Goal: Task Accomplishment & Management: Manage account settings

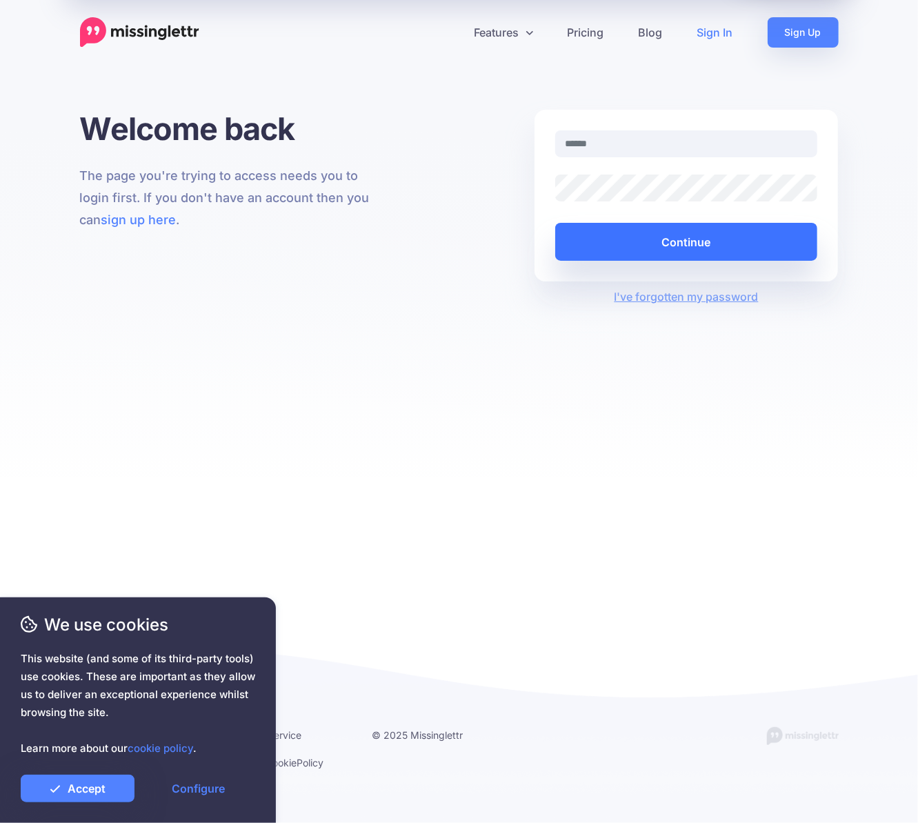
type input "**********"
click at [688, 235] on button "Continue" at bounding box center [686, 242] width 263 height 38
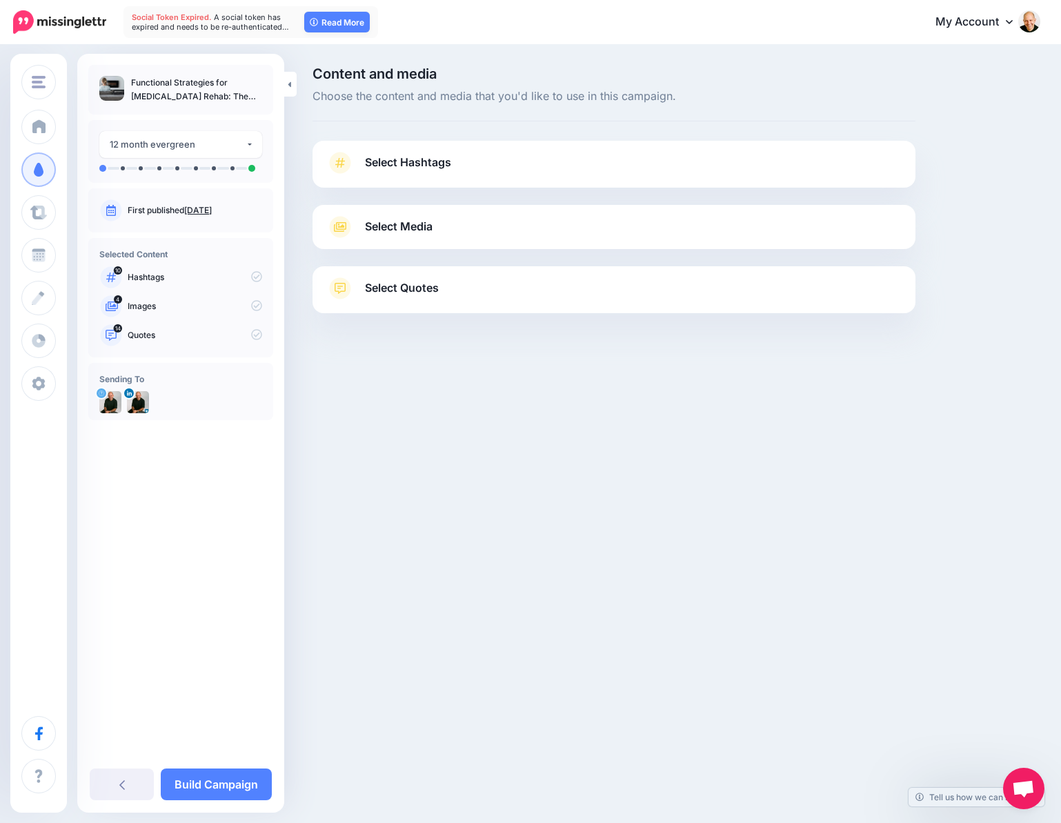
click at [464, 165] on link "Select Hashtags" at bounding box center [613, 170] width 575 height 36
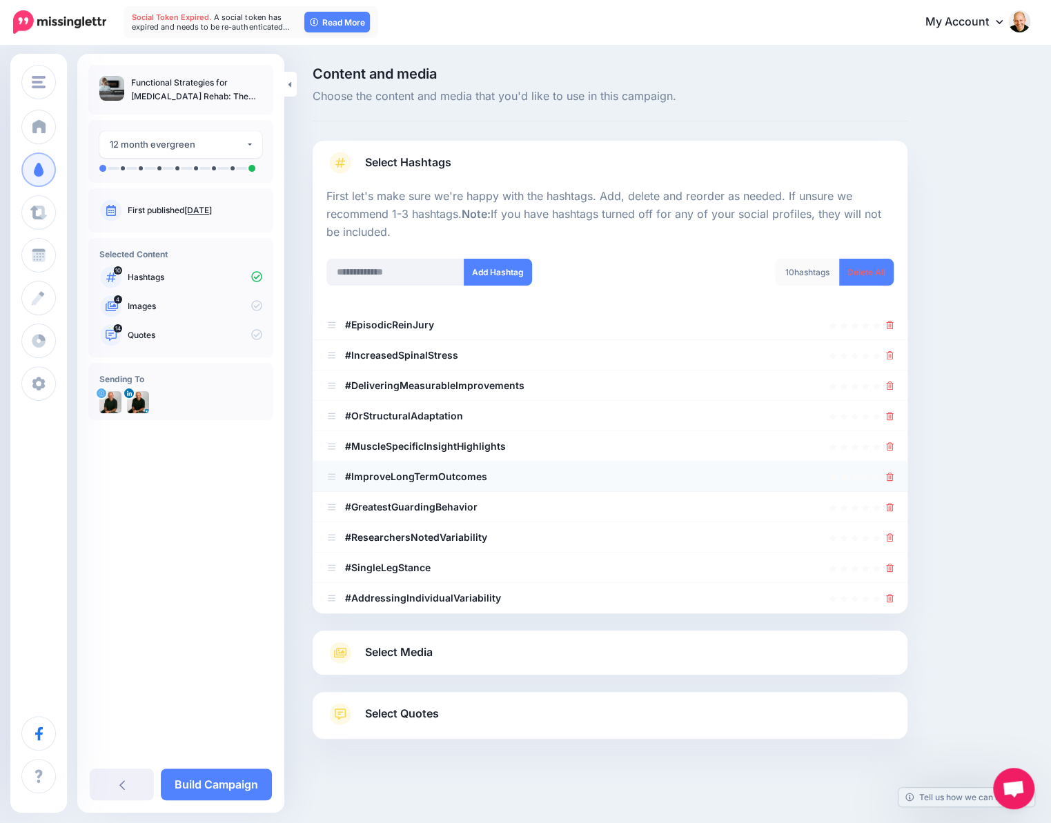
click at [377, 474] on b "#ImproveLongTermOutcomes" at bounding box center [416, 477] width 142 height 12
click at [332, 475] on icon at bounding box center [331, 477] width 10 height 8
click at [894, 325] on icon at bounding box center [890, 325] width 8 height 8
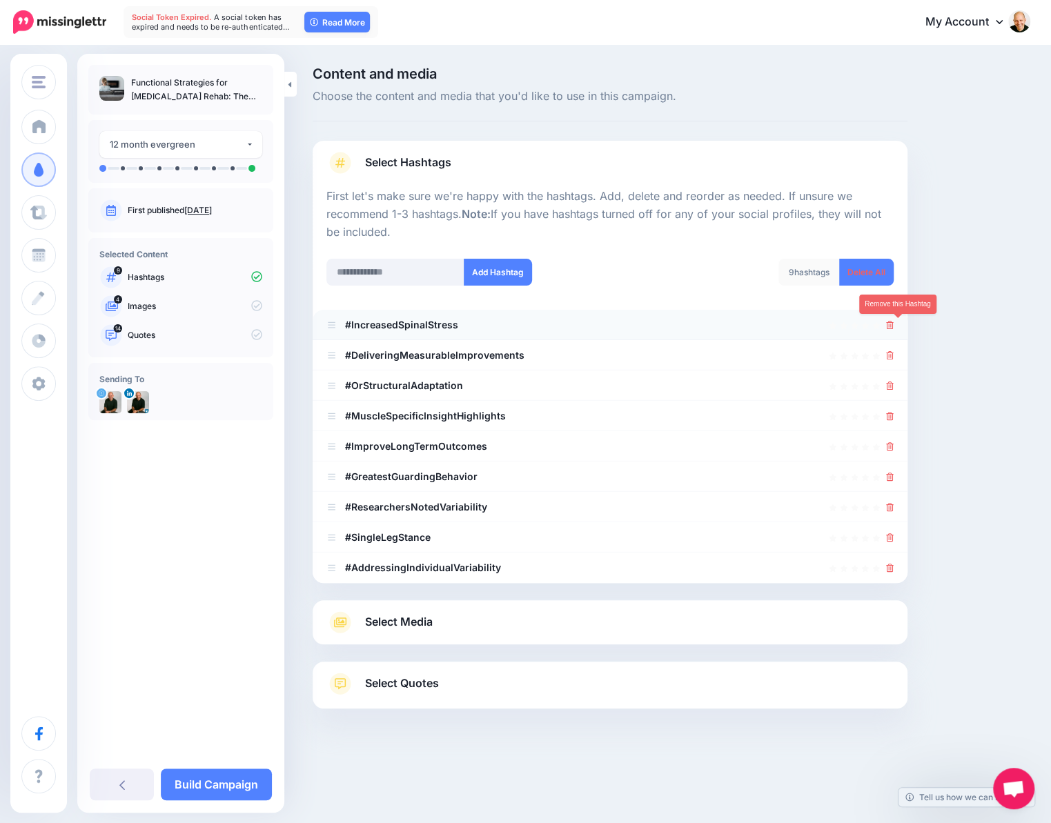
click at [894, 326] on icon at bounding box center [890, 325] width 8 height 8
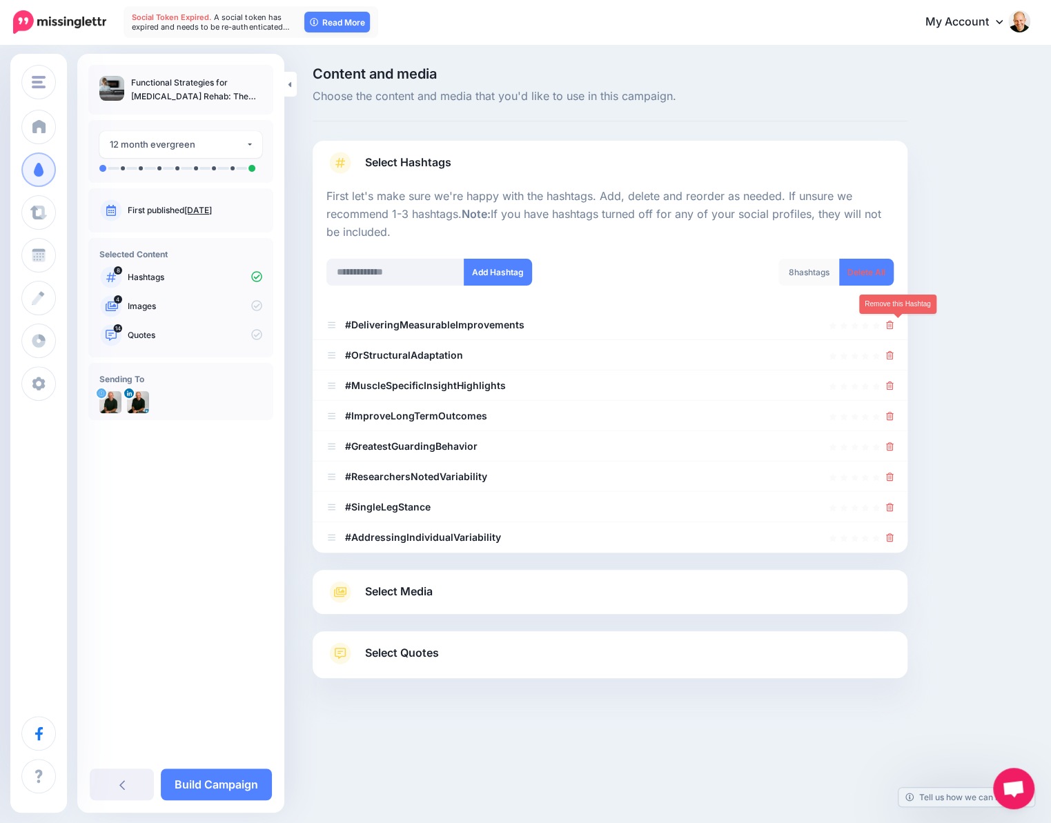
click at [894, 326] on icon at bounding box center [890, 325] width 8 height 8
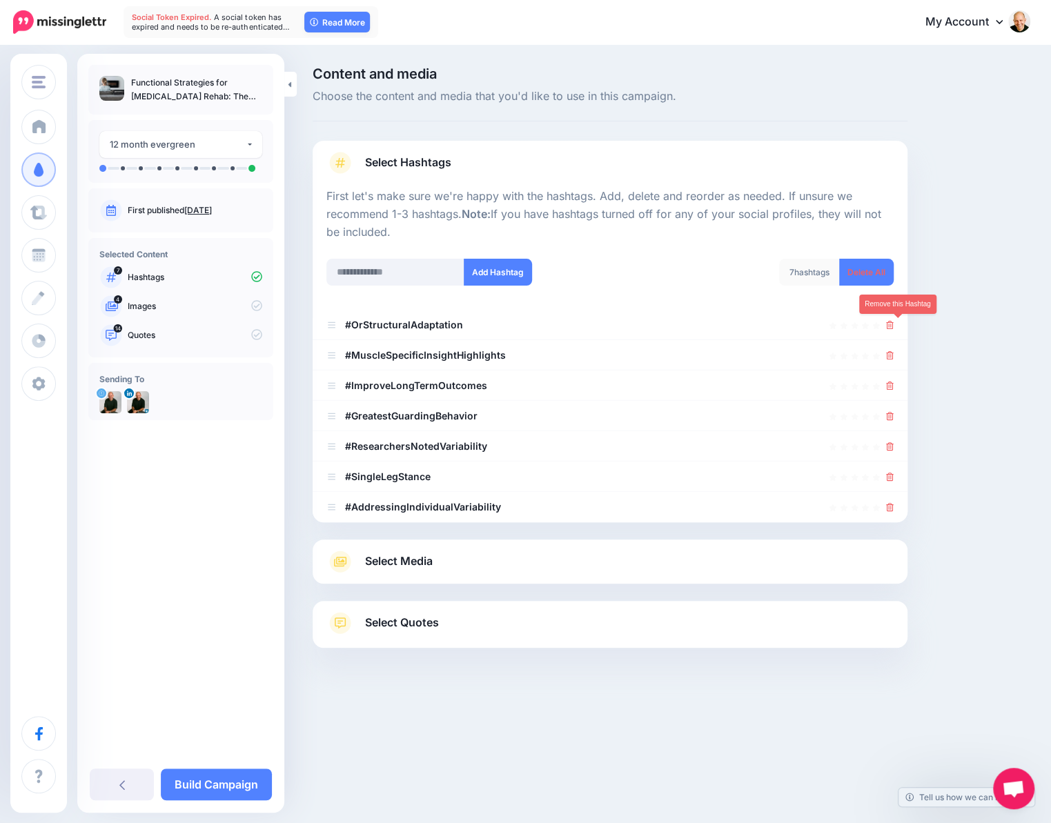
click at [894, 326] on icon at bounding box center [890, 325] width 8 height 8
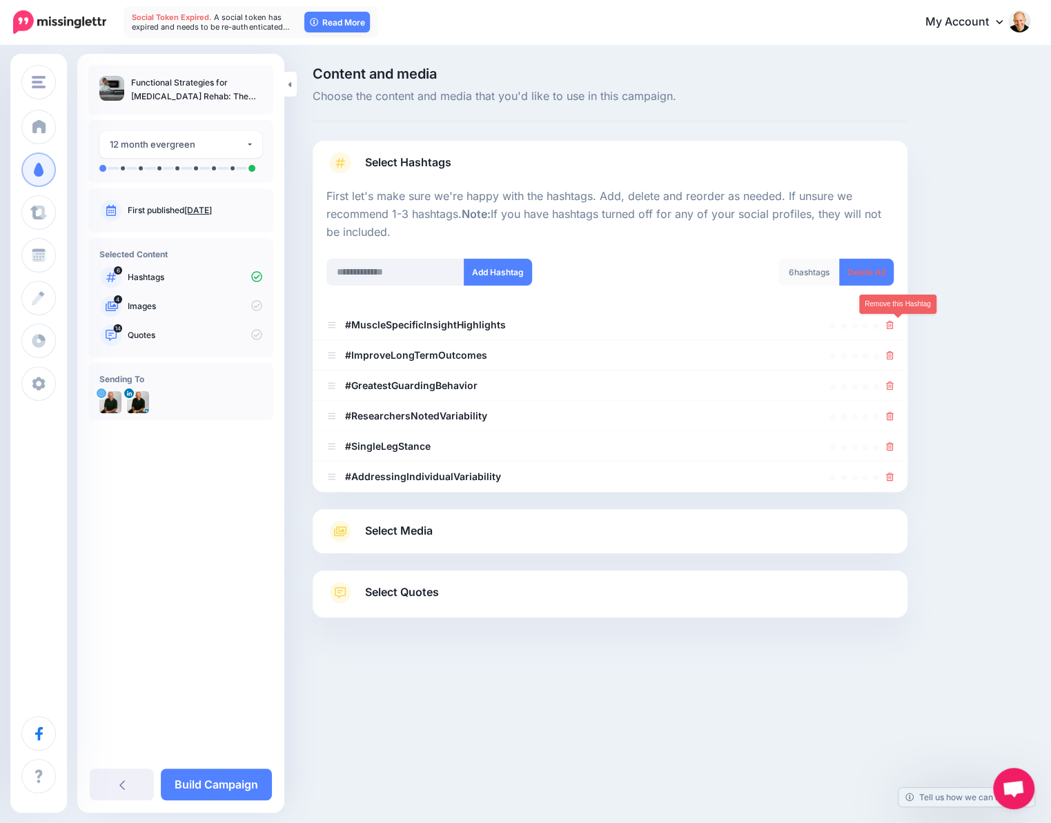
click at [894, 326] on icon at bounding box center [890, 325] width 8 height 8
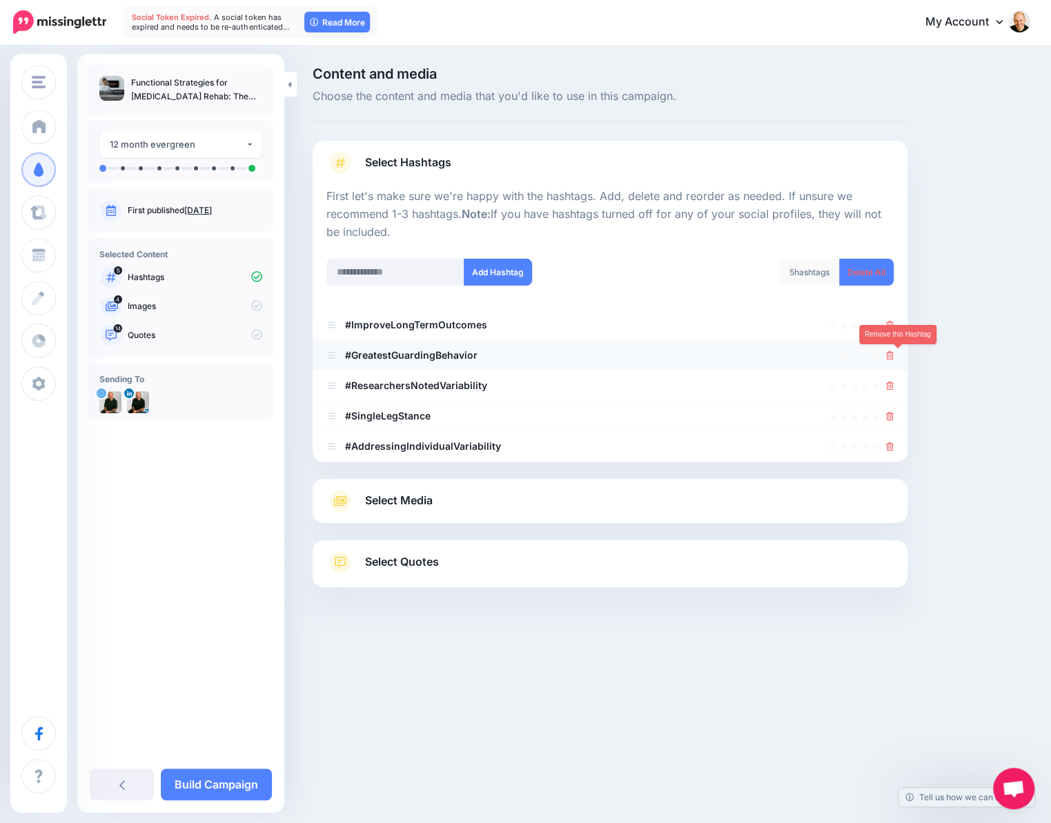
click at [894, 357] on icon at bounding box center [890, 355] width 8 height 8
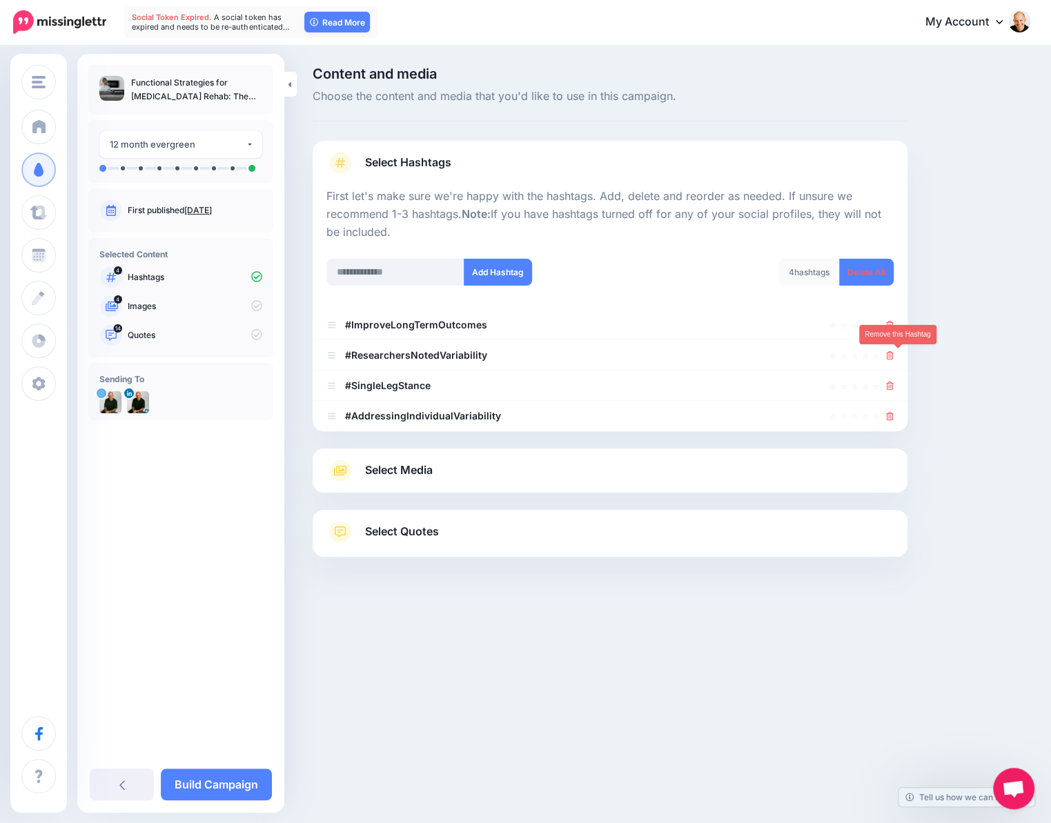
click at [894, 357] on icon at bounding box center [890, 355] width 8 height 8
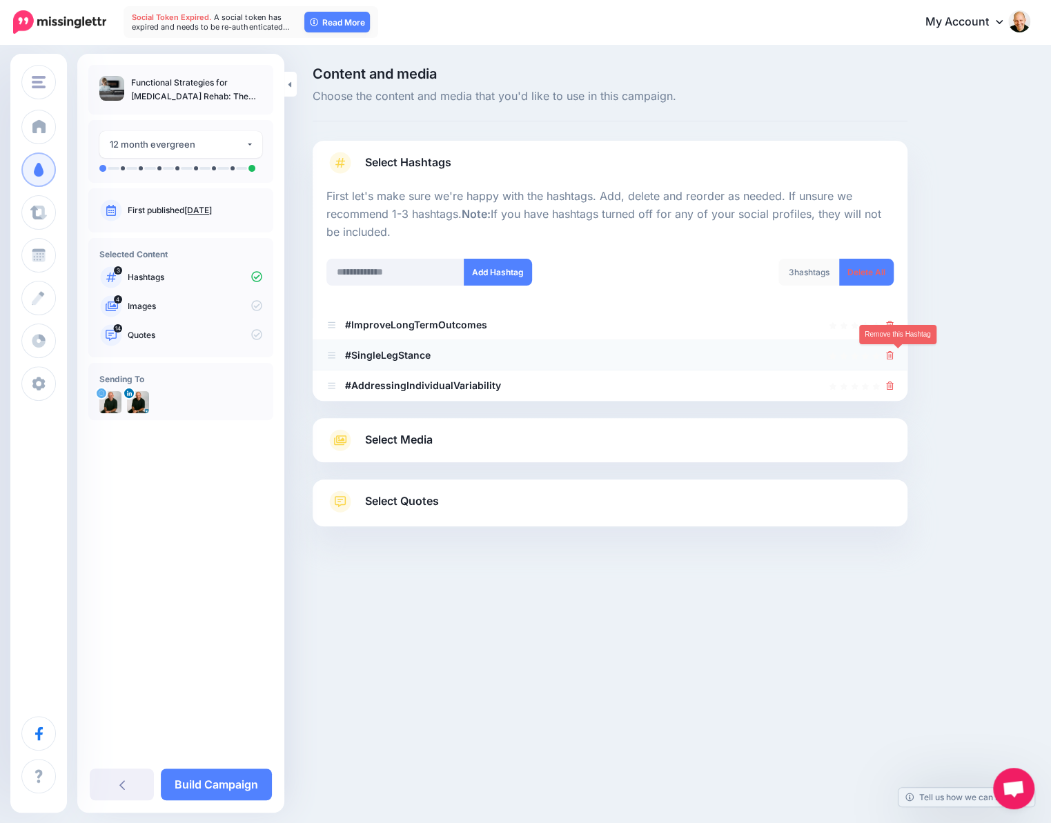
click at [894, 355] on icon at bounding box center [890, 355] width 8 height 8
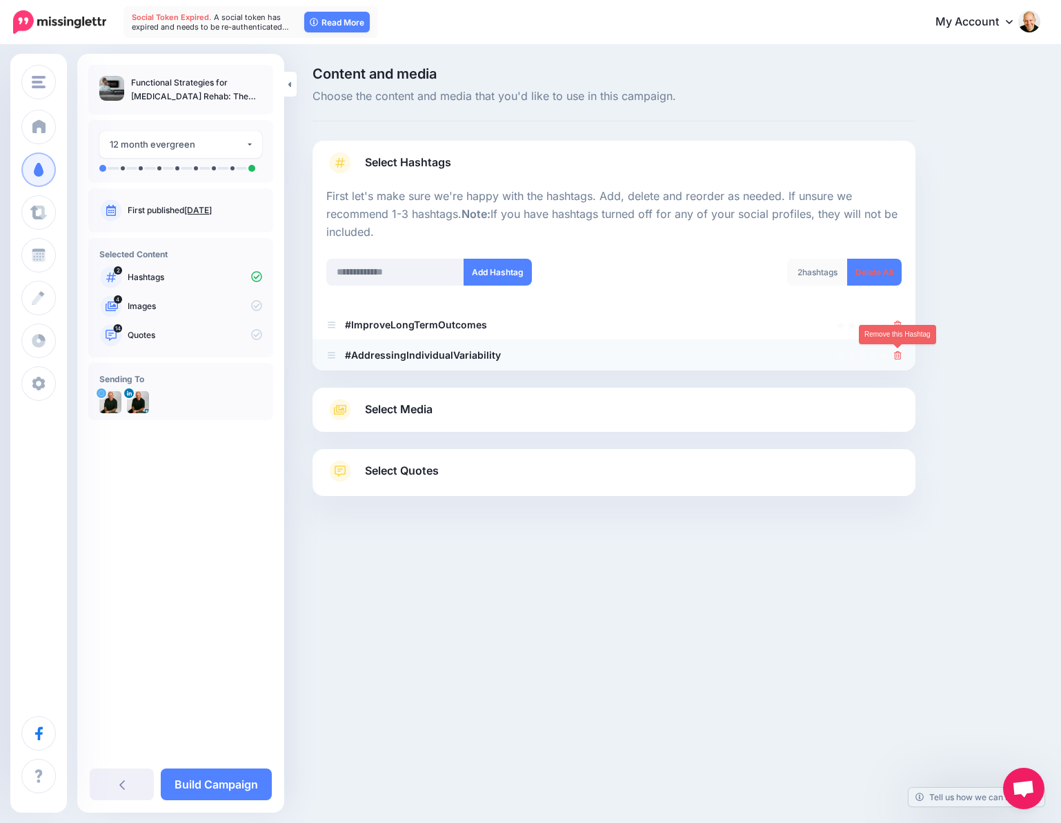
click at [898, 351] on icon at bounding box center [898, 355] width 8 height 8
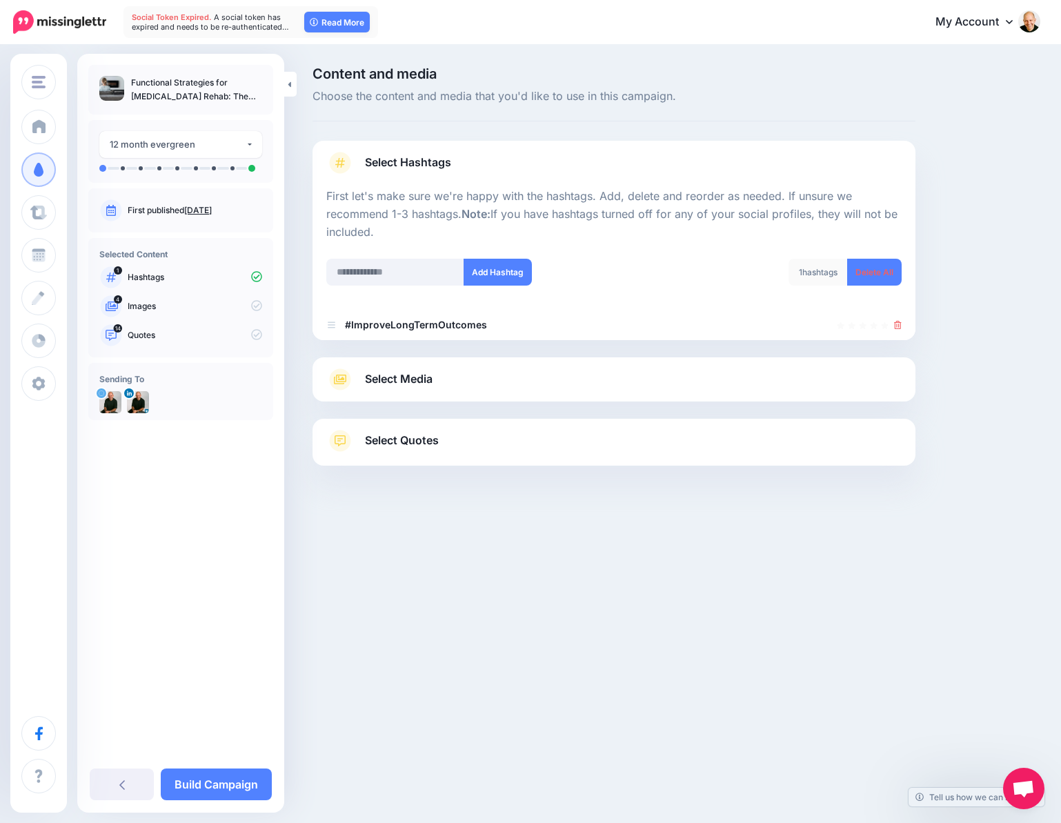
click at [397, 375] on span "Select Media" at bounding box center [399, 379] width 68 height 19
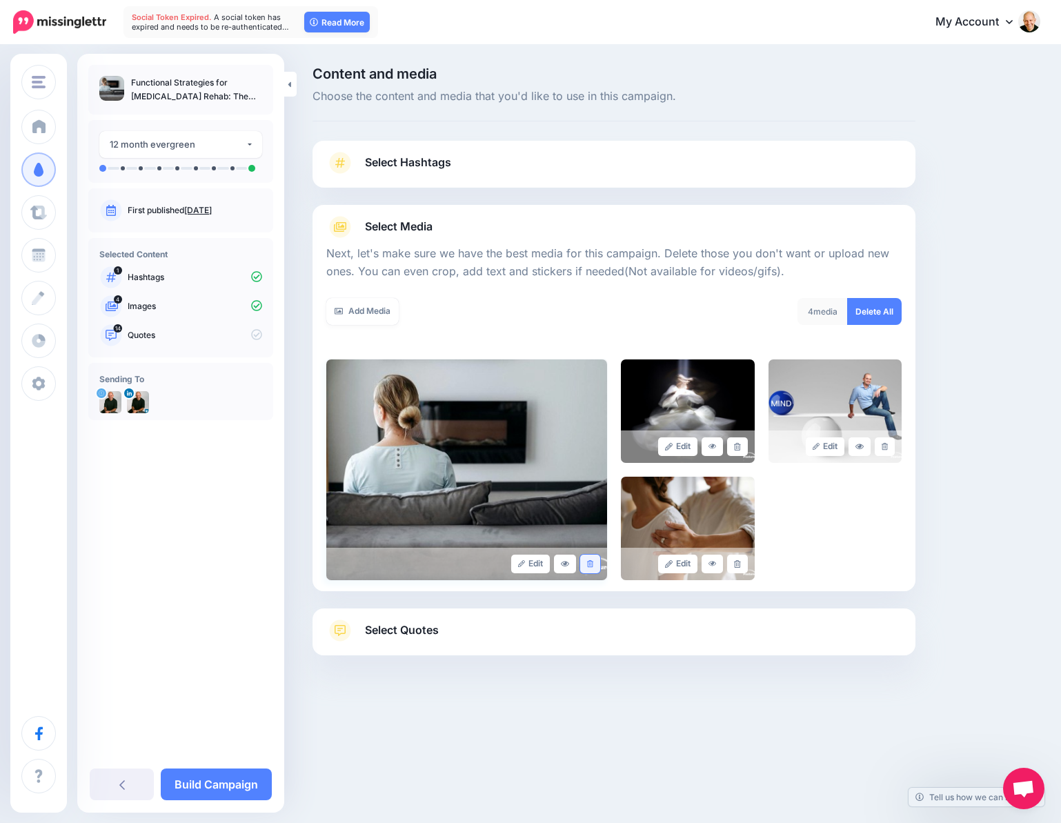
click at [592, 561] on icon at bounding box center [590, 564] width 6 height 8
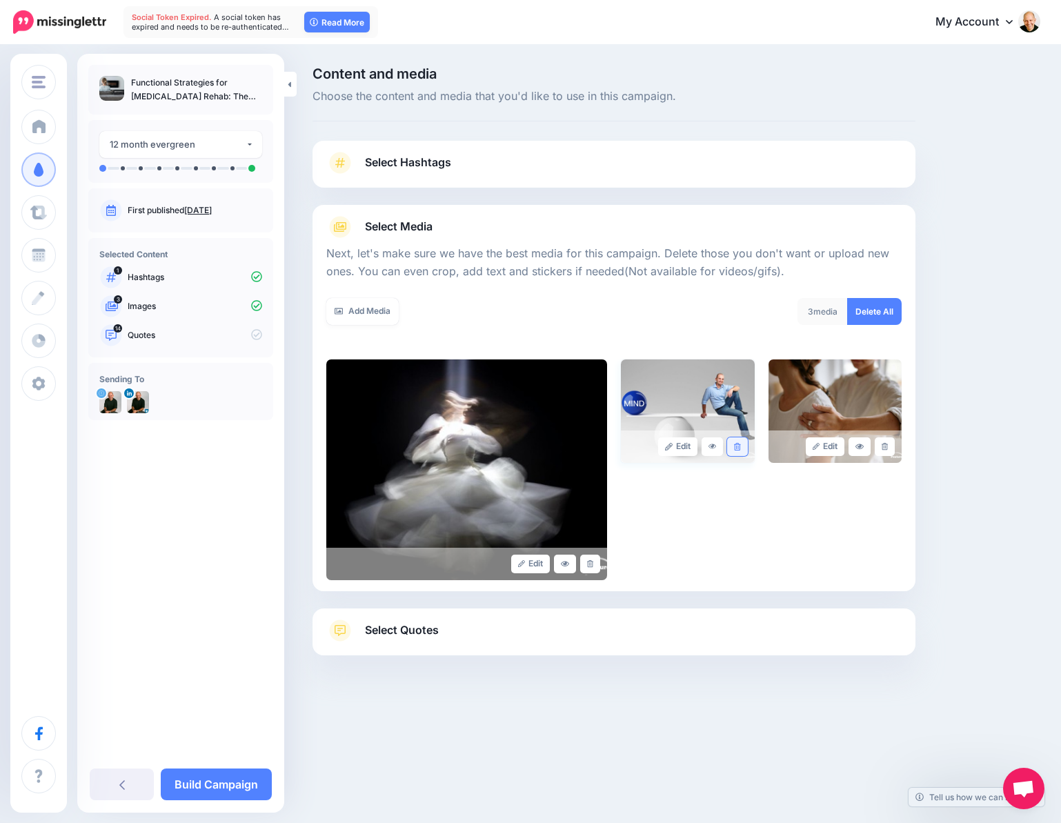
click at [734, 449] on icon at bounding box center [737, 447] width 6 height 8
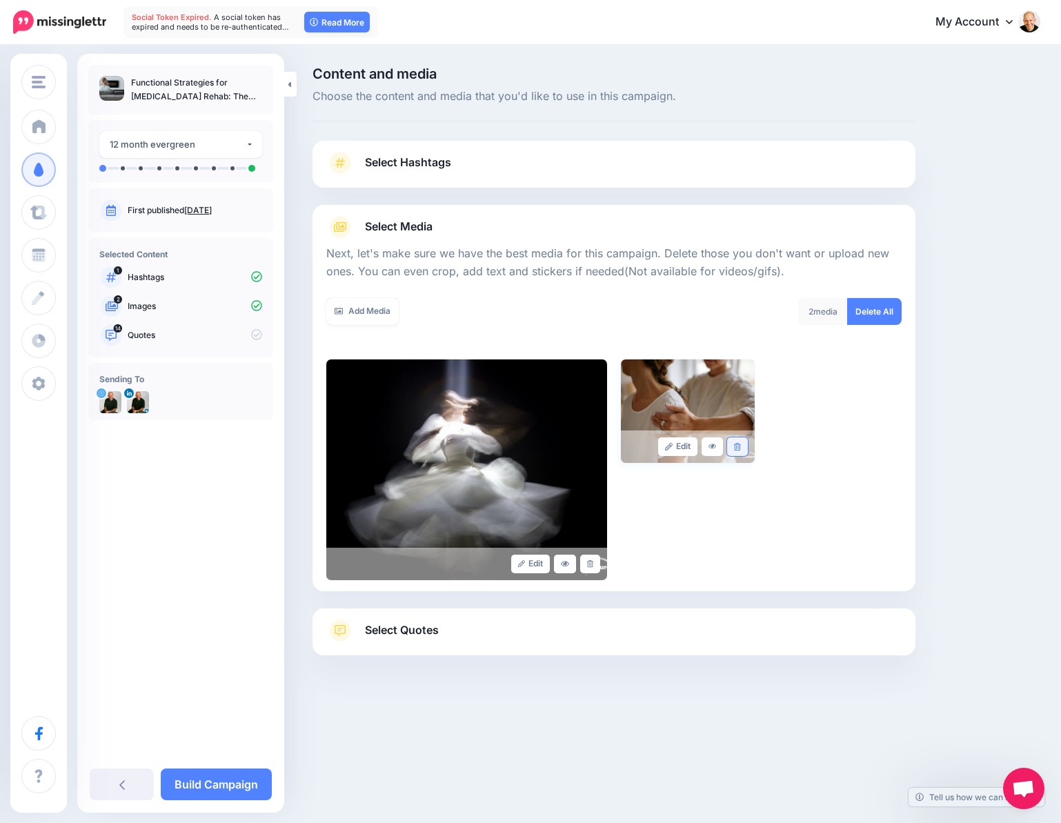
click at [742, 447] on link at bounding box center [737, 446] width 20 height 19
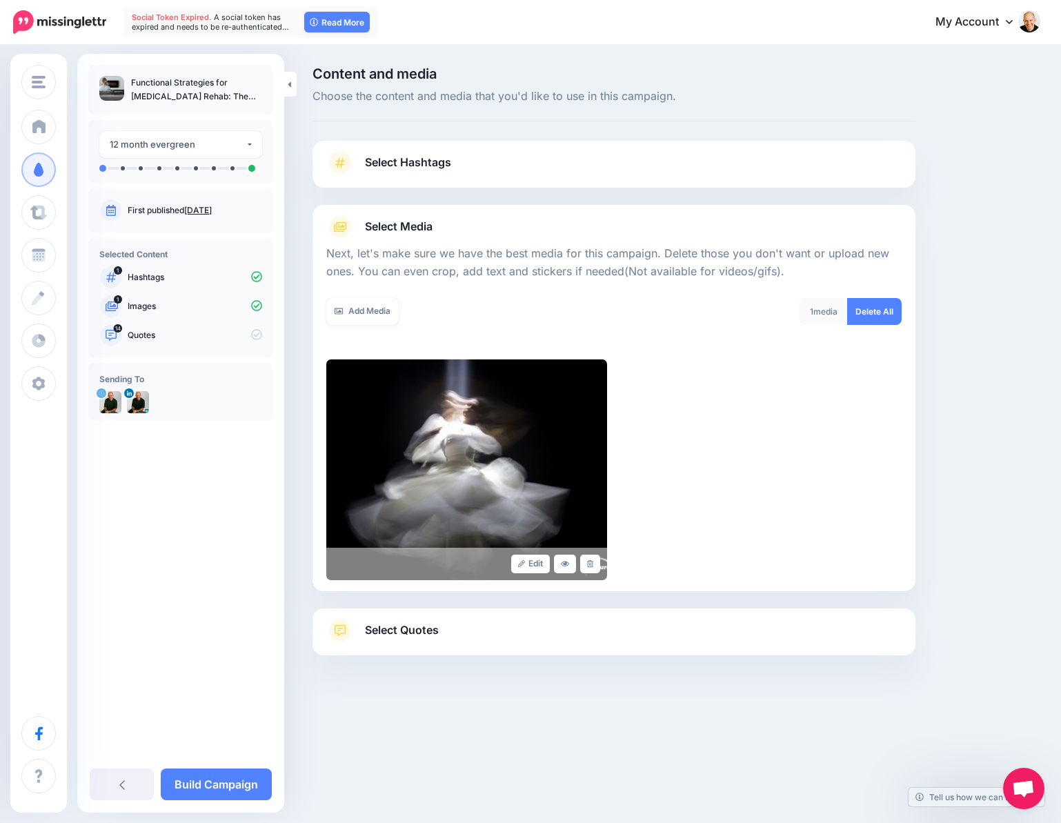
click at [396, 629] on span "Select Quotes" at bounding box center [402, 630] width 74 height 19
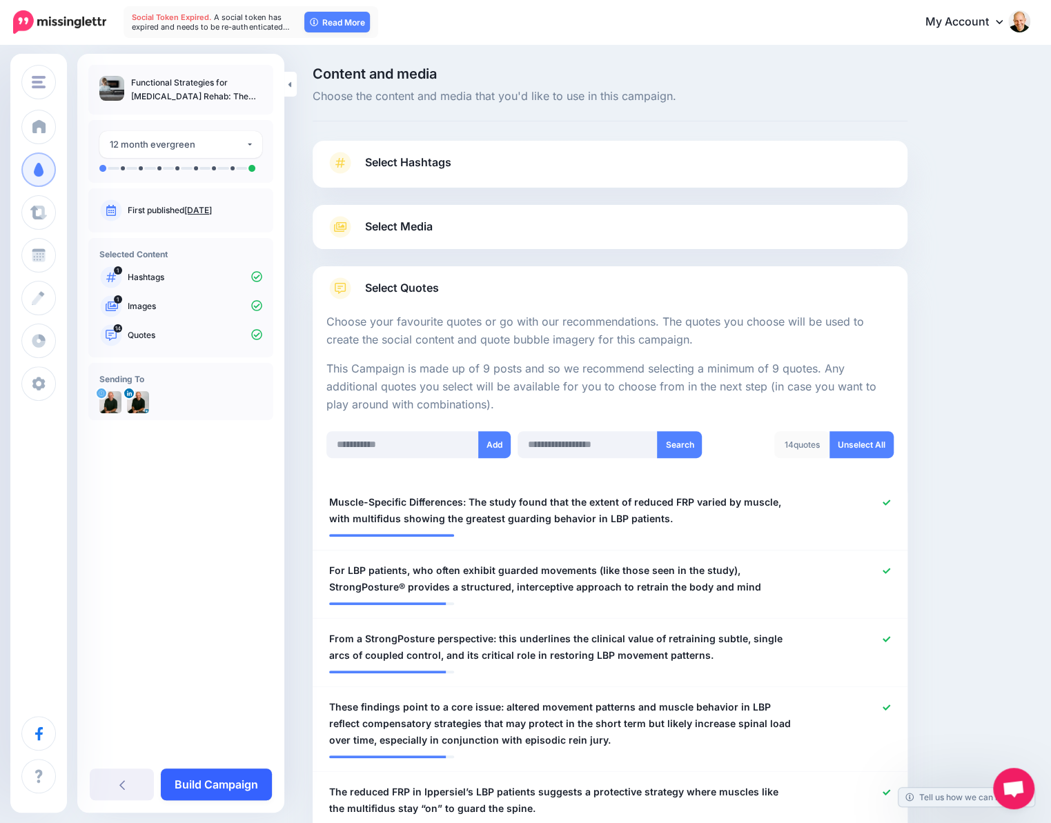
click at [213, 782] on link "Build Campaign" at bounding box center [216, 785] width 111 height 32
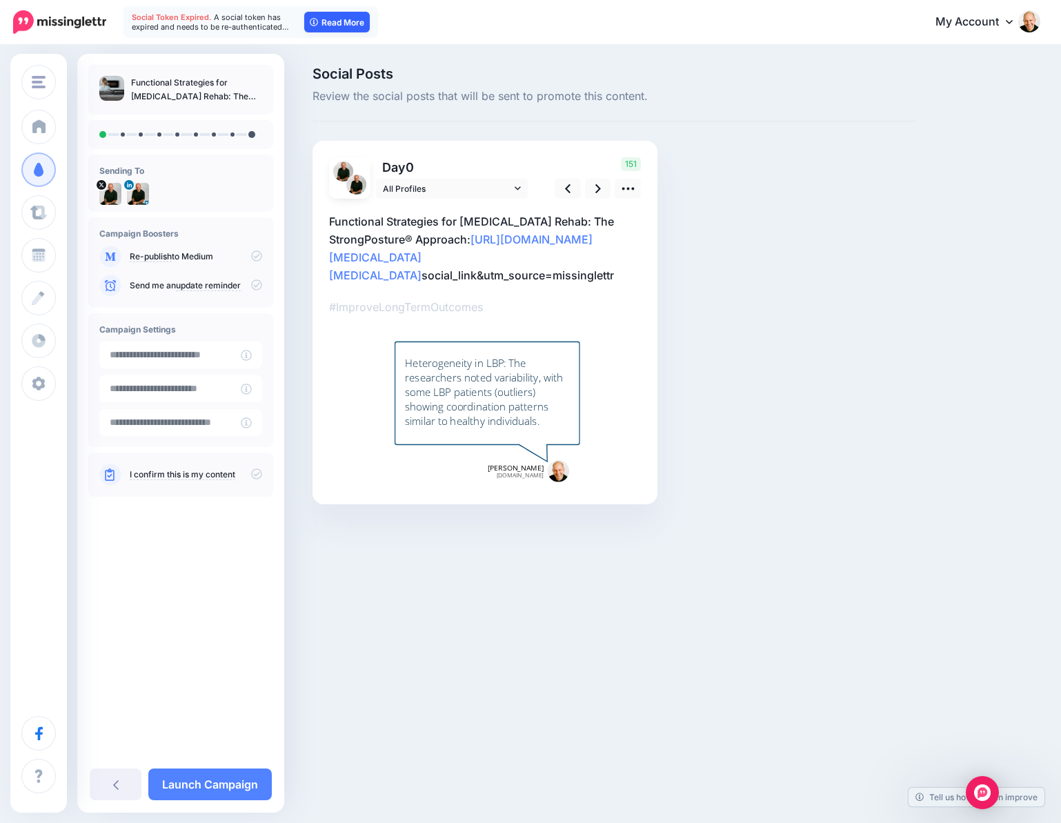
click at [319, 22] on link "Read More" at bounding box center [337, 22] width 66 height 21
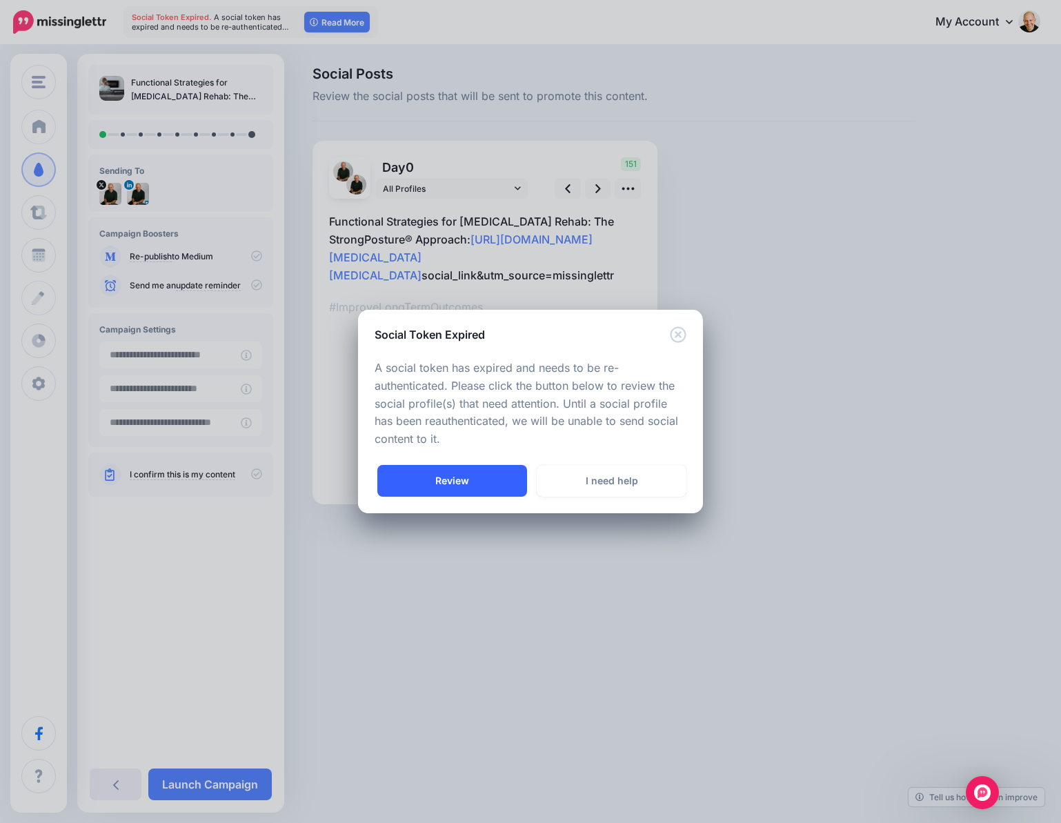
click at [483, 486] on link "Review" at bounding box center [452, 481] width 150 height 32
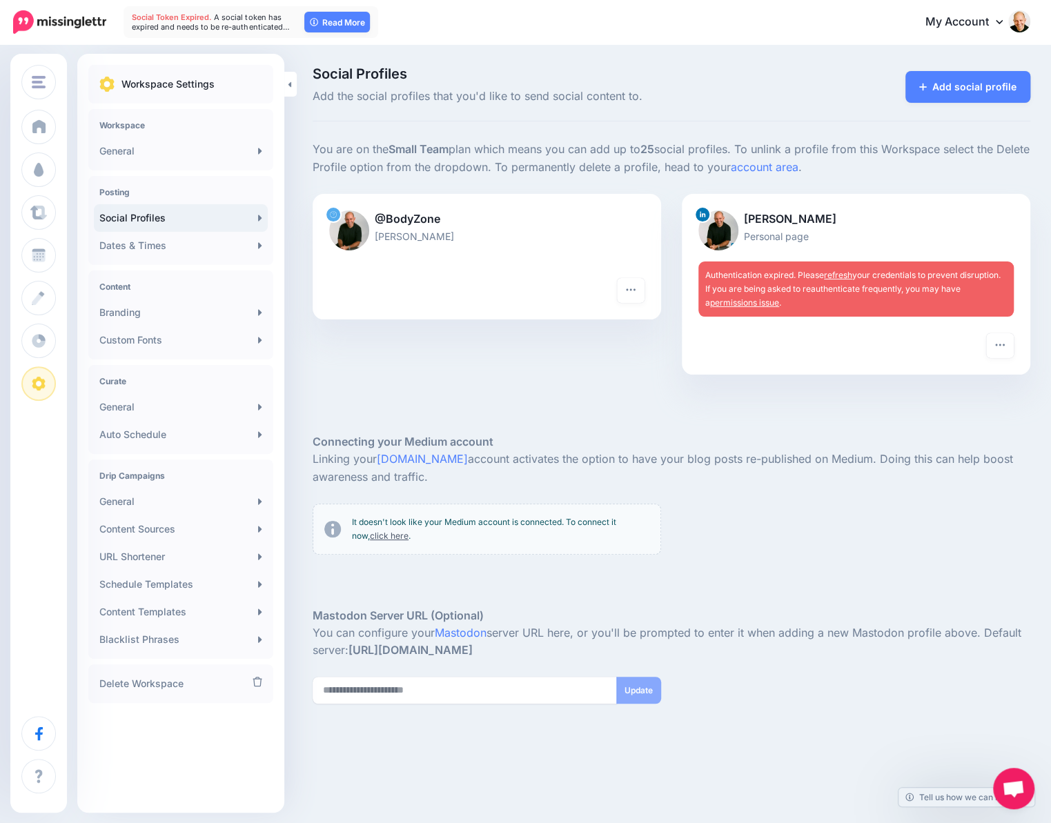
click at [747, 274] on span "Authentication expired. Please refresh your credentials to prevent disruption. …" at bounding box center [852, 289] width 295 height 38
click at [1014, 346] on button "button" at bounding box center [1000, 345] width 28 height 25
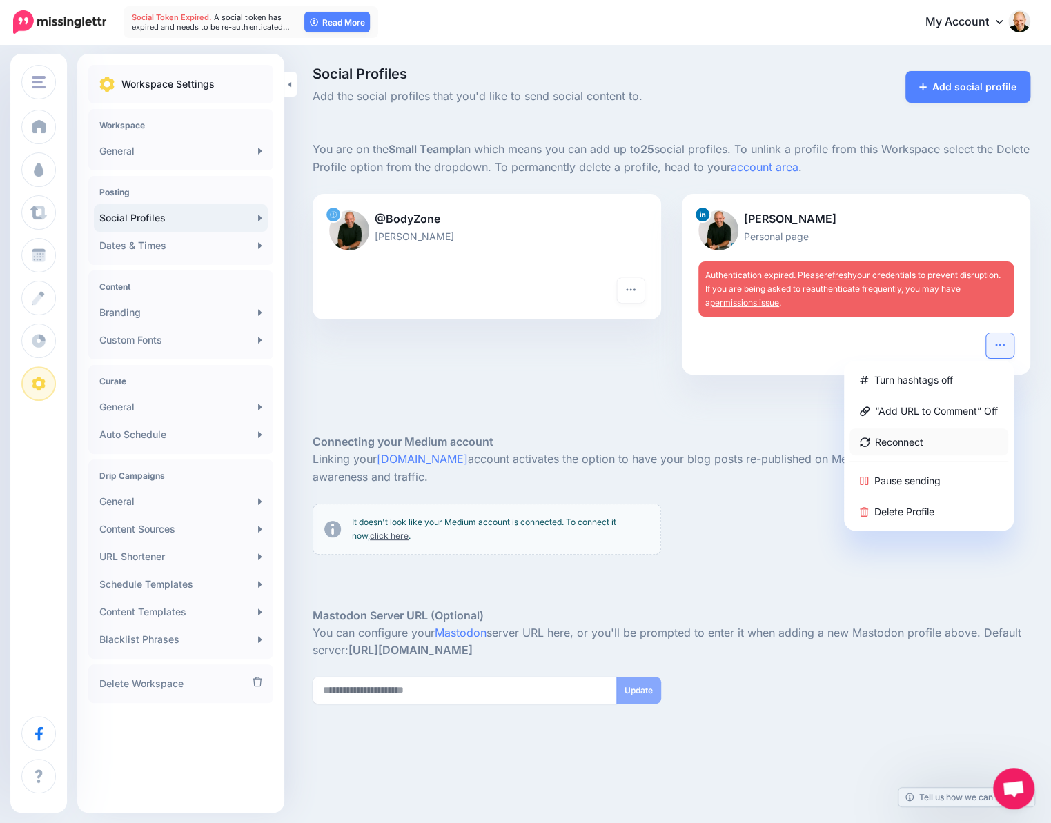
click at [893, 443] on link "Reconnect" at bounding box center [928, 442] width 159 height 27
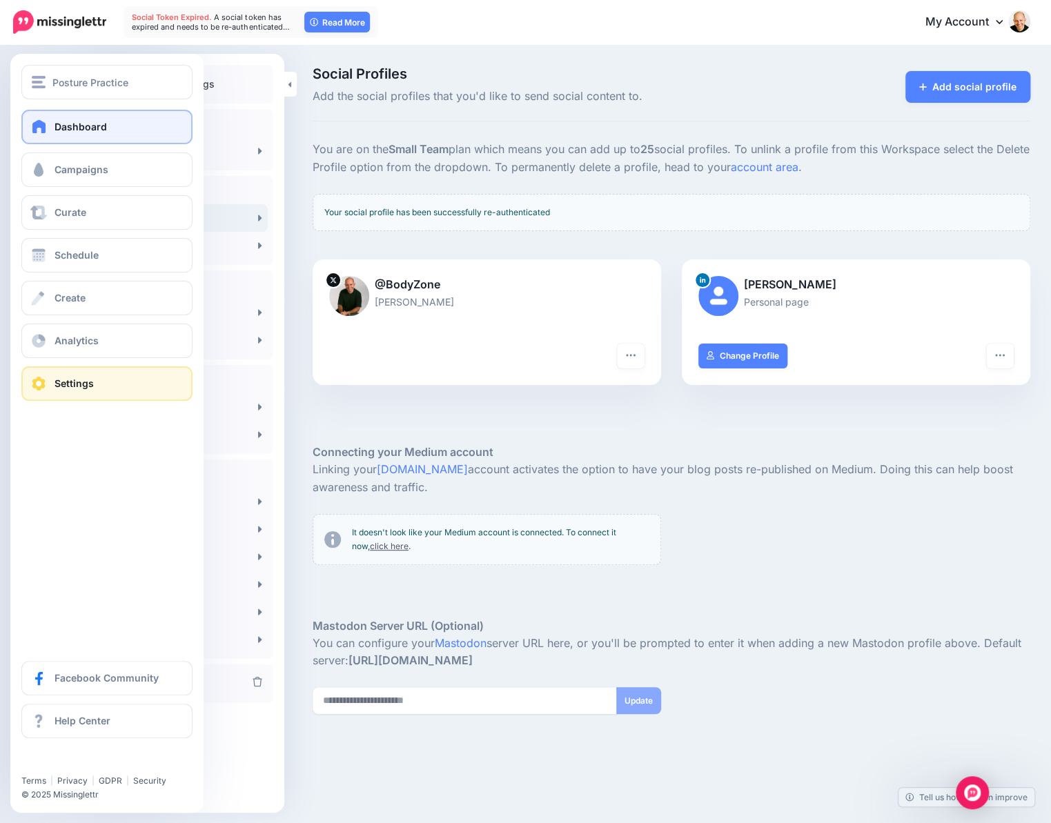
click at [77, 122] on span "Dashboard" at bounding box center [81, 127] width 52 height 12
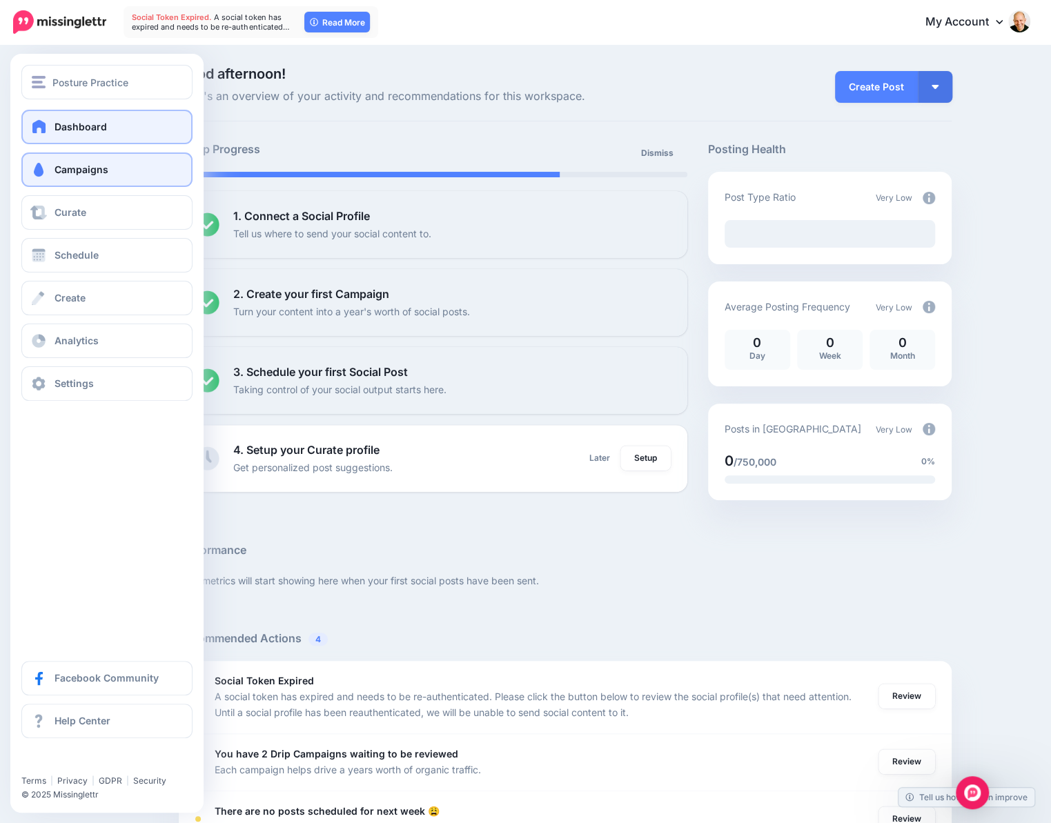
click at [81, 166] on span "Campaigns" at bounding box center [82, 170] width 54 height 12
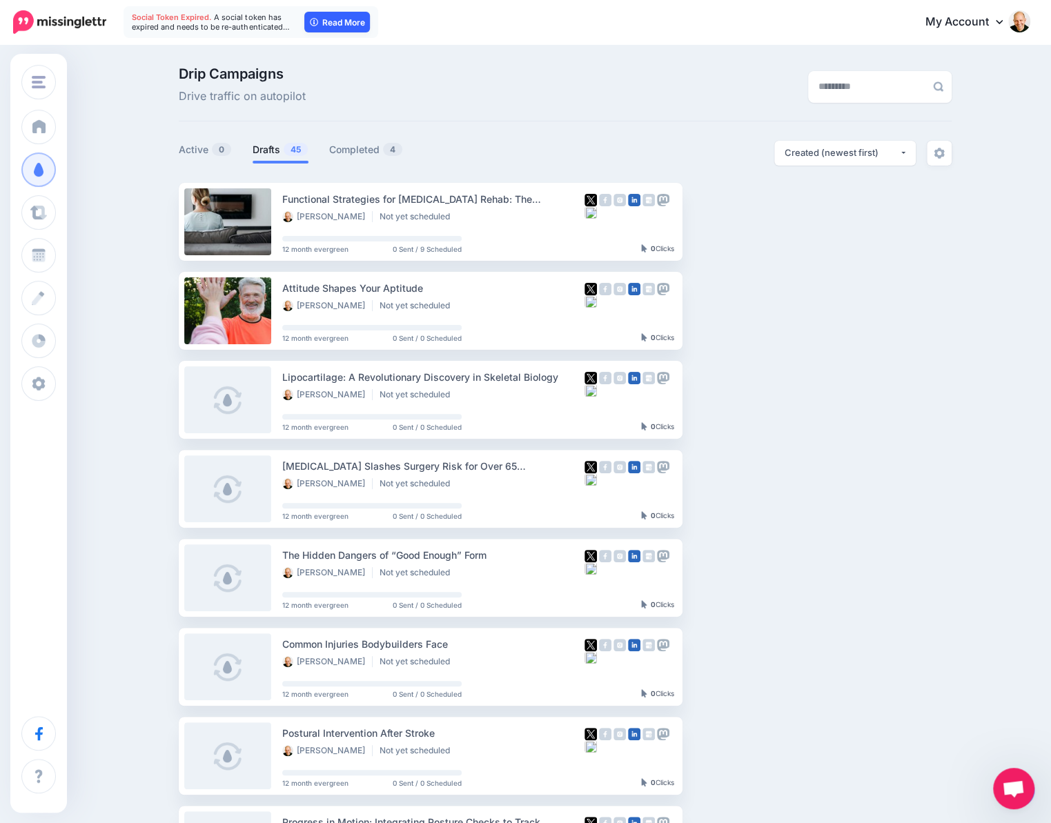
click at [334, 14] on link "Read More" at bounding box center [337, 22] width 66 height 21
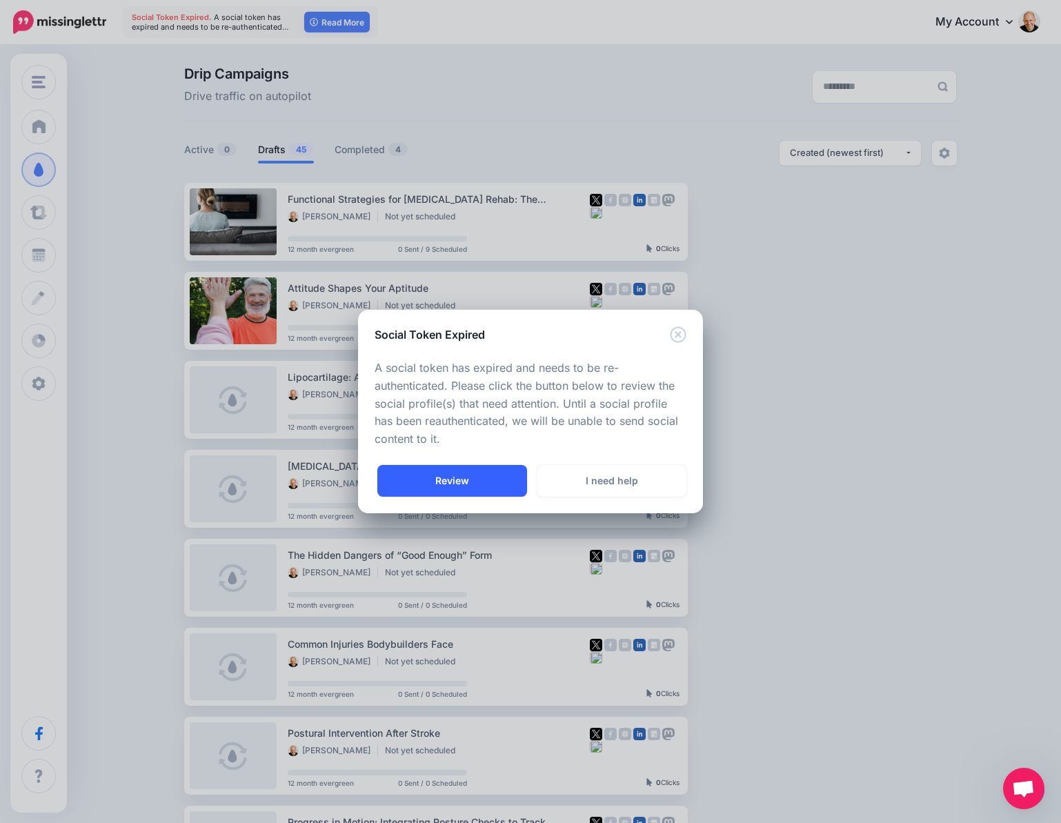
click at [458, 482] on link "Review" at bounding box center [452, 481] width 150 height 32
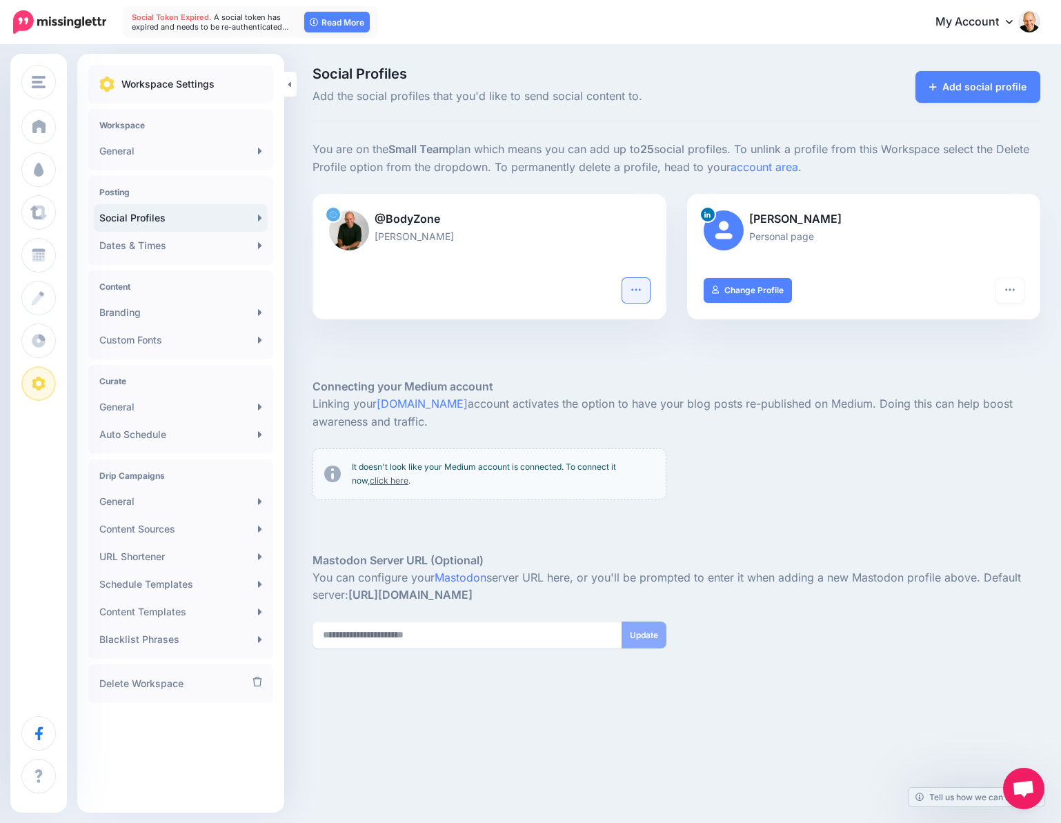
click at [636, 289] on icon "button" at bounding box center [635, 289] width 9 height 2
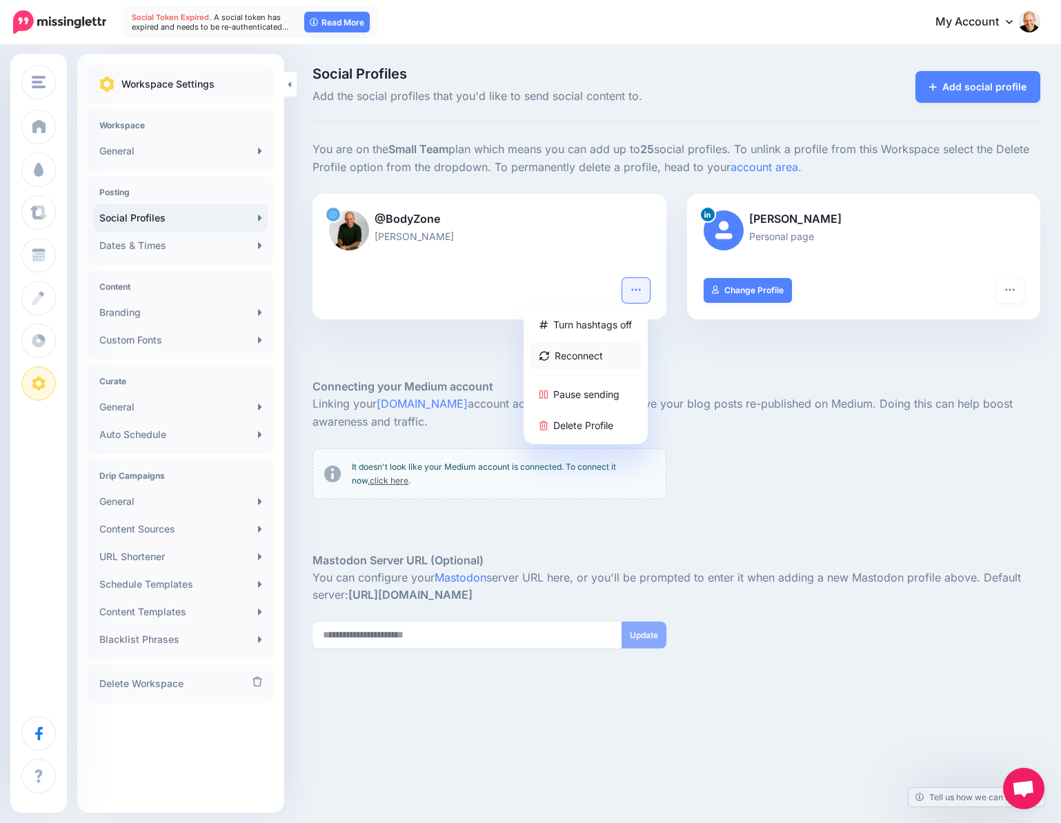
click at [600, 367] on link "Reconnect" at bounding box center [585, 355] width 113 height 27
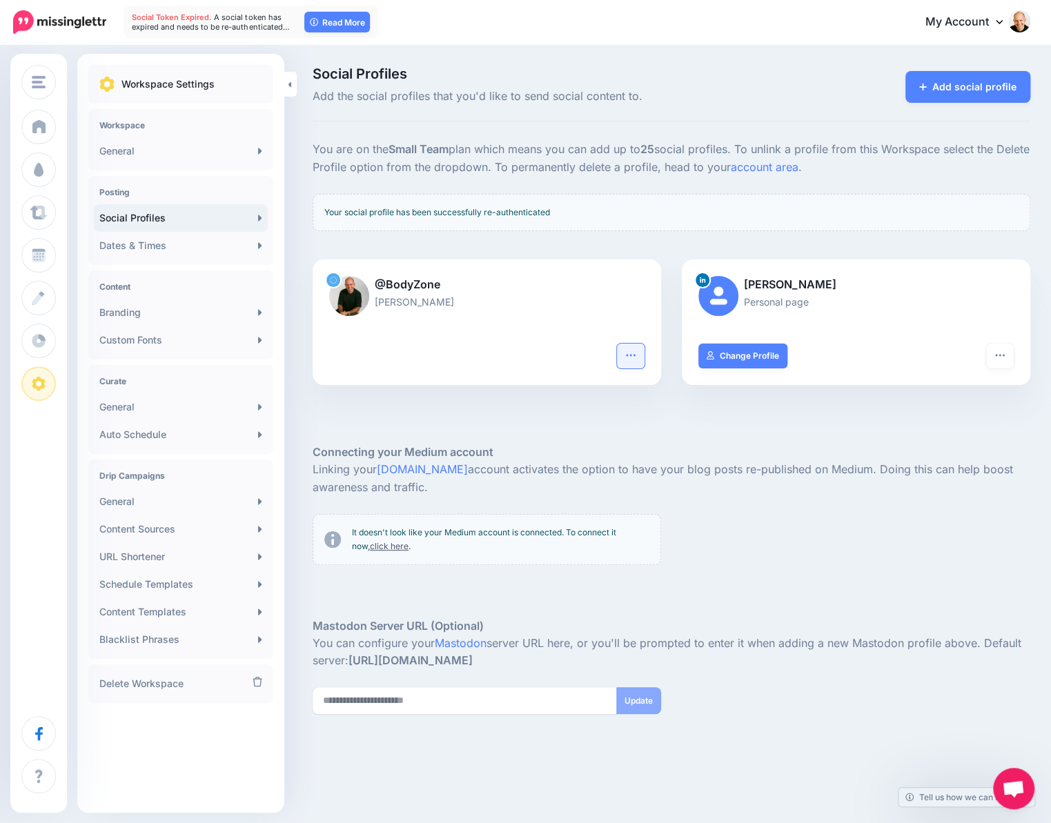
click at [636, 359] on icon "button" at bounding box center [630, 355] width 11 height 11
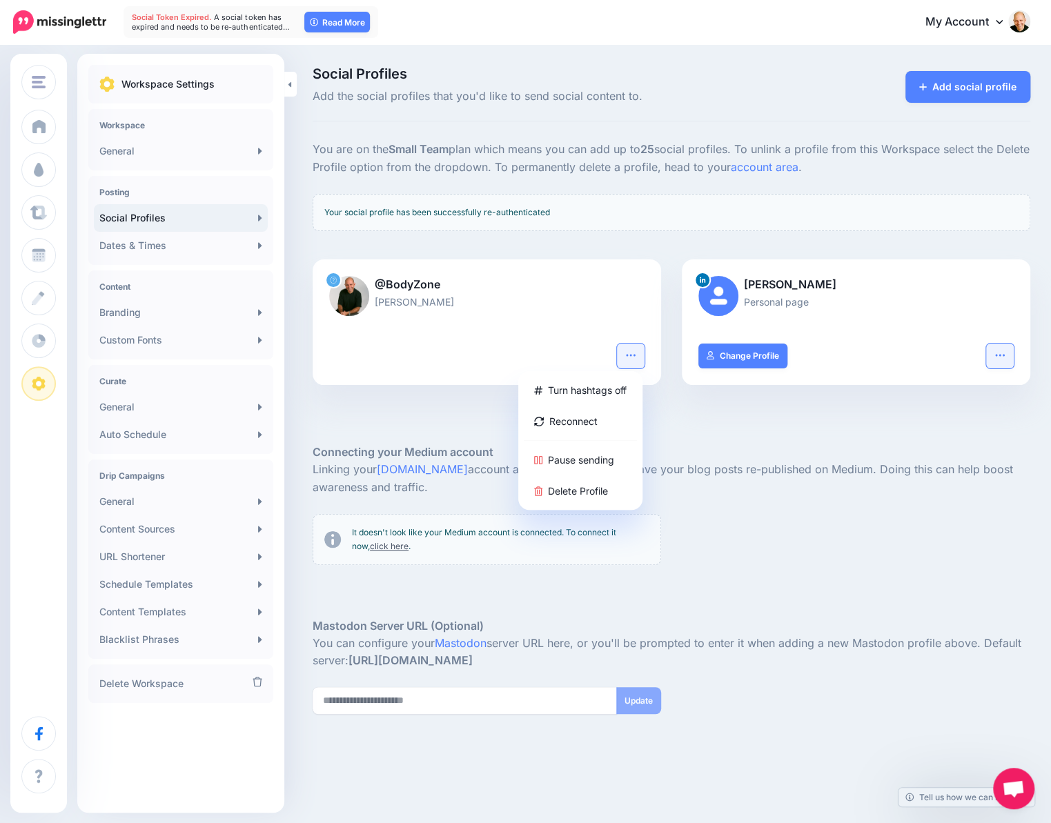
click at [1014, 361] on button "button" at bounding box center [1000, 356] width 28 height 25
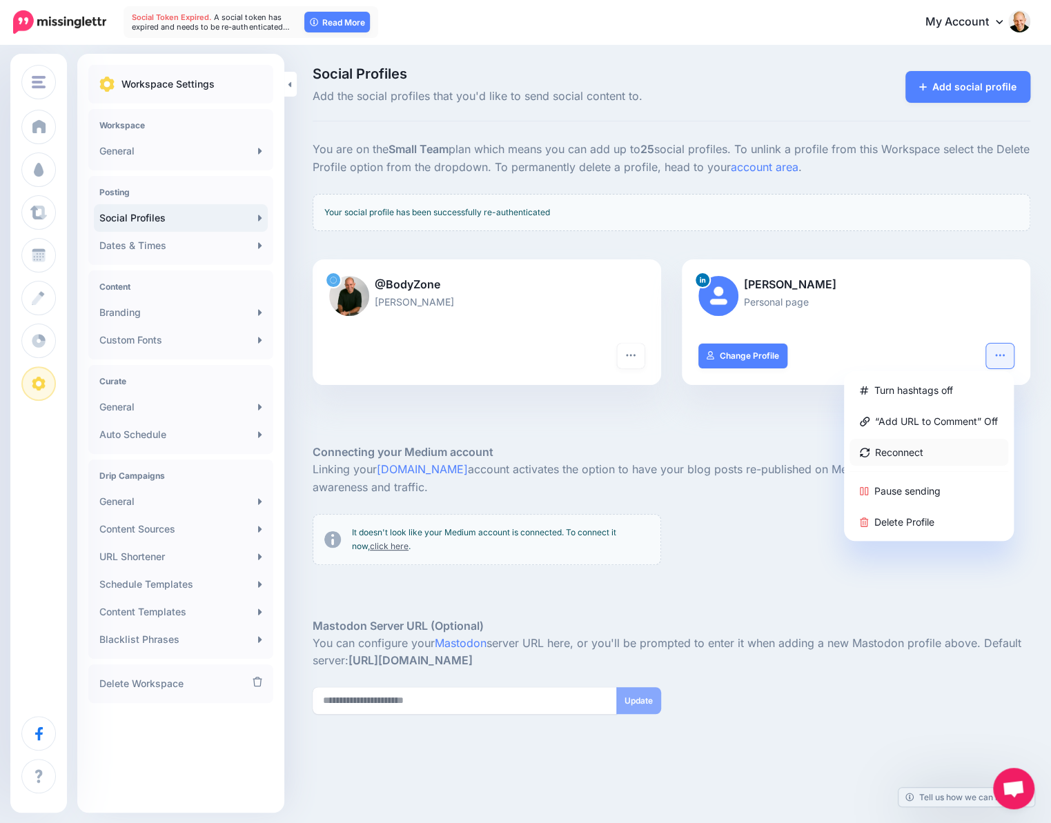
click at [913, 455] on link "Reconnect" at bounding box center [928, 452] width 159 height 27
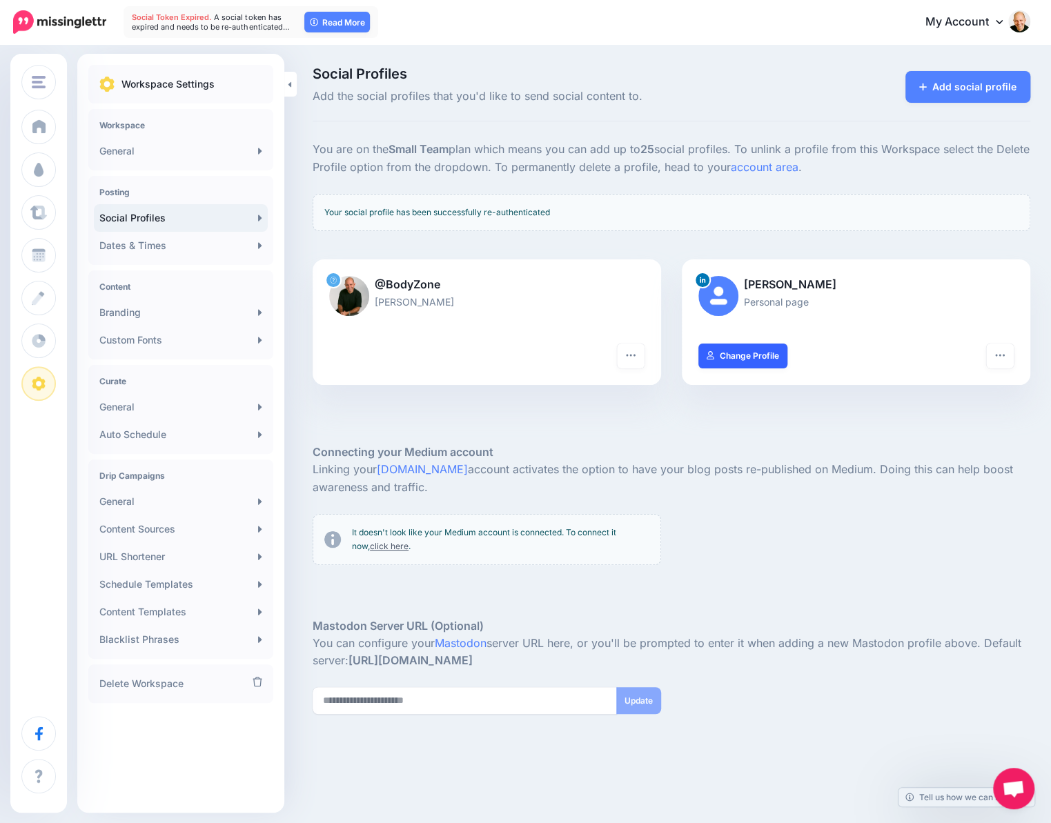
click at [768, 352] on link "Change Profile" at bounding box center [742, 356] width 89 height 25
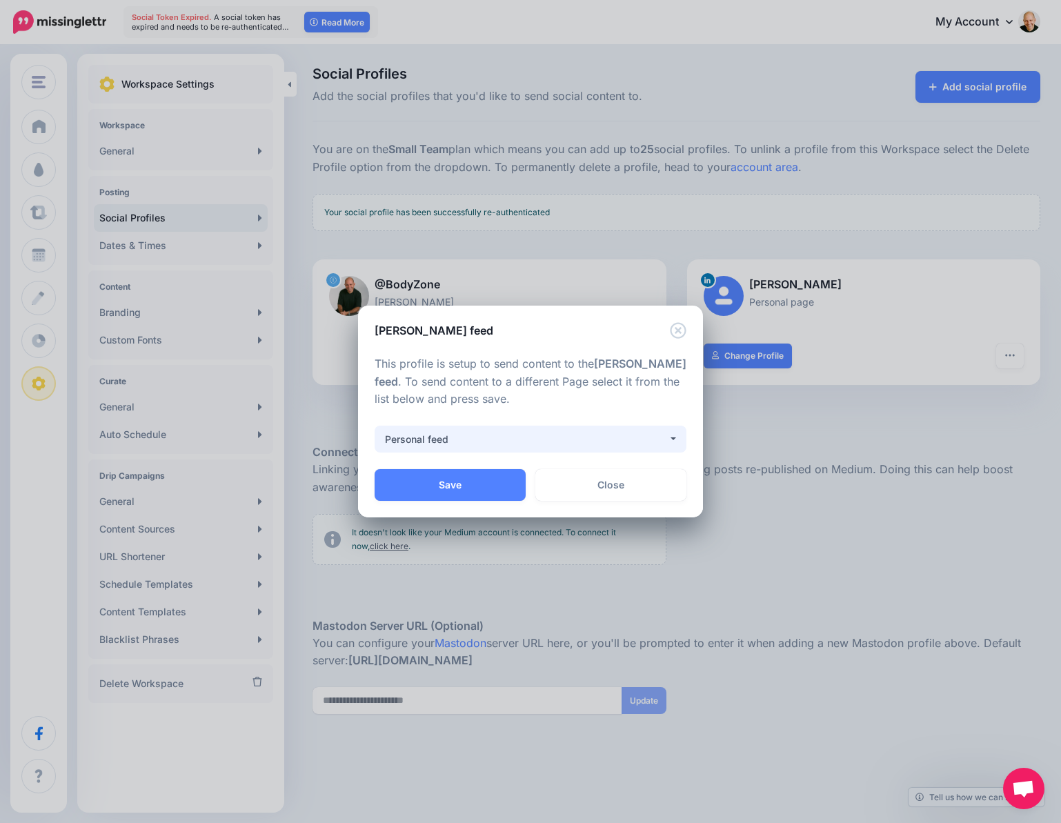
click at [600, 439] on div "Personal feed" at bounding box center [526, 439] width 283 height 17
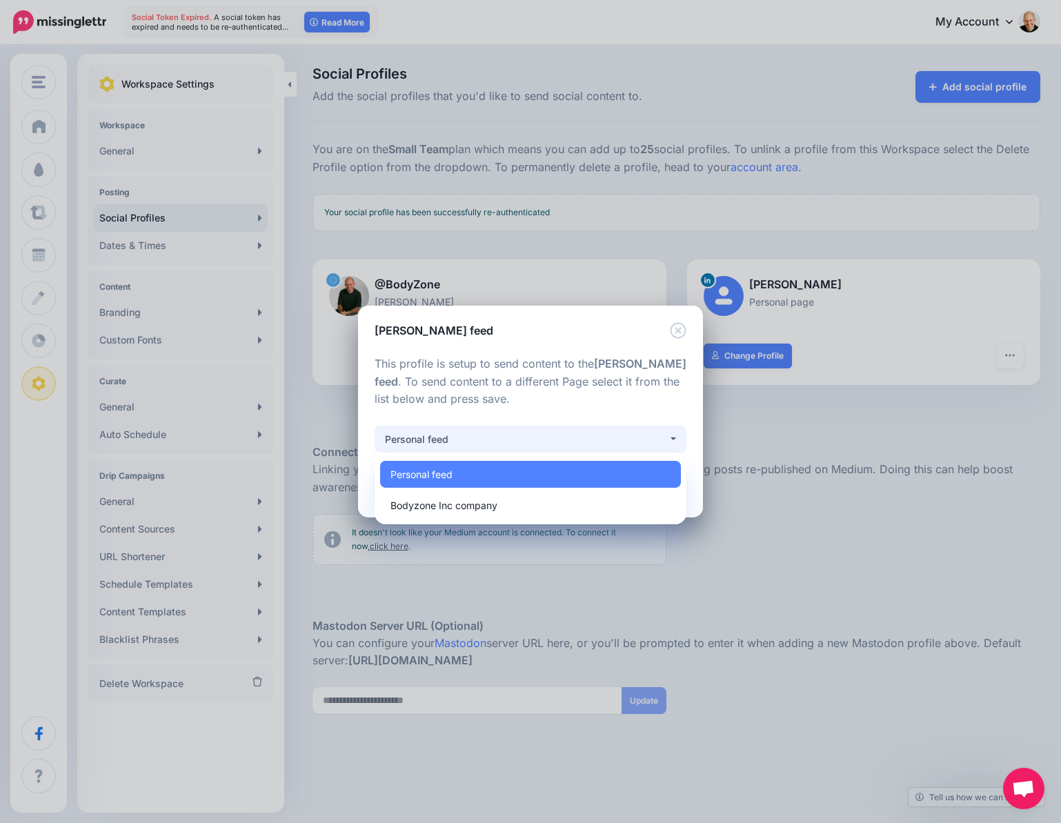
drag, startPoint x: 600, startPoint y: 439, endPoint x: 516, endPoint y: 503, distance: 105.9
click at [524, 453] on div "**********" at bounding box center [531, 439] width 312 height 27
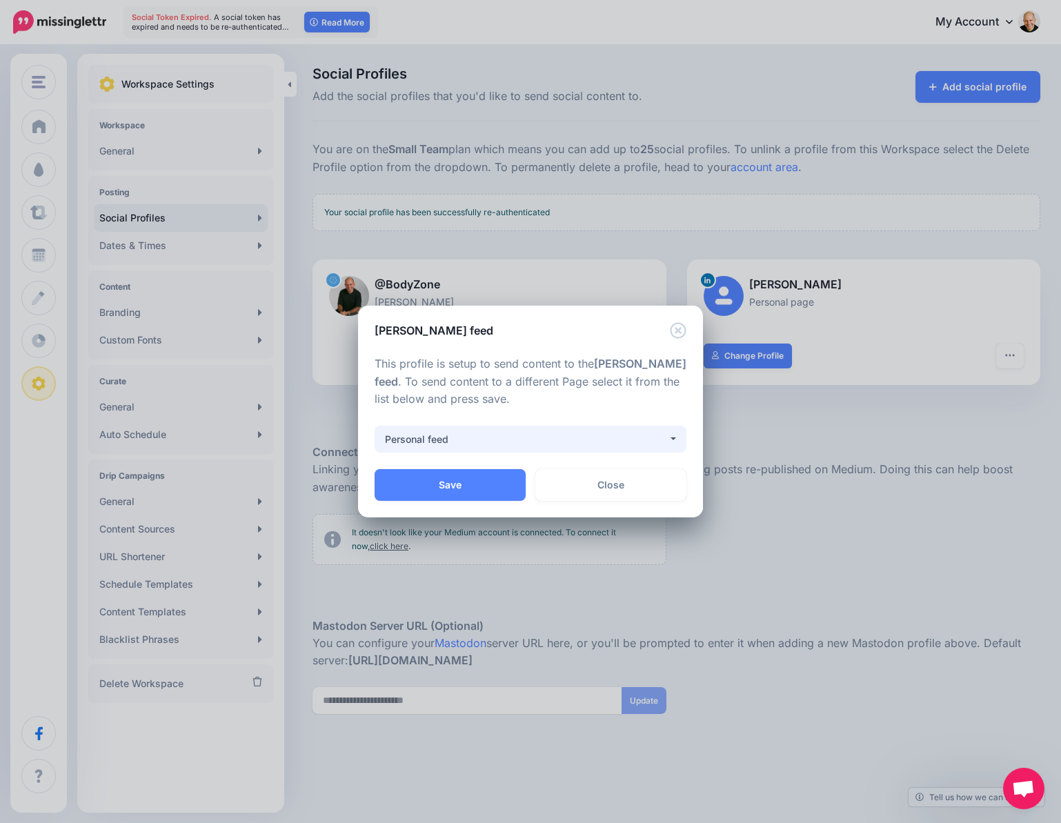
click at [533, 442] on div "Personal feed" at bounding box center [526, 439] width 283 height 17
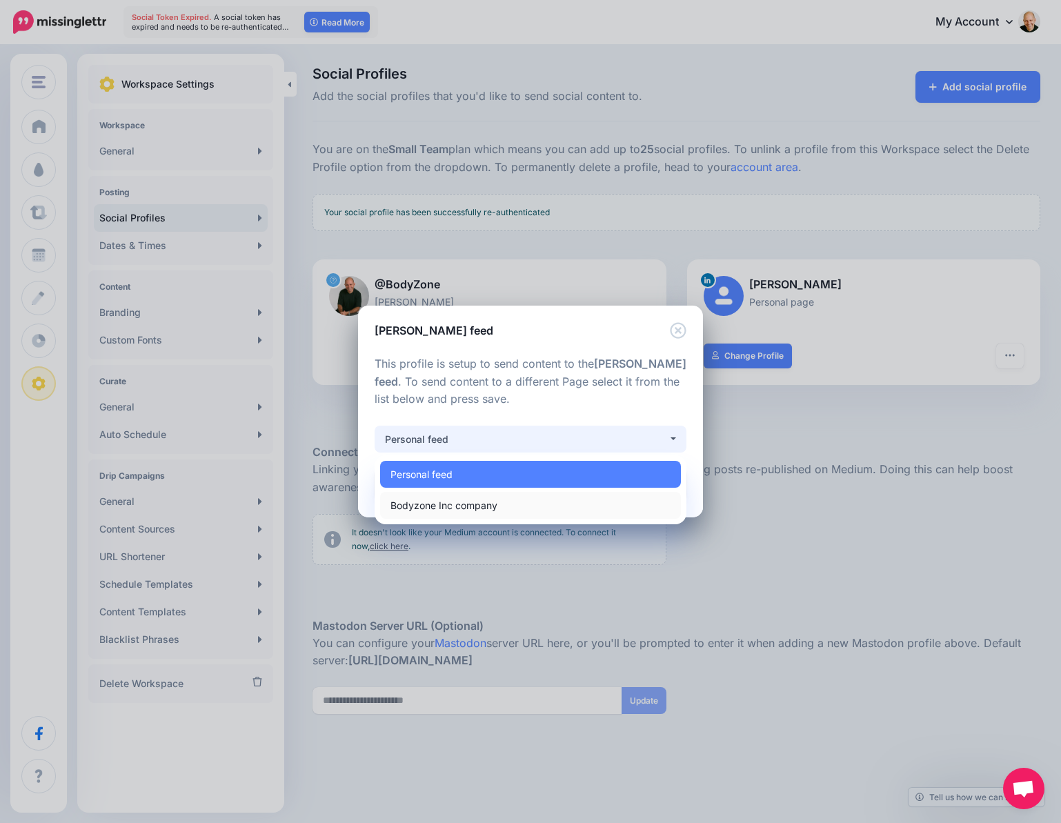
click at [471, 508] on span "Bodyzone Inc company" at bounding box center [444, 506] width 107 height 17
select select "**********"
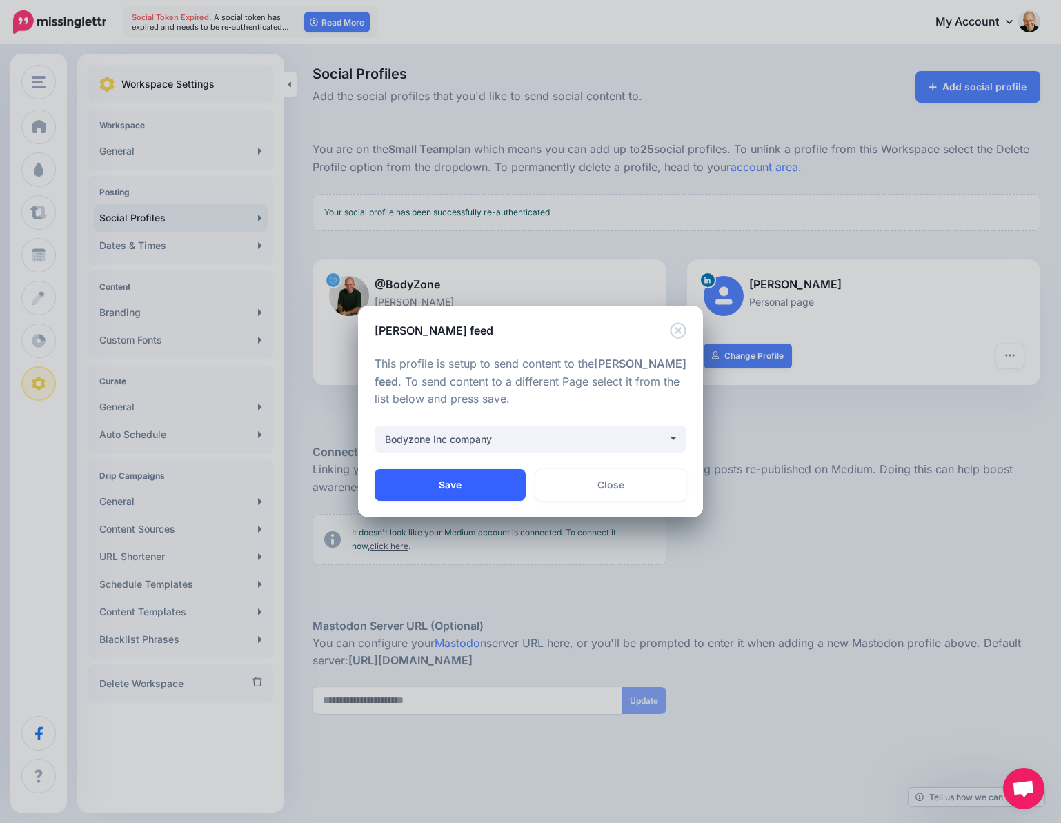
click at [471, 481] on button "Save" at bounding box center [450, 485] width 151 height 32
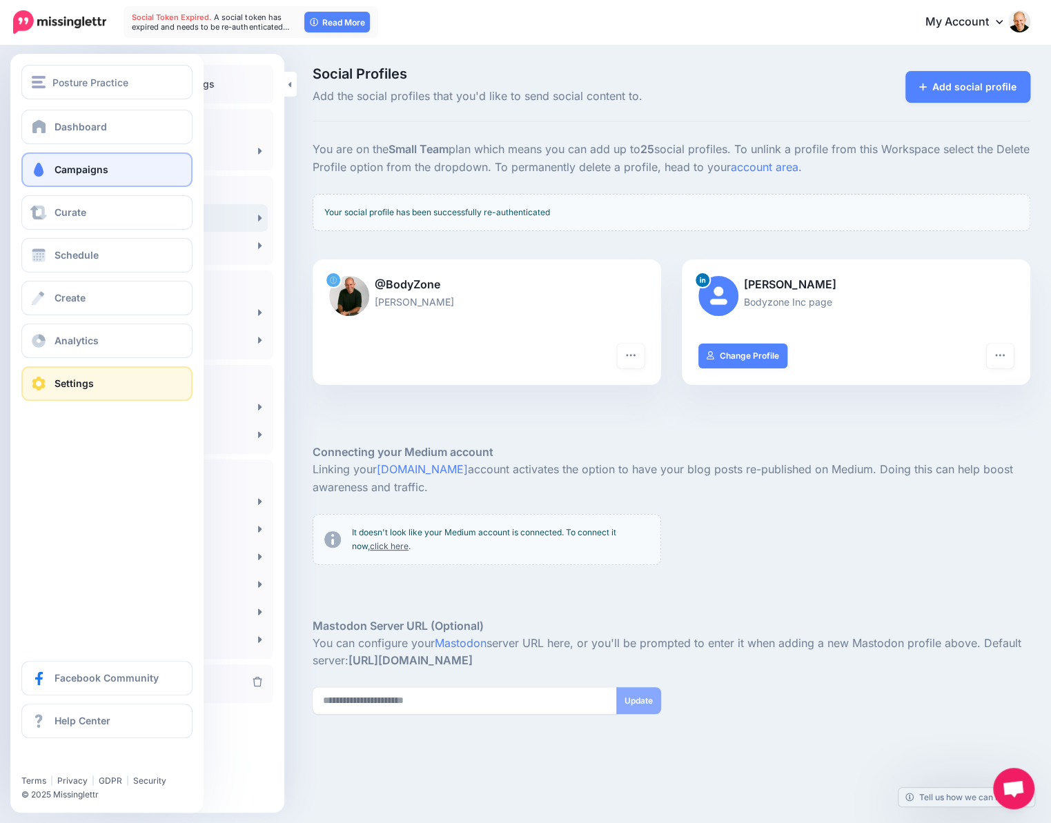
click at [63, 169] on span "Campaigns" at bounding box center [82, 170] width 54 height 12
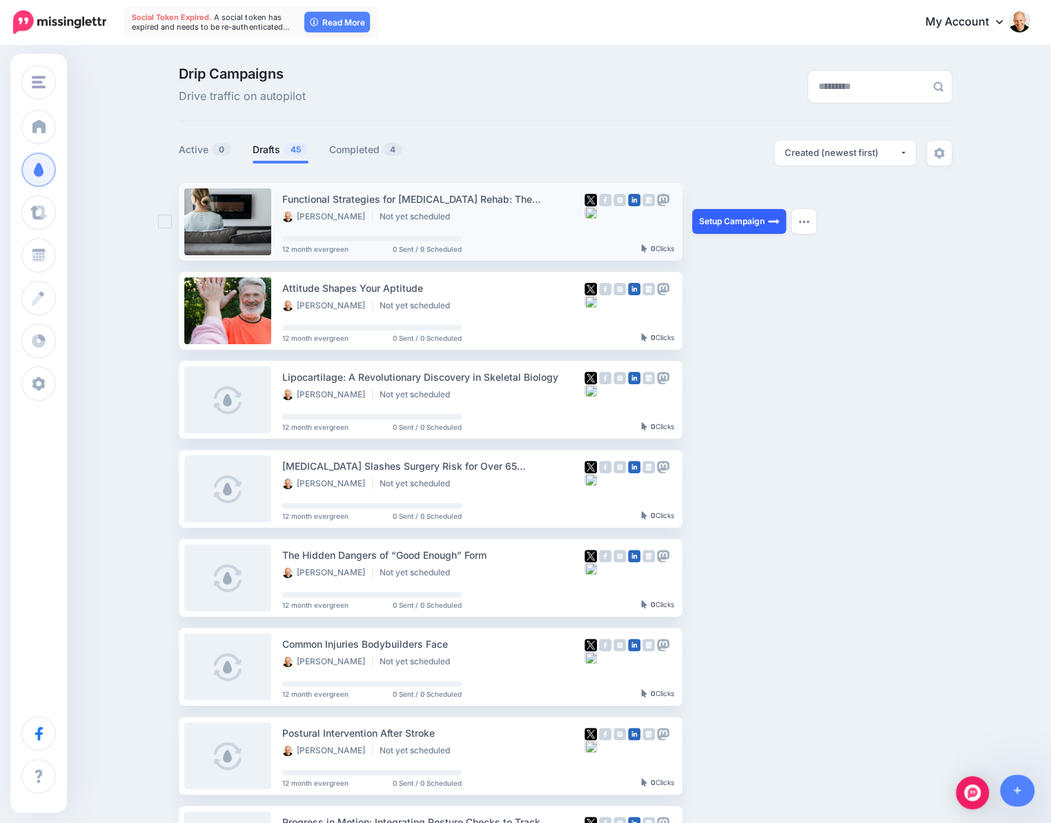
click at [747, 220] on link "Setup Campaign" at bounding box center [739, 221] width 94 height 25
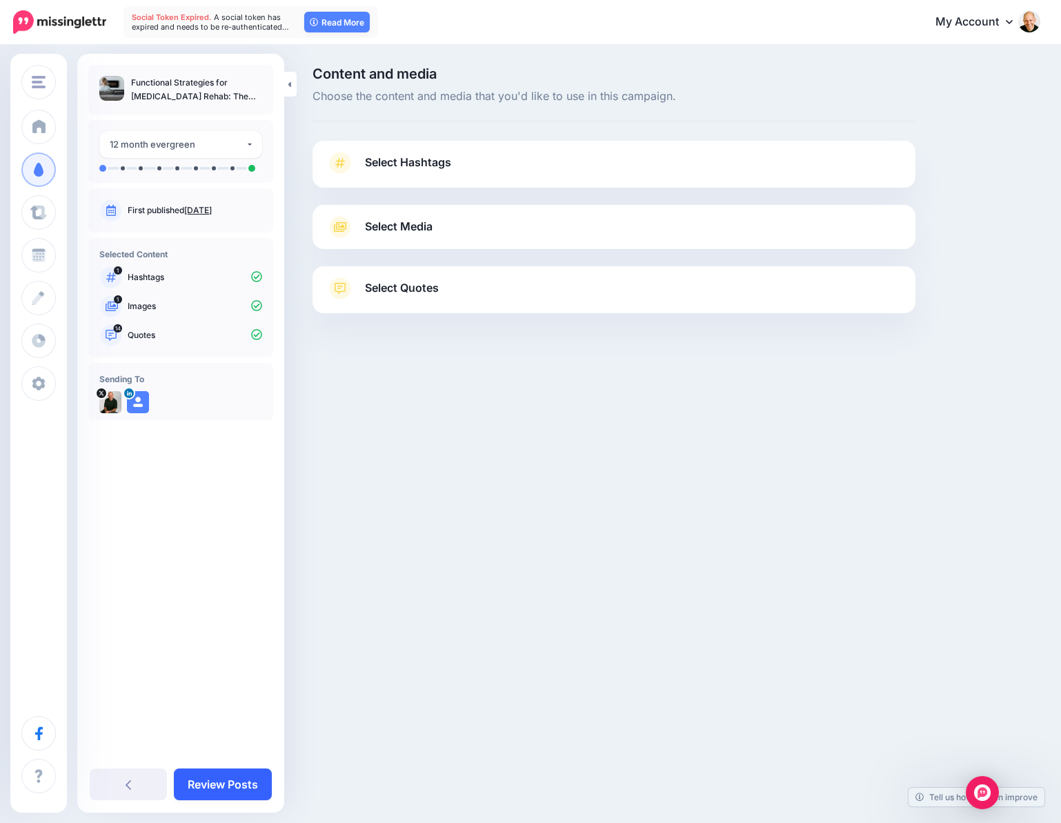
click at [233, 783] on link "Review Posts" at bounding box center [223, 785] width 98 height 32
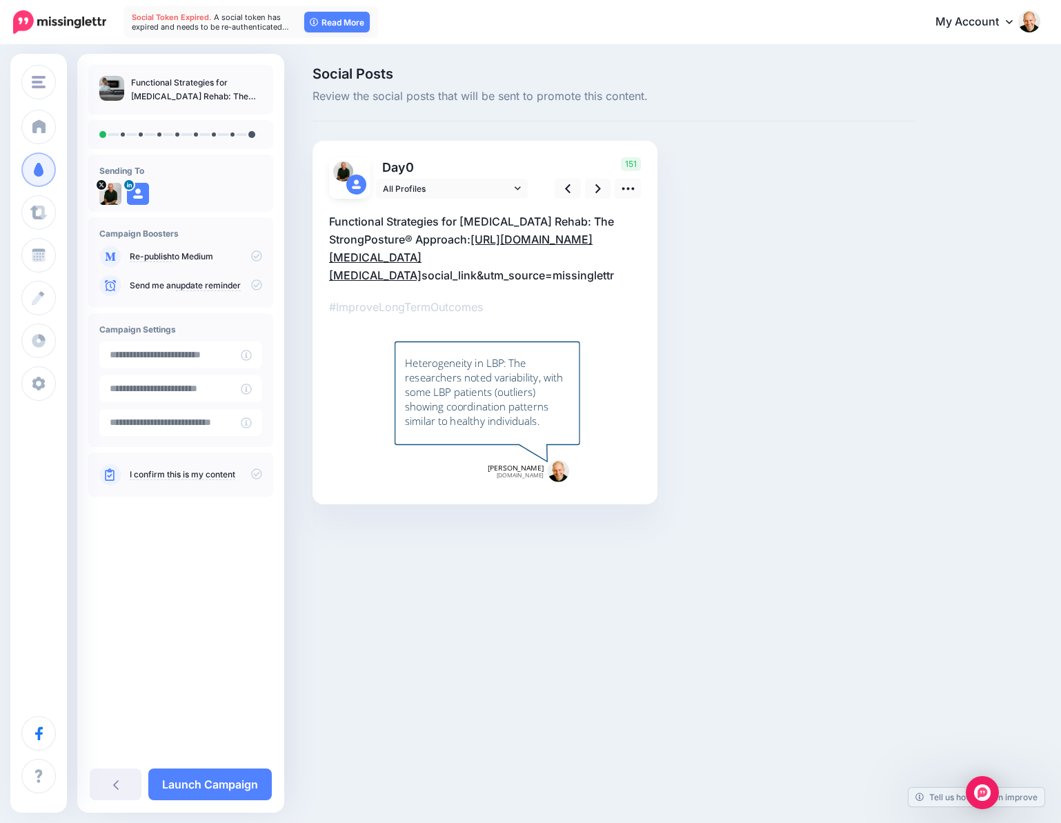
click at [424, 282] on link "[URL][DOMAIN_NAME][MEDICAL_DATA][MEDICAL_DATA]" at bounding box center [461, 258] width 264 height 50
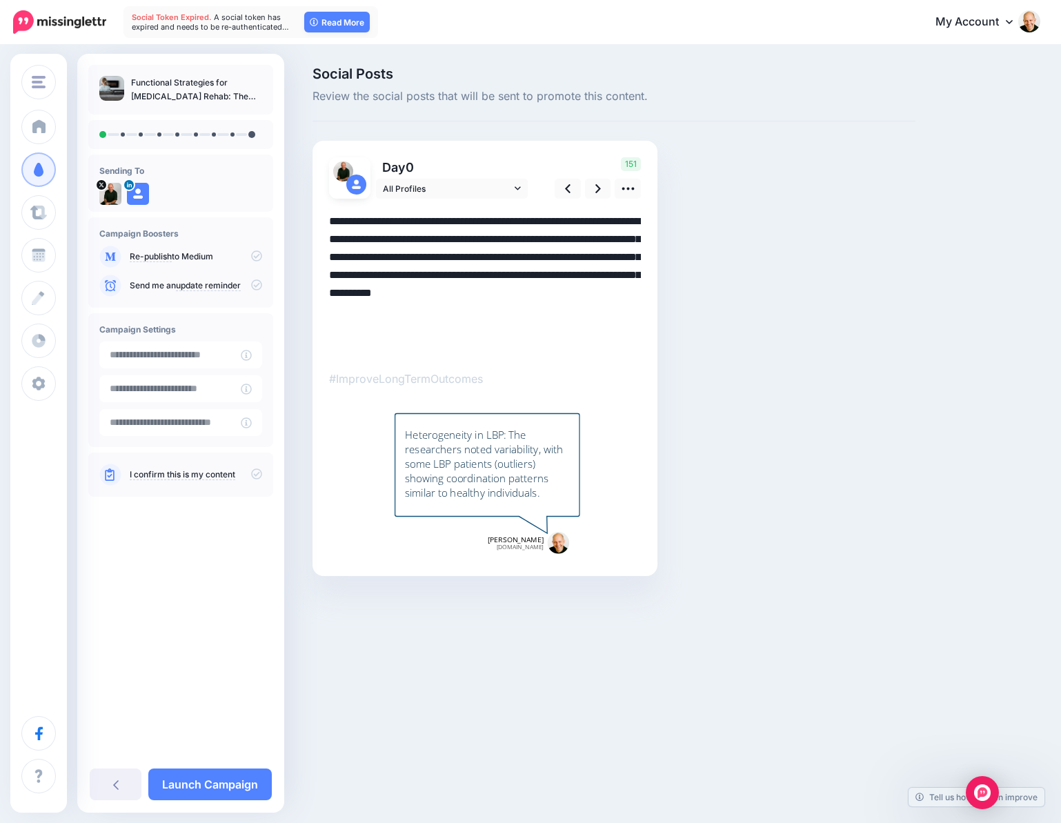
click at [457, 199] on div "Combined Shape" at bounding box center [485, 379] width 312 height 361
click at [226, 784] on link "Launch Campaign" at bounding box center [210, 785] width 124 height 32
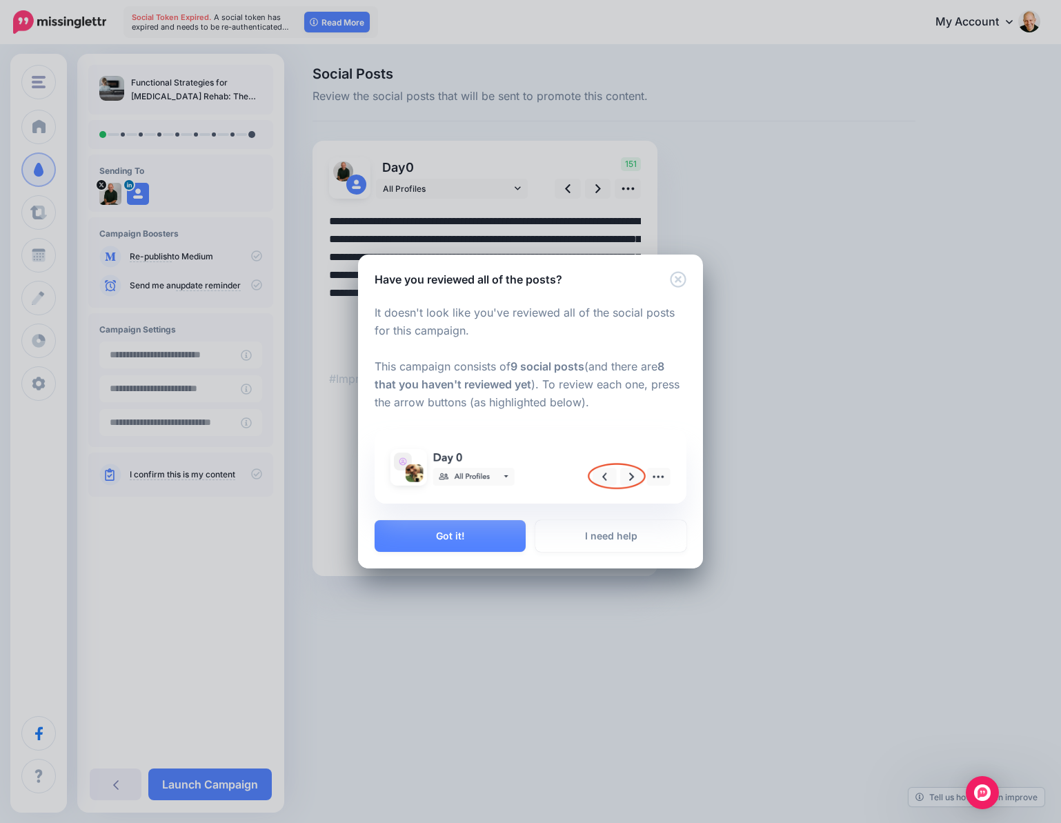
click at [495, 535] on button "Got it!" at bounding box center [450, 536] width 151 height 32
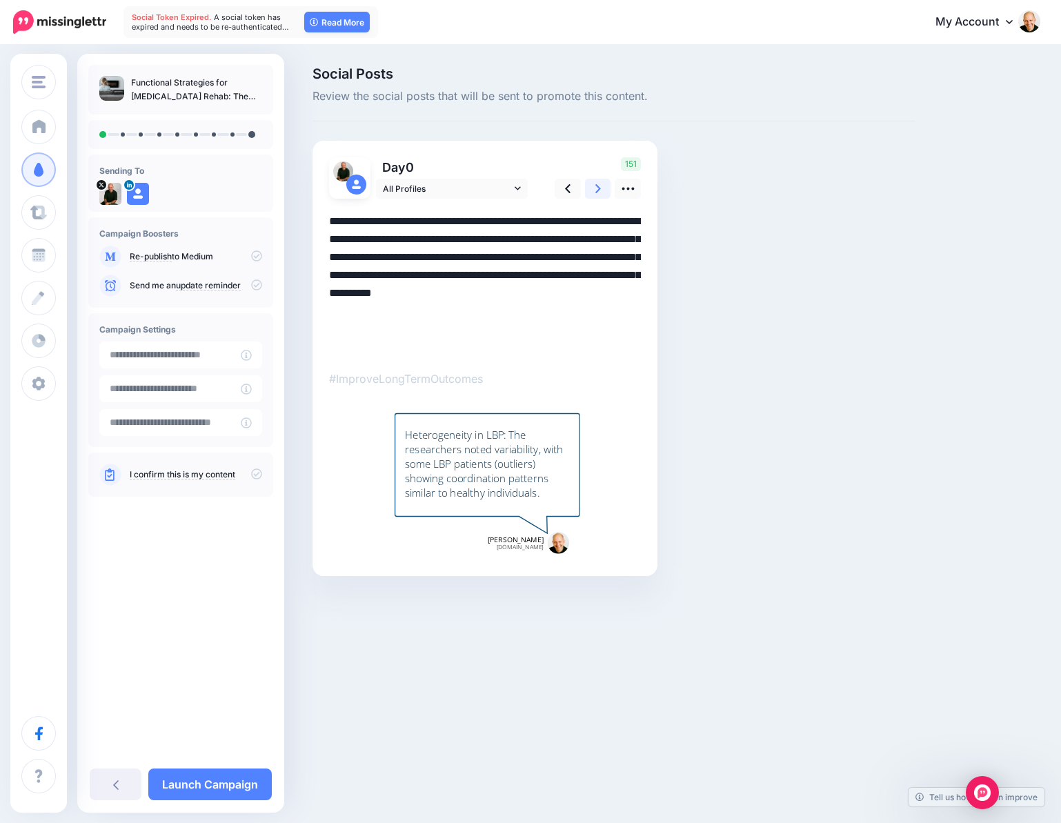
click at [596, 188] on icon at bounding box center [598, 188] width 6 height 14
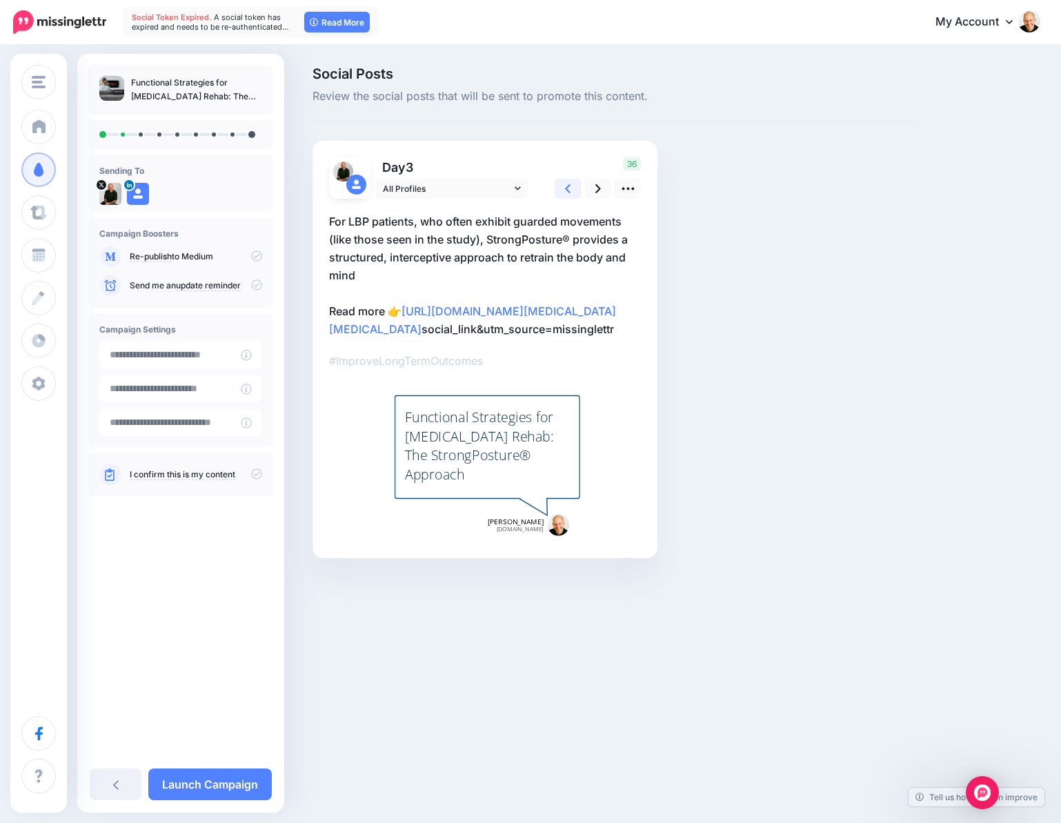
click at [559, 190] on link at bounding box center [568, 189] width 26 height 20
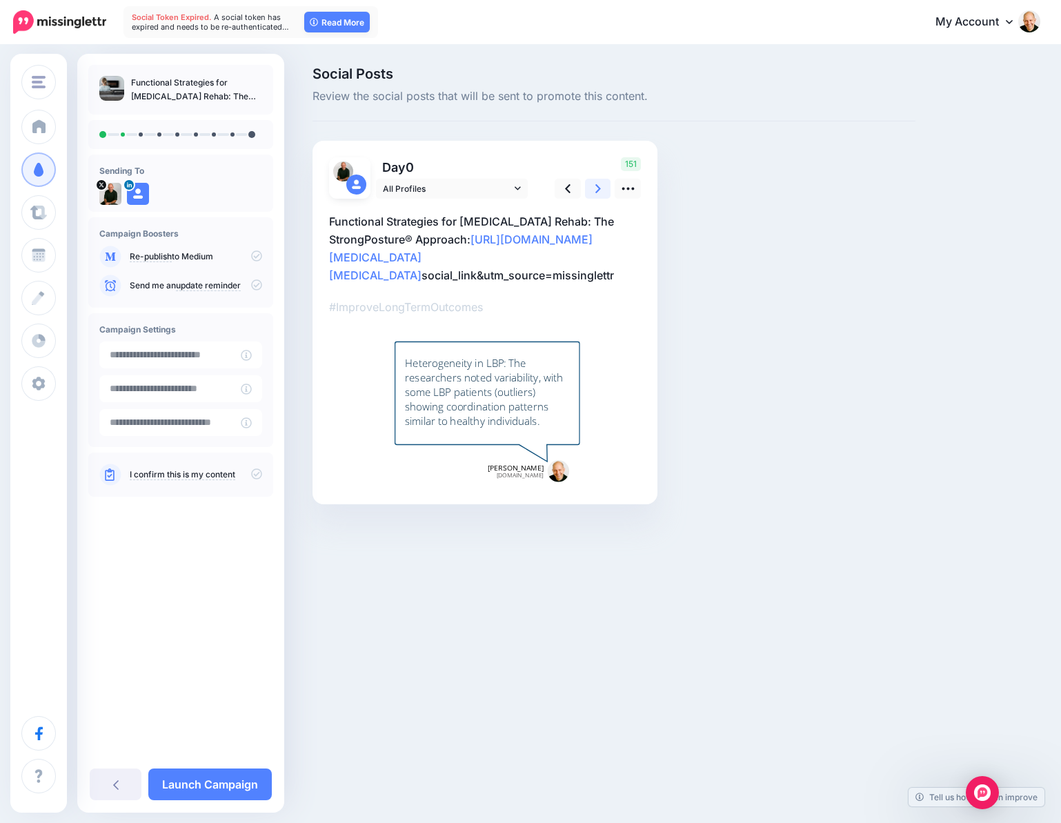
click at [595, 182] on icon at bounding box center [598, 188] width 6 height 14
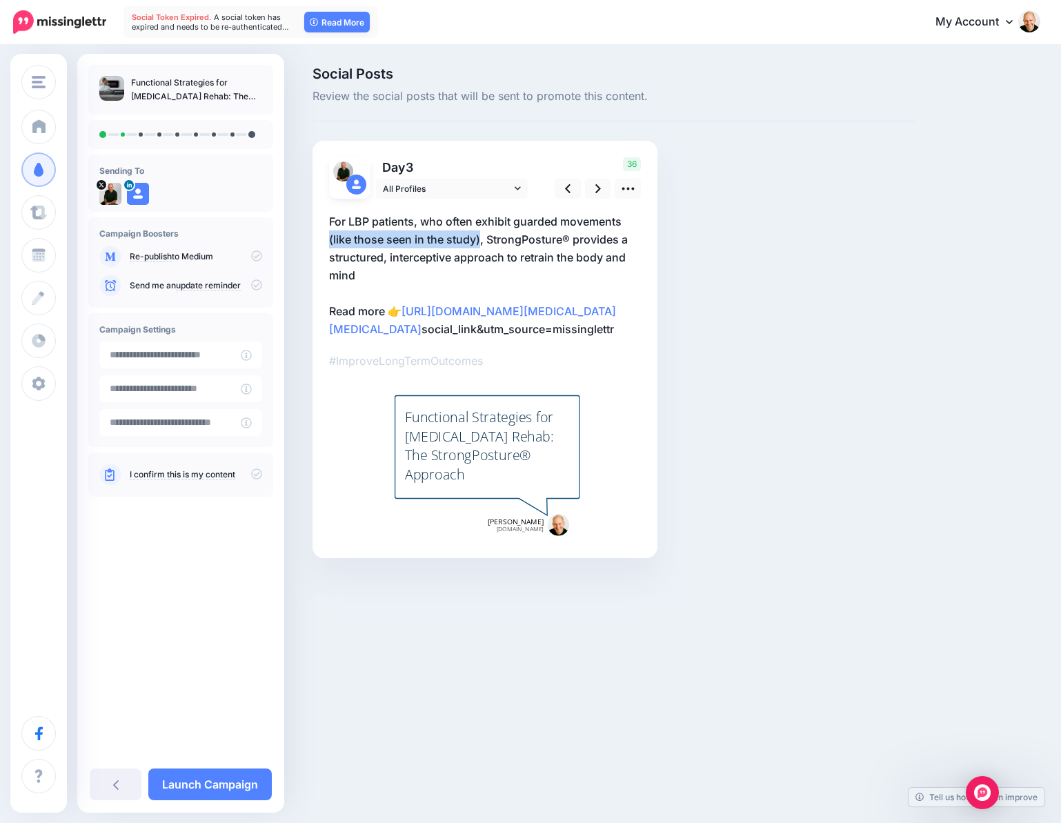
drag, startPoint x: 326, startPoint y: 240, endPoint x: 480, endPoint y: 244, distance: 153.9
click at [480, 244] on div "Day 3 All Profiles 36" at bounding box center [485, 349] width 345 height 417
click at [595, 185] on icon at bounding box center [598, 188] width 6 height 14
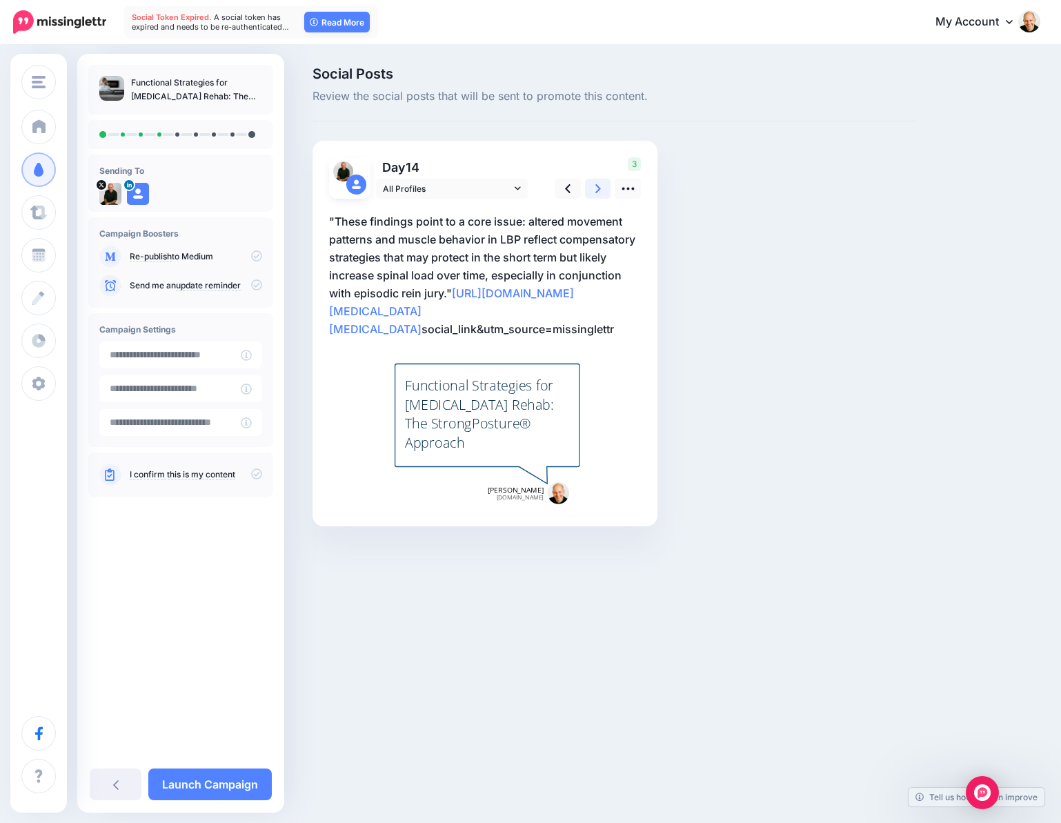
click at [595, 185] on icon at bounding box center [598, 188] width 6 height 14
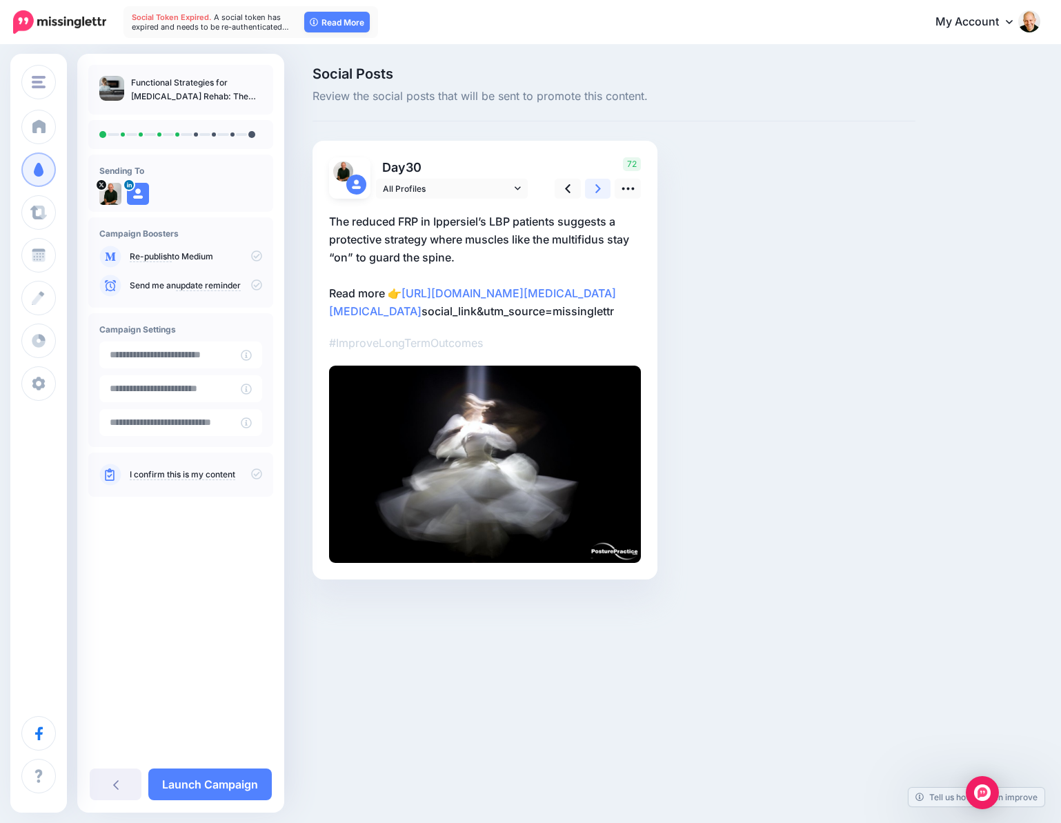
click at [595, 185] on icon at bounding box center [598, 188] width 6 height 14
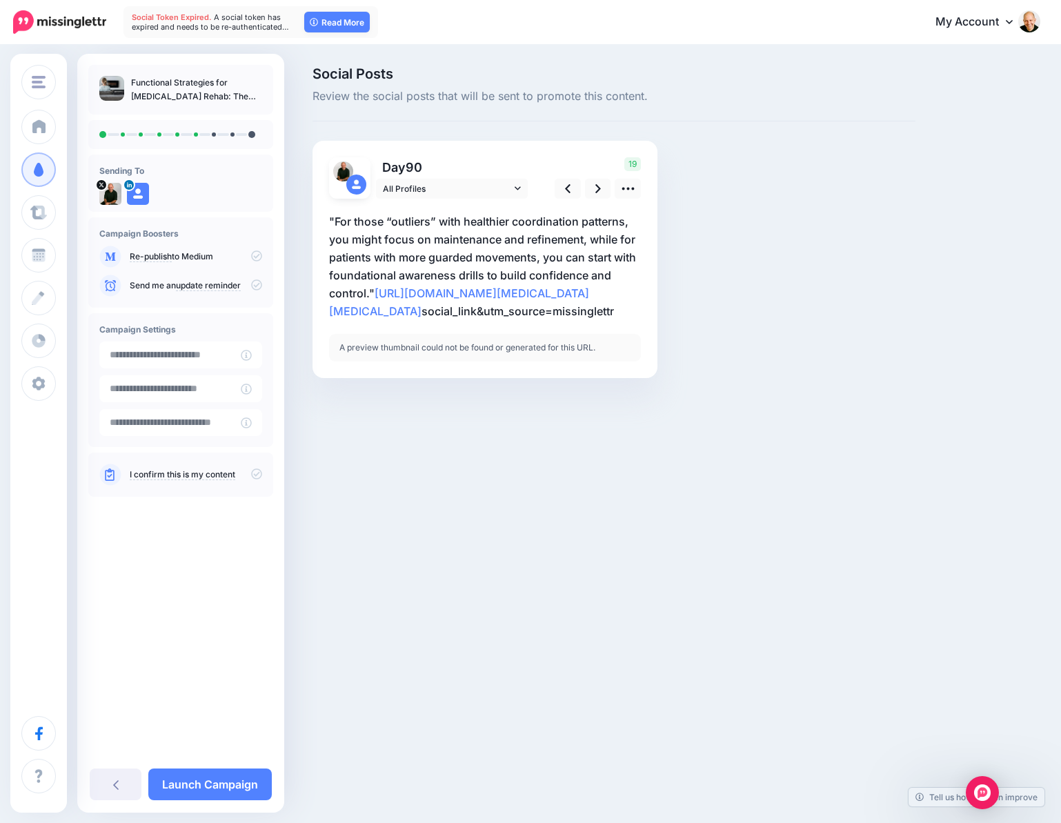
click at [475, 362] on div "A preview thumbnail could not be found or generated for this URL." at bounding box center [485, 348] width 312 height 28
click at [628, 192] on icon at bounding box center [628, 188] width 14 height 14
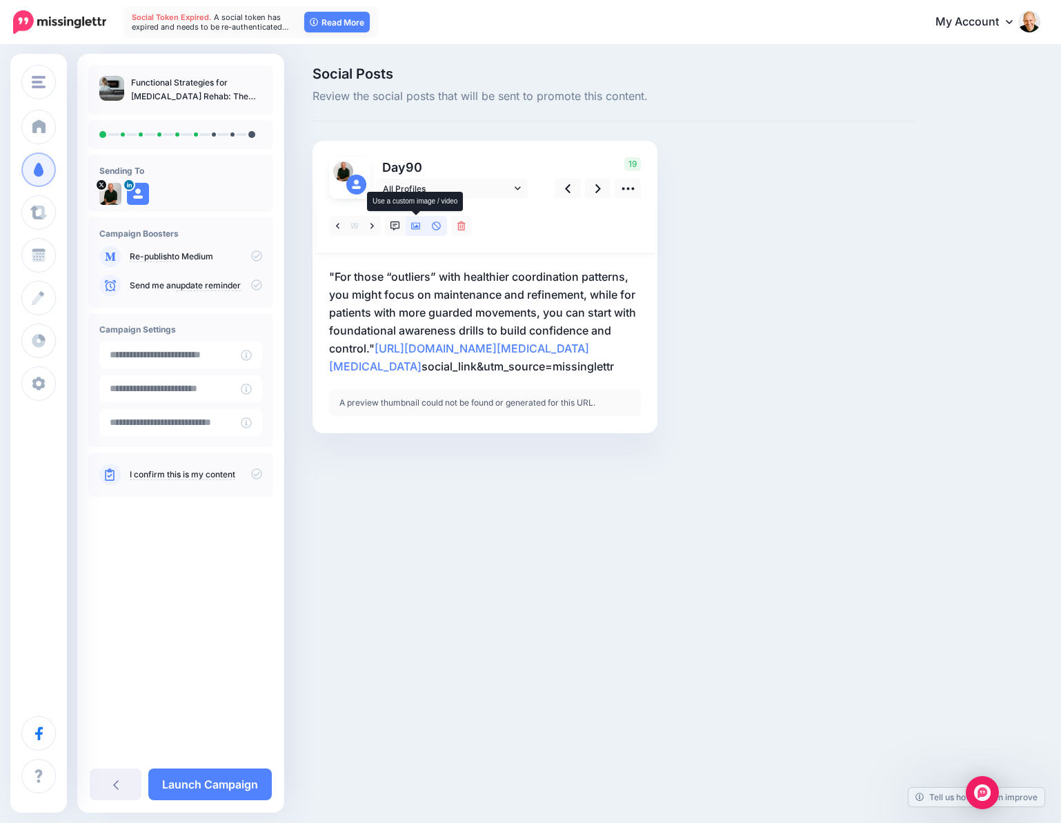
click at [413, 226] on icon at bounding box center [416, 226] width 10 height 10
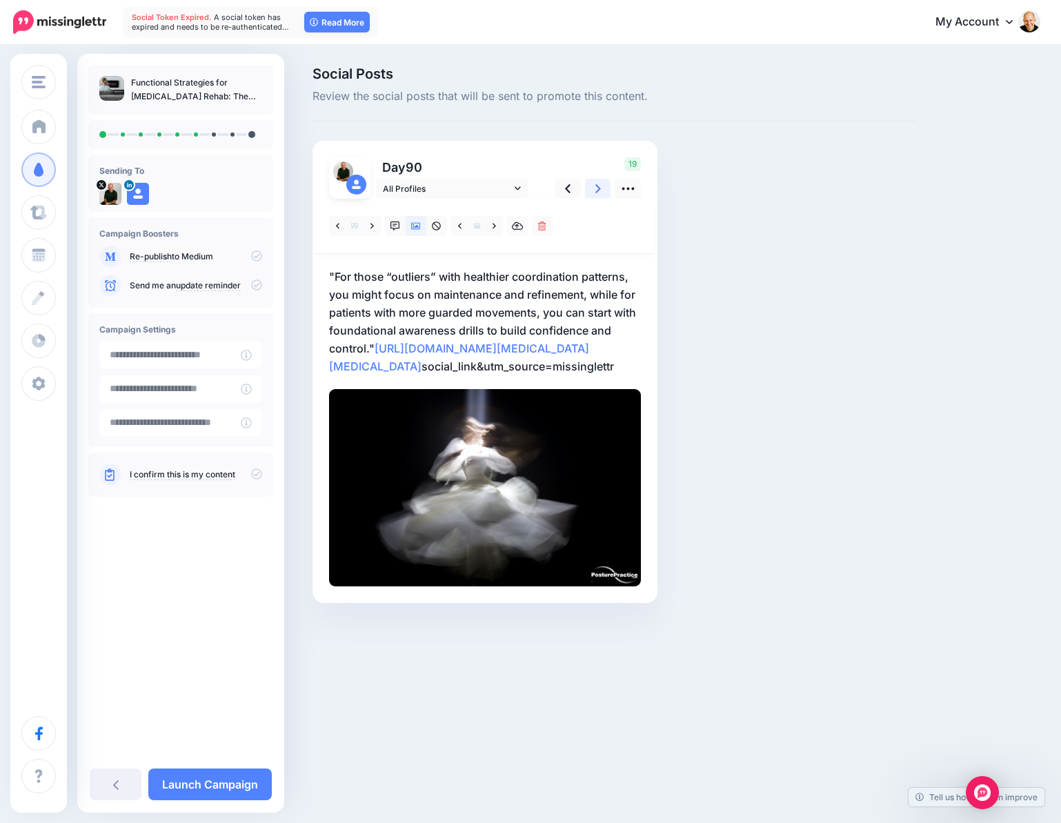
click at [598, 189] on icon at bounding box center [598, 188] width 6 height 9
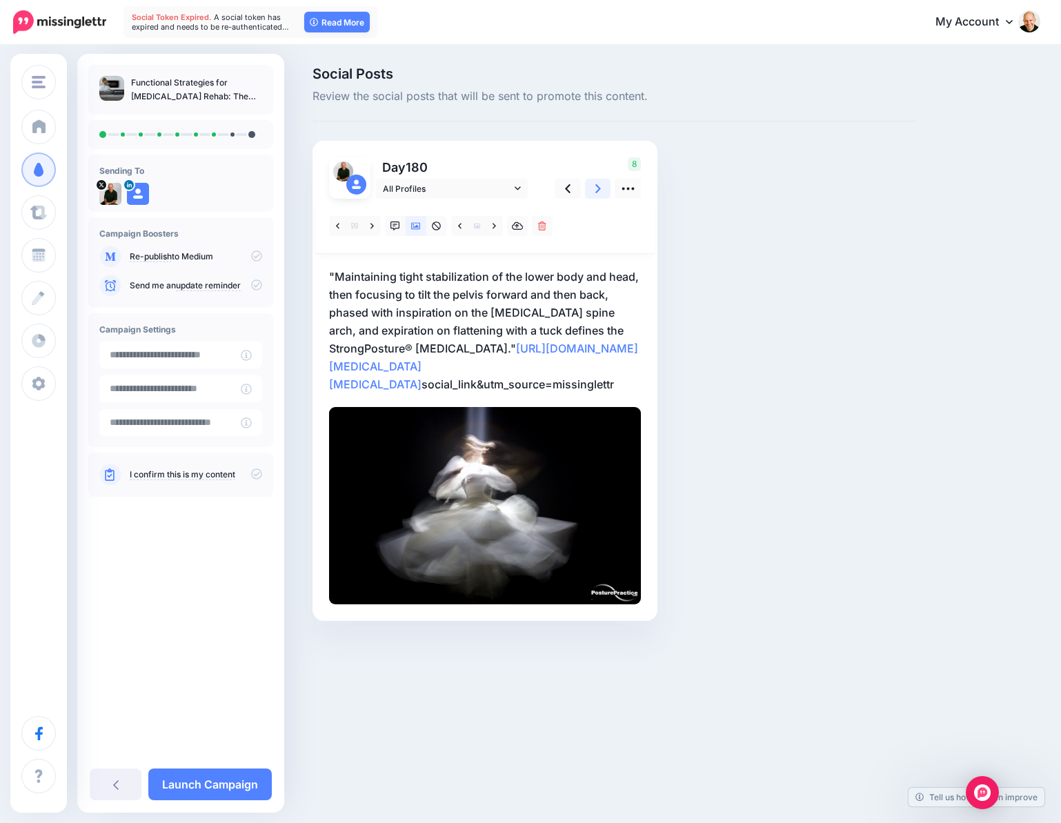
click at [598, 189] on icon at bounding box center [598, 188] width 6 height 9
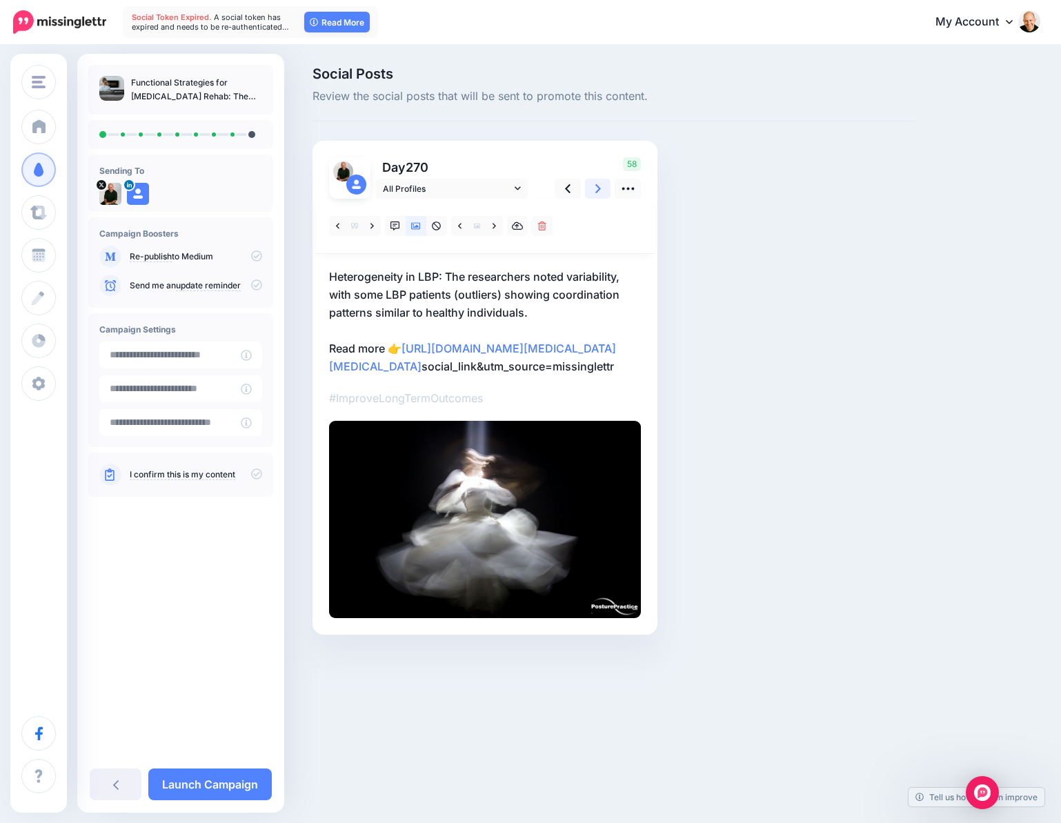
click at [598, 189] on icon at bounding box center [598, 188] width 6 height 9
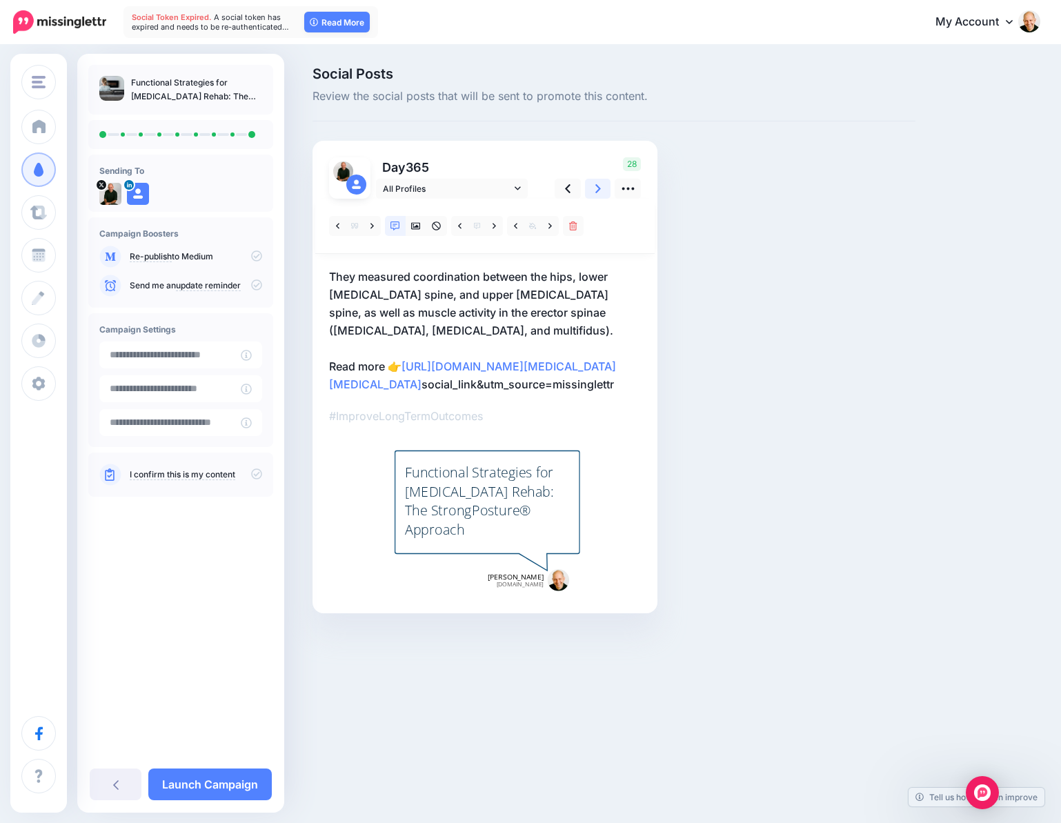
click at [598, 189] on icon at bounding box center [598, 188] width 6 height 9
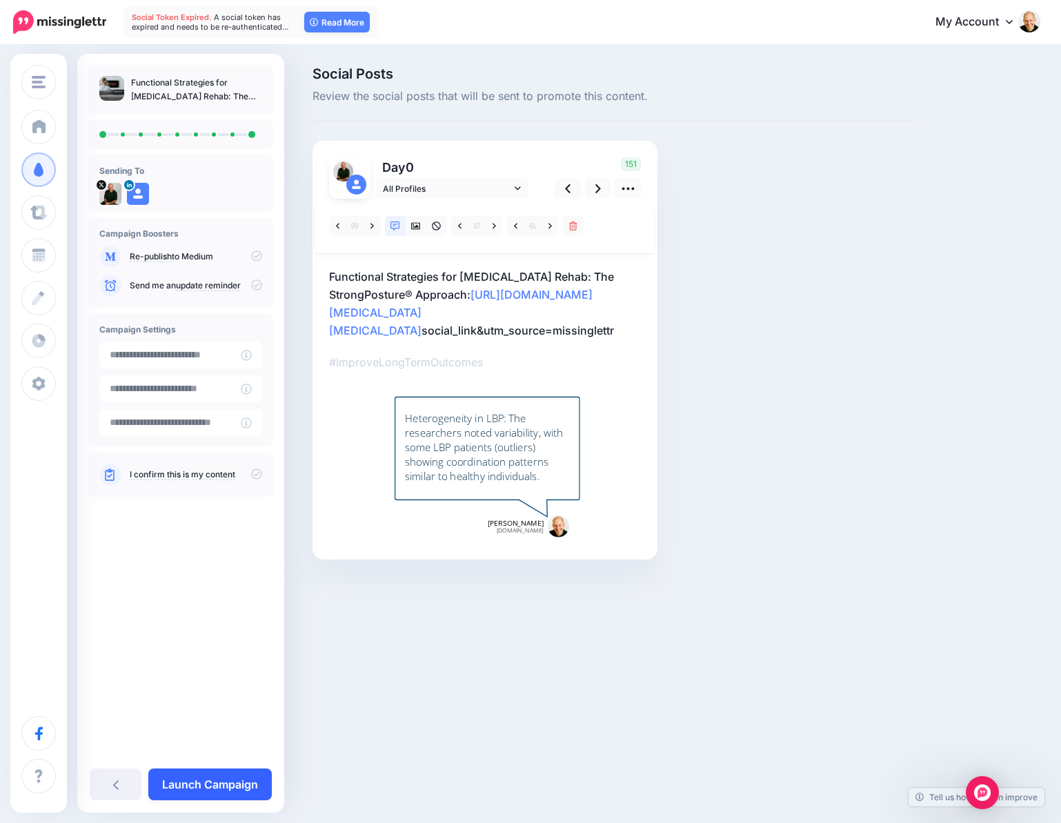
click at [237, 783] on link "Launch Campaign" at bounding box center [210, 785] width 124 height 32
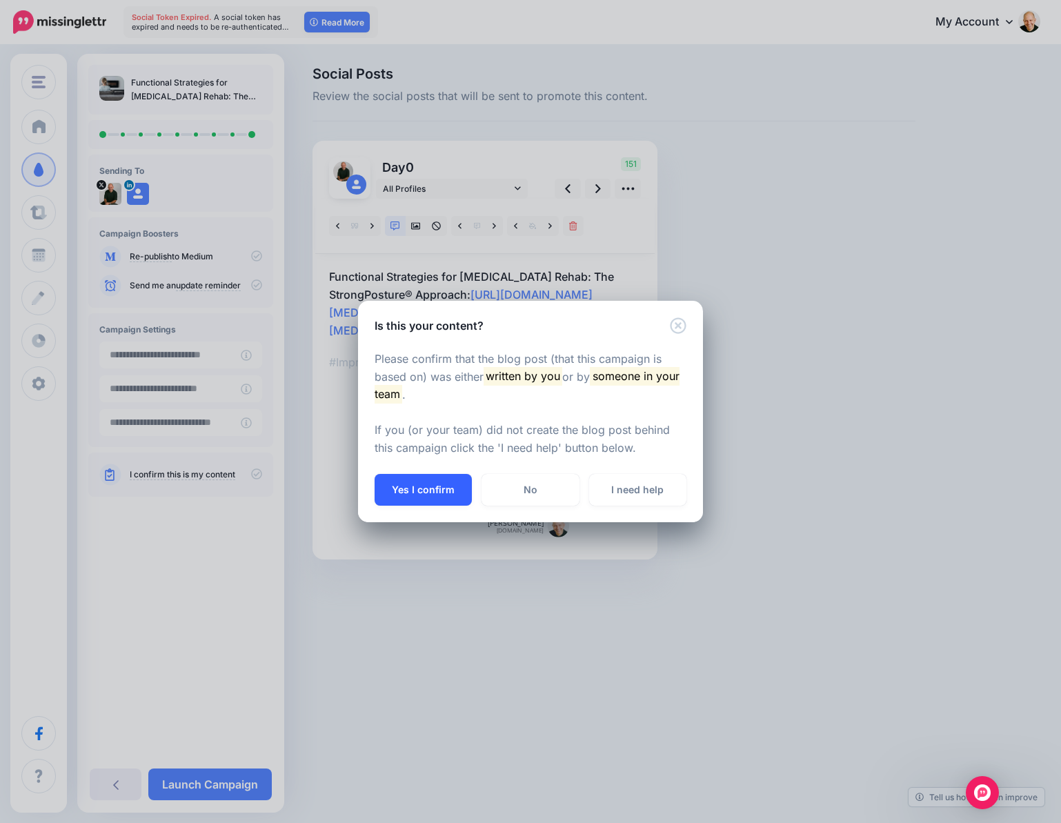
click at [425, 489] on button "Yes I confirm" at bounding box center [423, 490] width 97 height 32
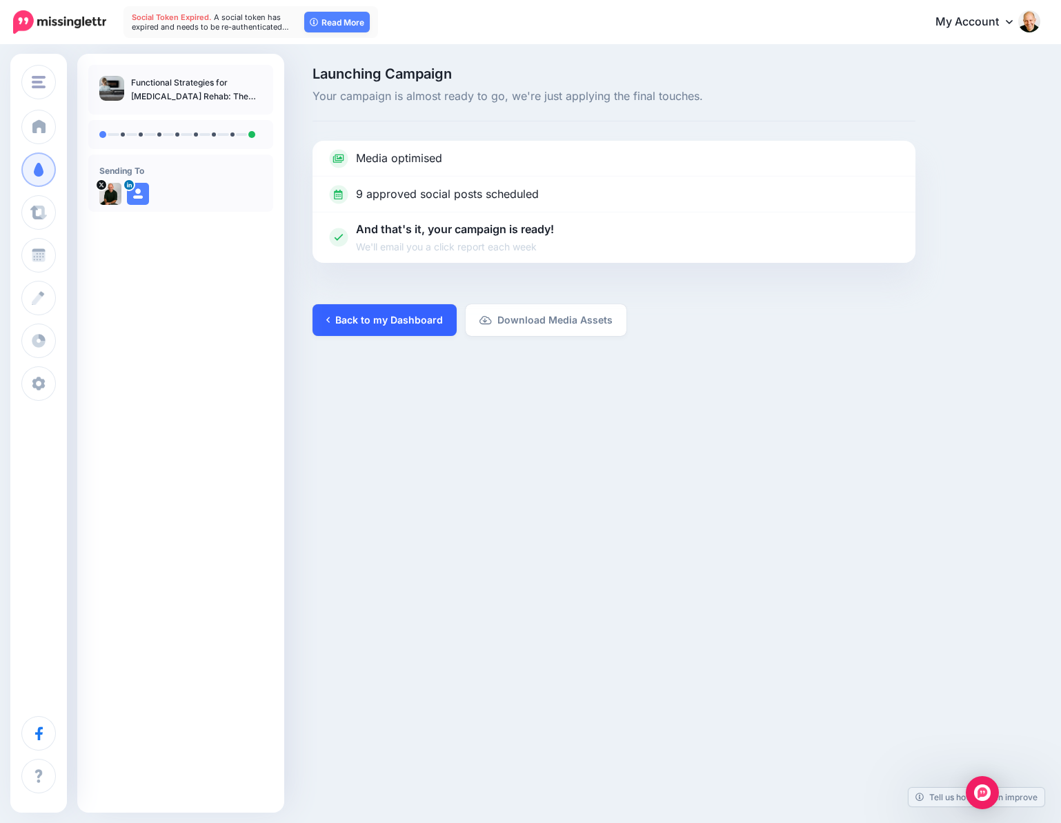
click at [381, 317] on link "Back to my Dashboard" at bounding box center [385, 320] width 144 height 32
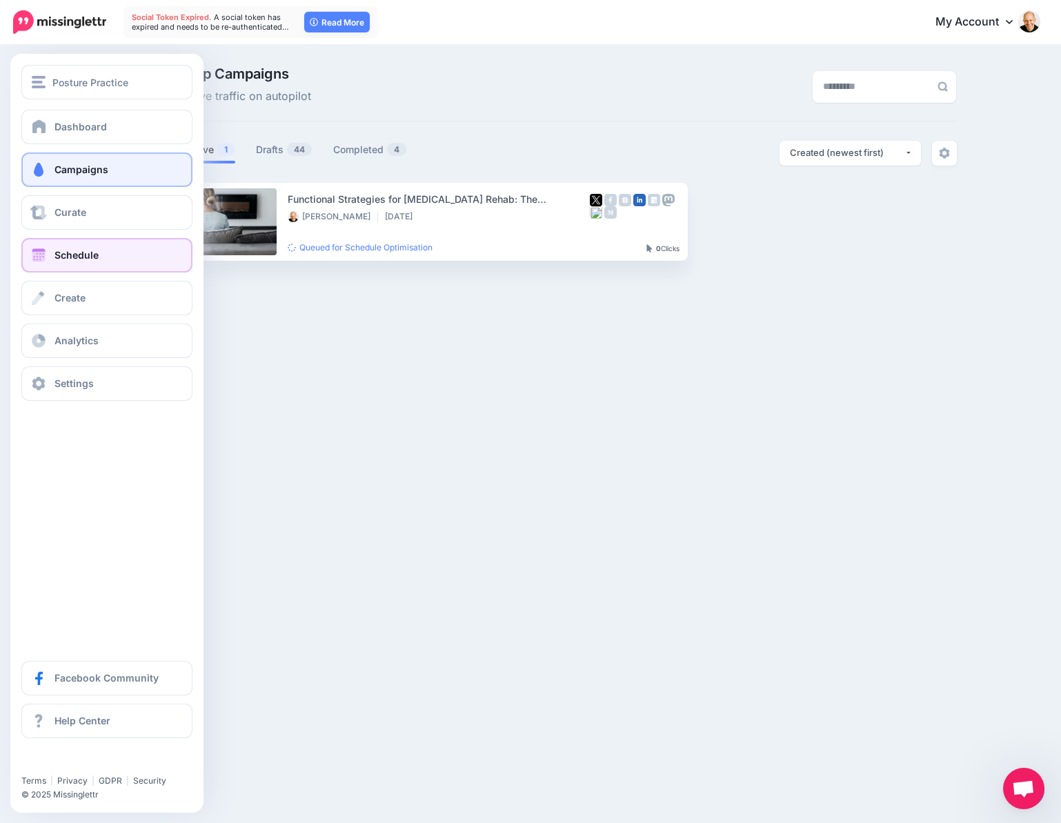
click at [54, 255] on link "Schedule" at bounding box center [106, 255] width 171 height 35
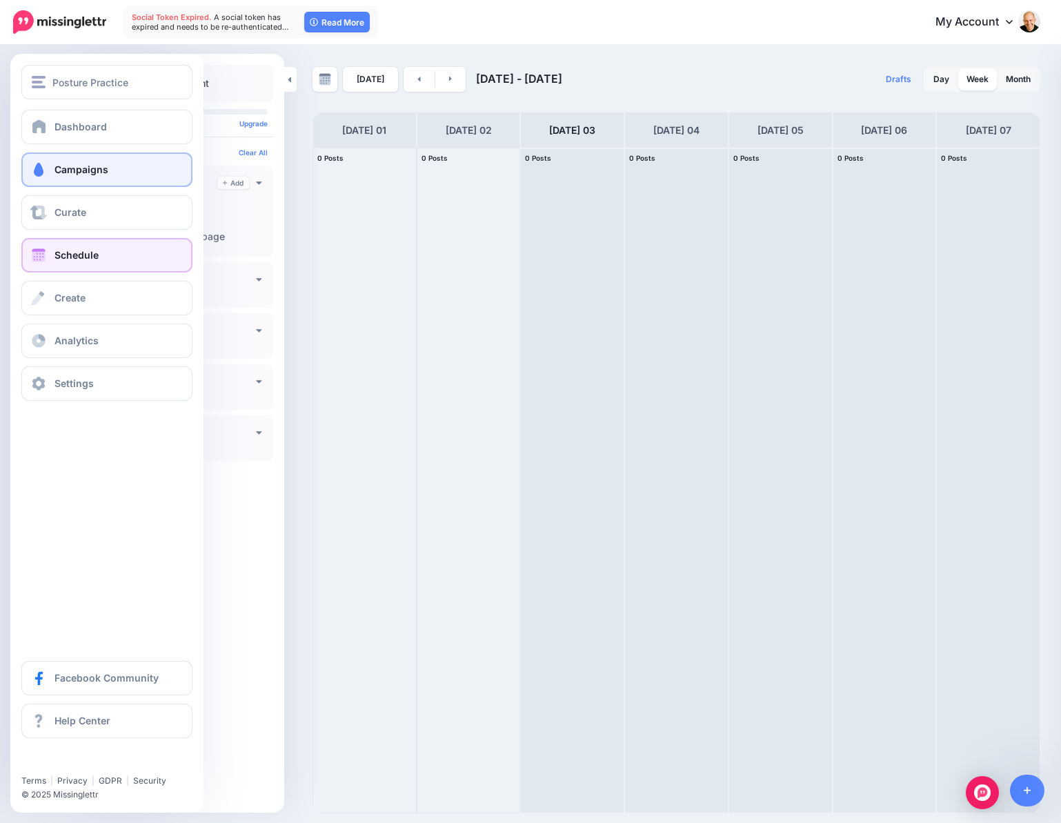
click at [53, 169] on link "Campaigns" at bounding box center [106, 169] width 171 height 35
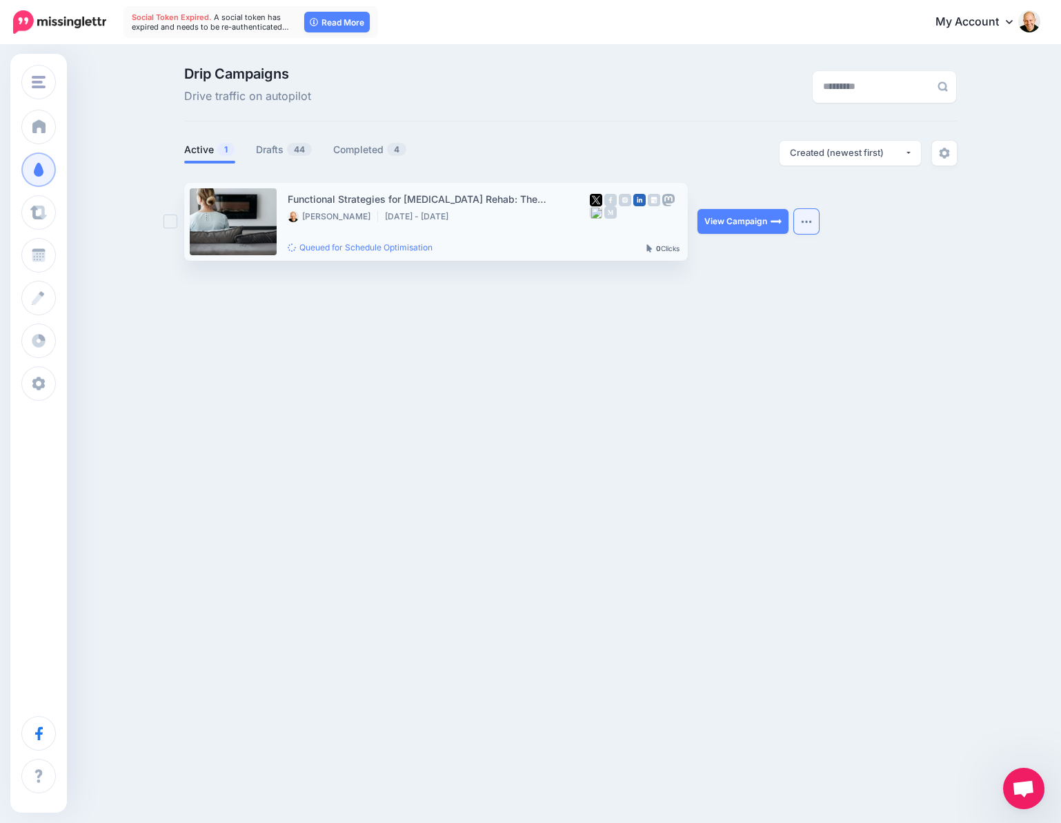
click at [808, 224] on button "button" at bounding box center [806, 221] width 25 height 25
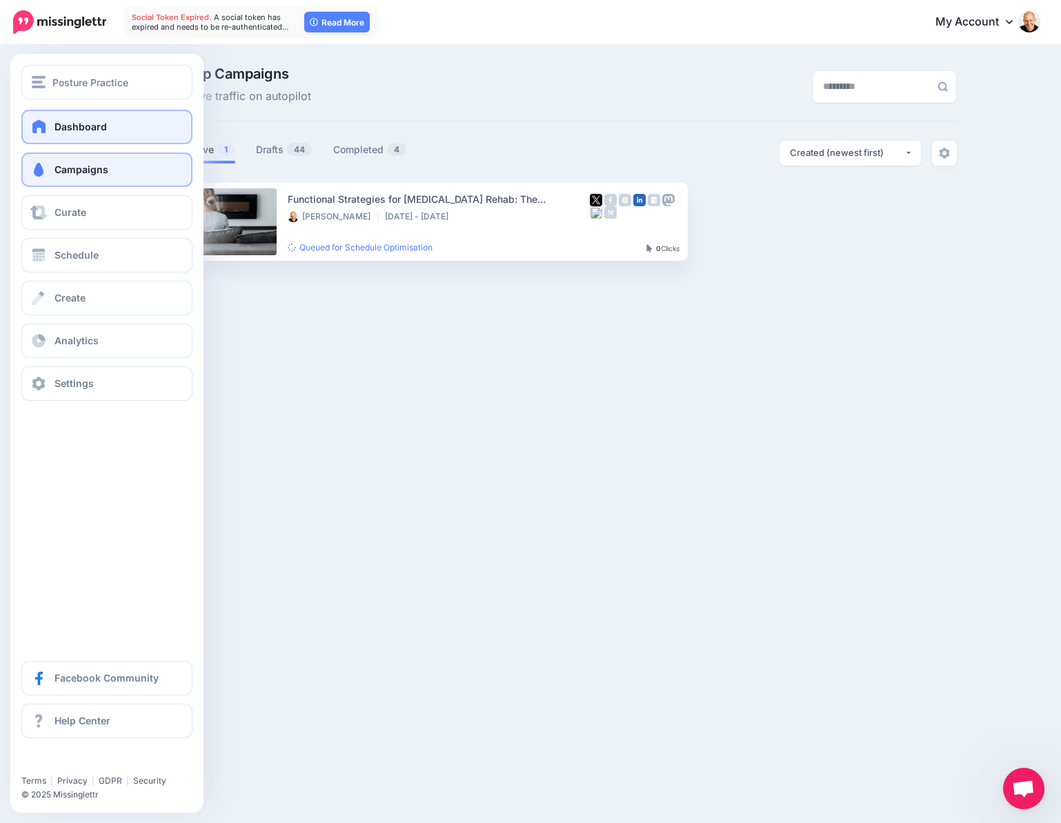
click at [62, 121] on span "Dashboard" at bounding box center [81, 127] width 52 height 12
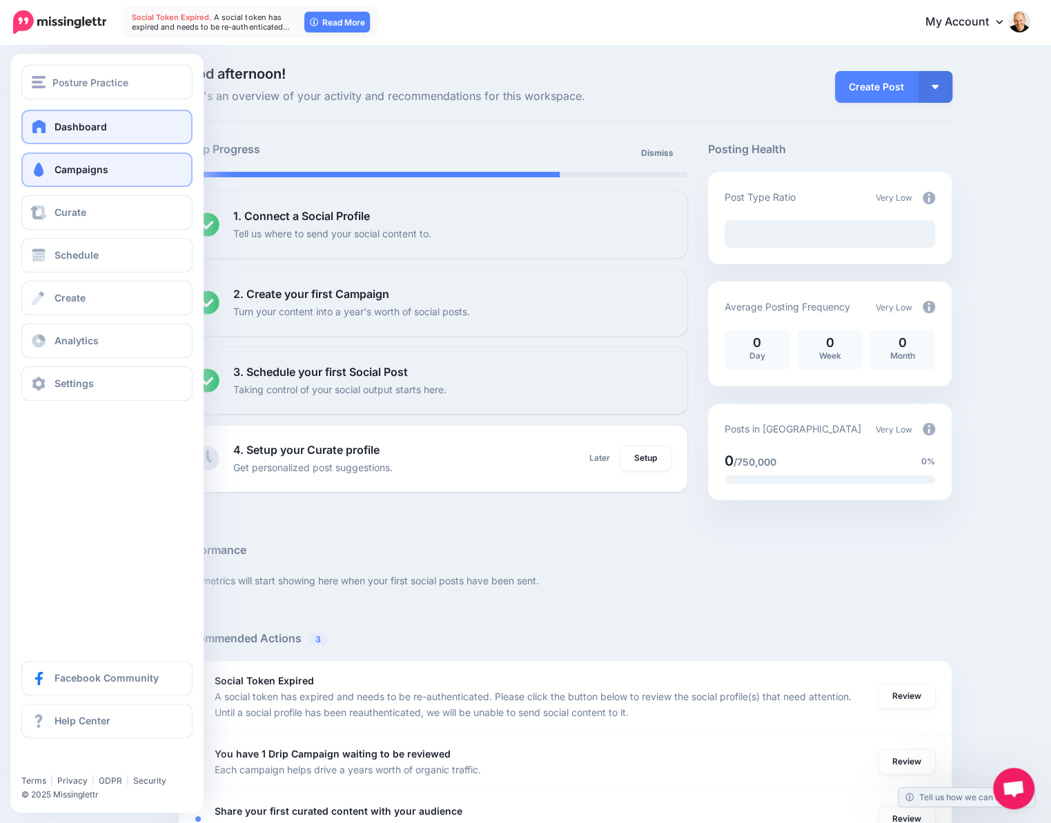
click at [57, 169] on span "Campaigns" at bounding box center [82, 170] width 54 height 12
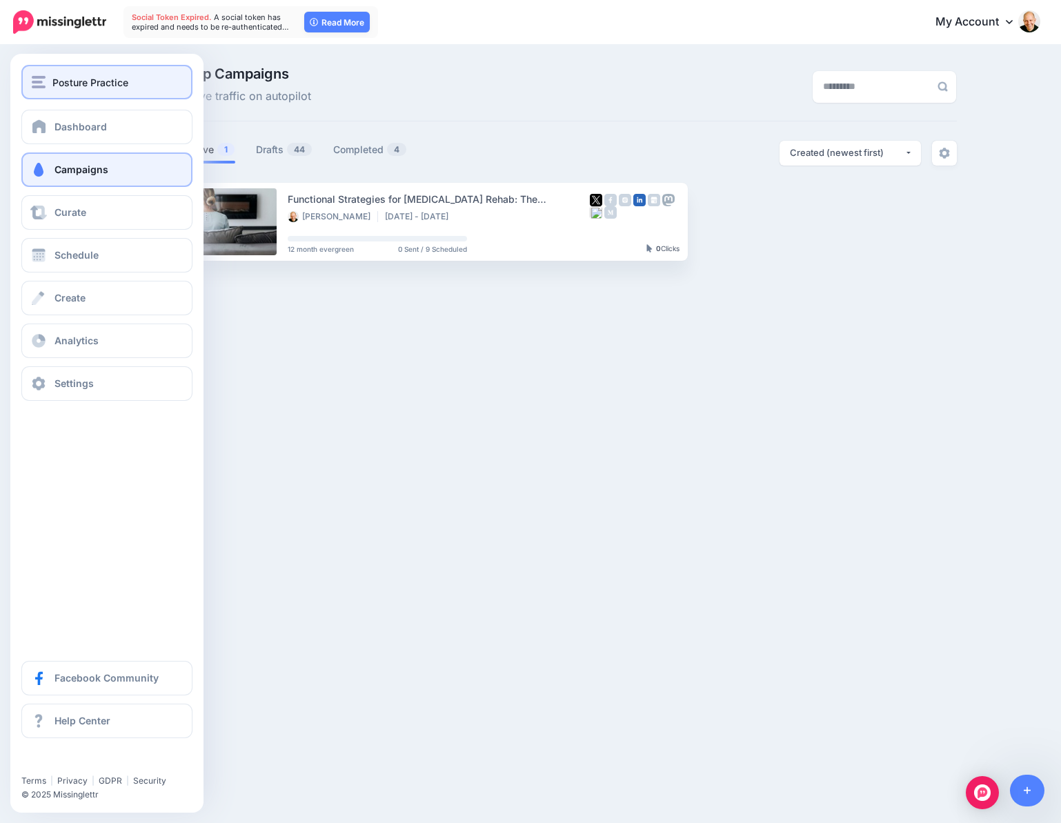
click at [70, 81] on span "Posture Practice" at bounding box center [90, 83] width 76 height 16
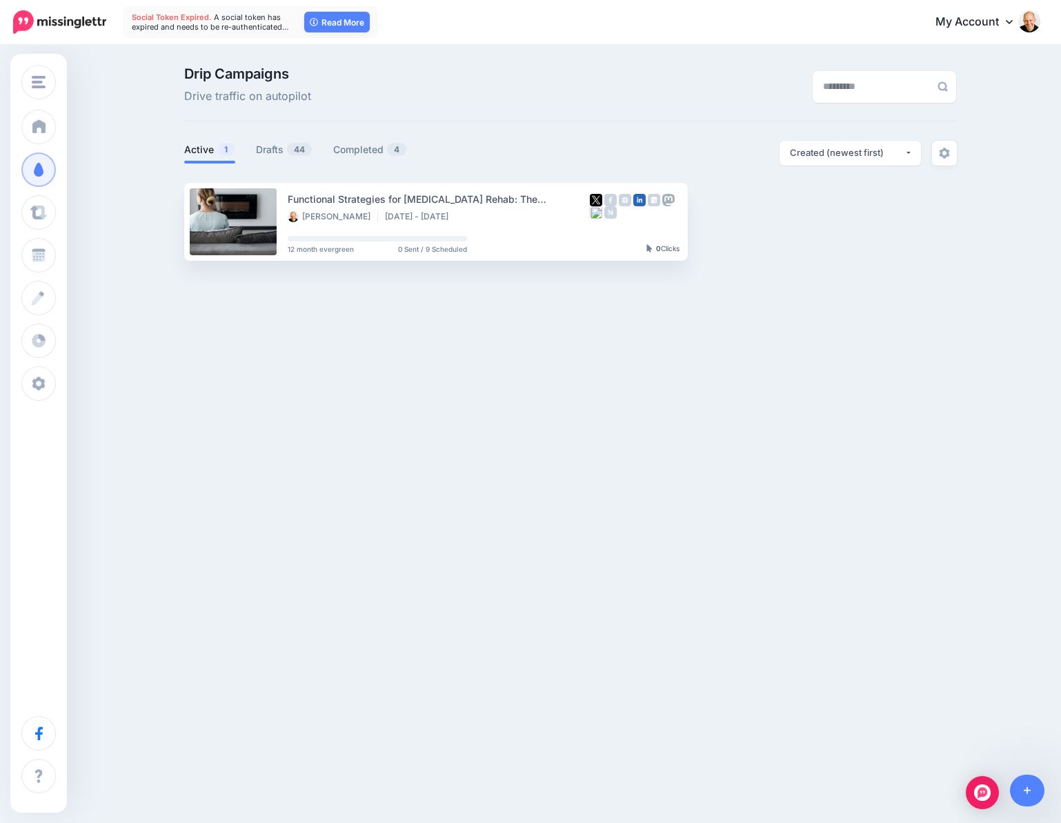
click at [276, 442] on div "Posture Practice Posture Practice Posture Practice Add Workspace Dashboard Camp…" at bounding box center [530, 411] width 1061 height 823
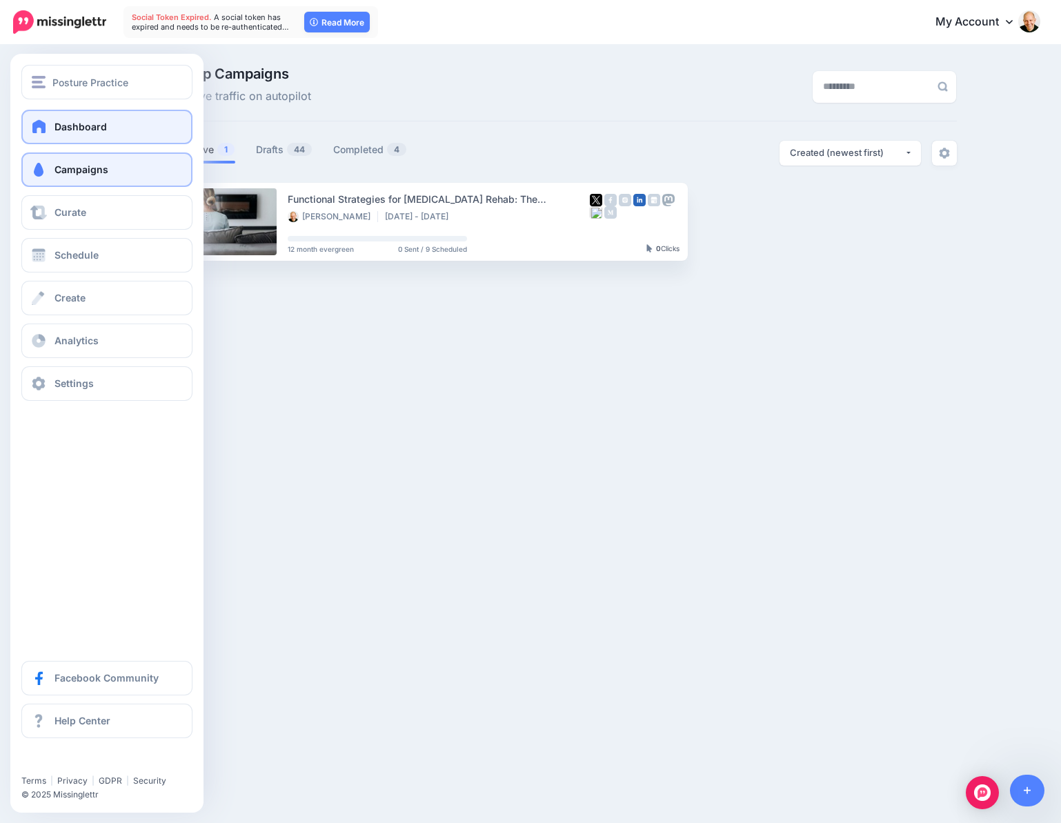
click at [90, 128] on span "Dashboard" at bounding box center [81, 127] width 52 height 12
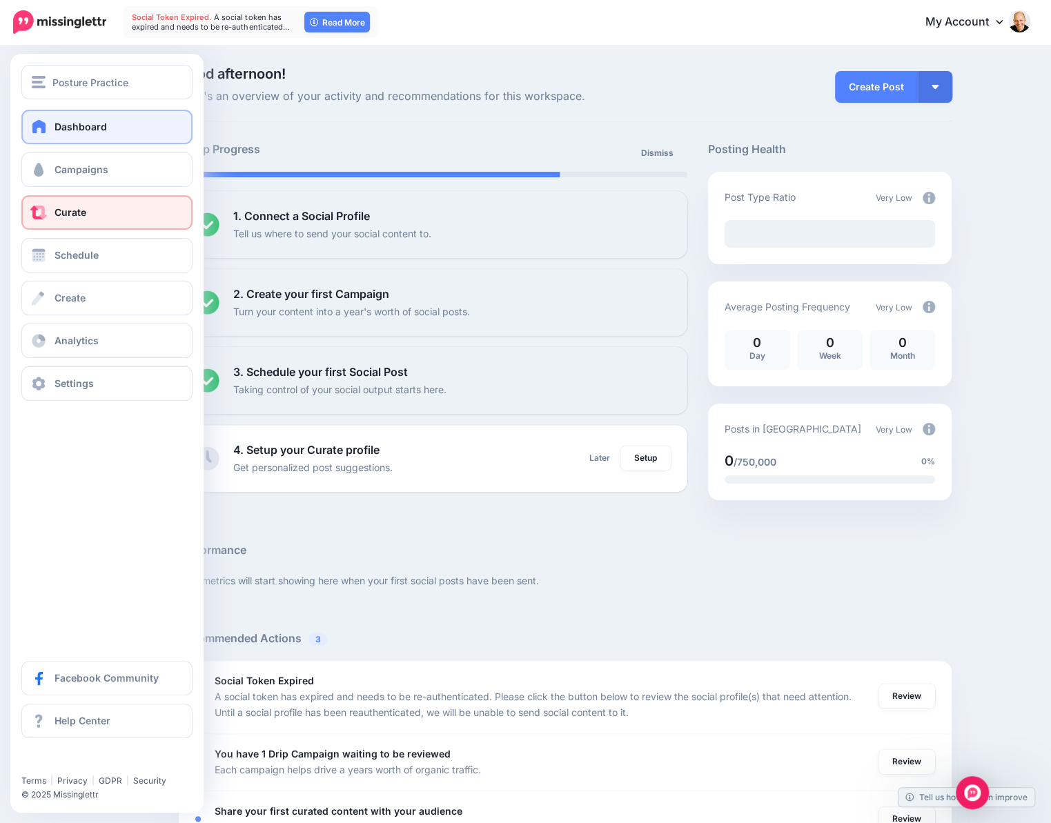
click at [70, 206] on link "Curate" at bounding box center [106, 212] width 171 height 35
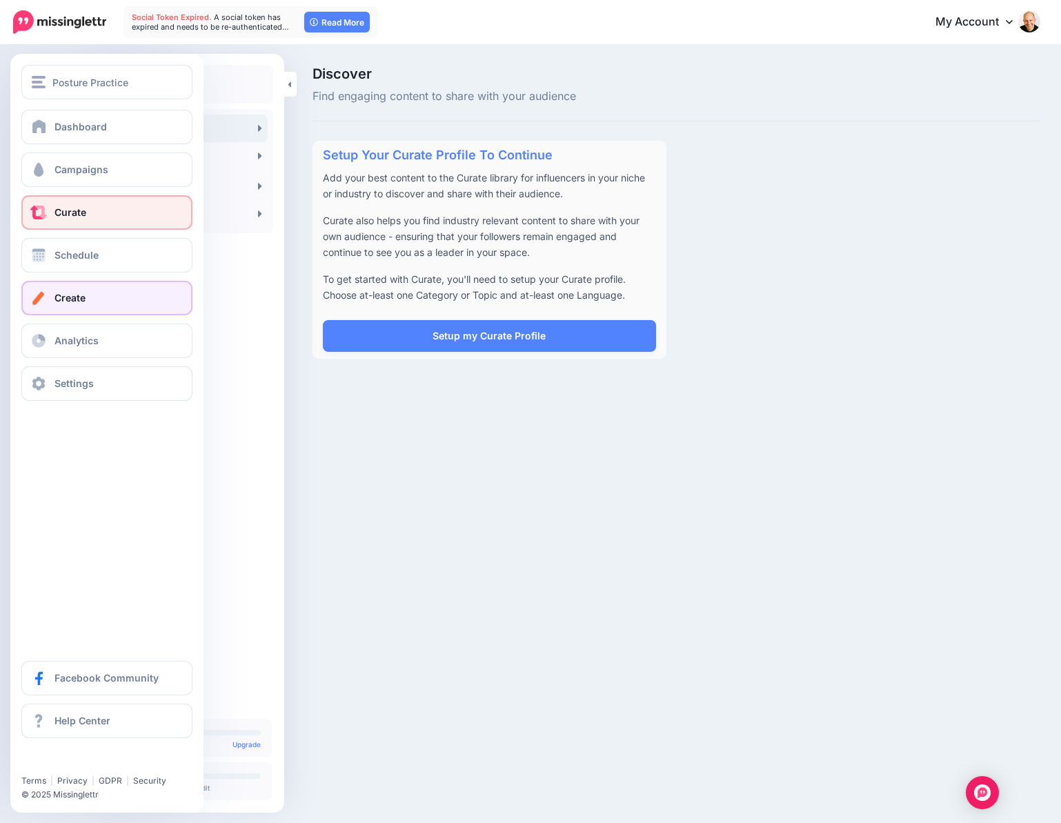
click at [77, 302] on span "Create" at bounding box center [70, 298] width 31 height 12
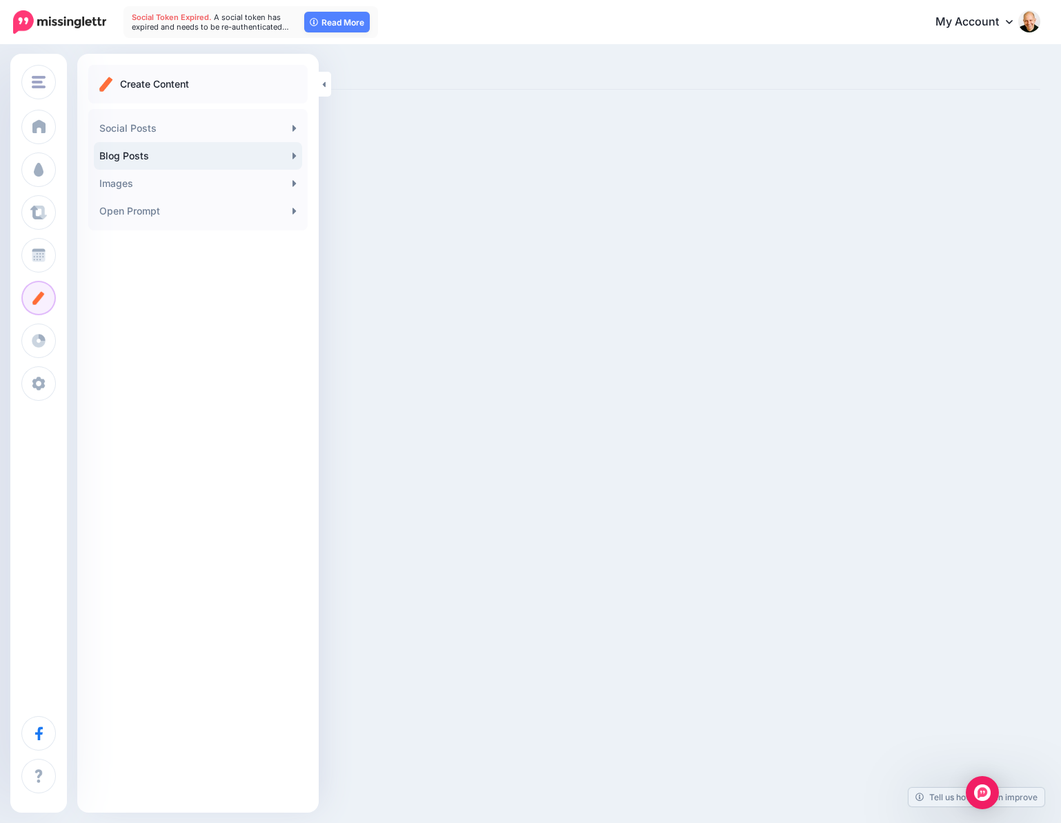
click at [155, 156] on link "Blog Posts" at bounding box center [198, 156] width 208 height 28
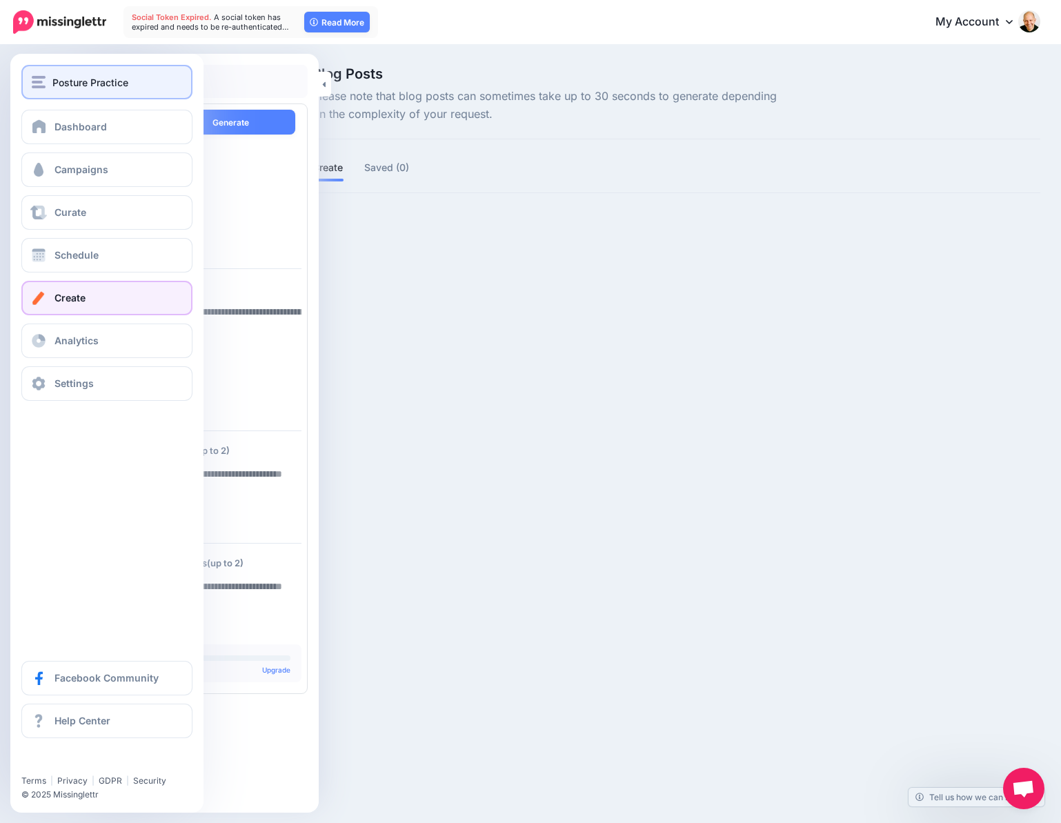
click at [81, 86] on span "Posture Practice" at bounding box center [90, 83] width 76 height 16
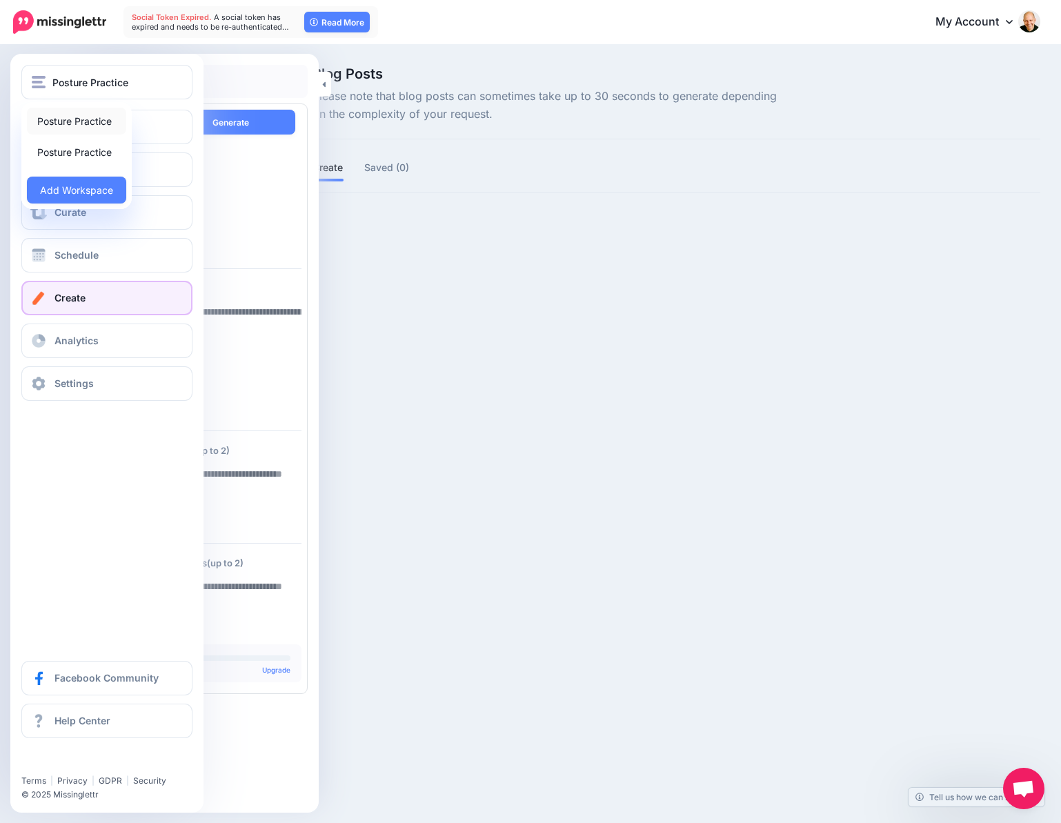
click at [84, 118] on link "Posture Practice" at bounding box center [76, 121] width 99 height 27
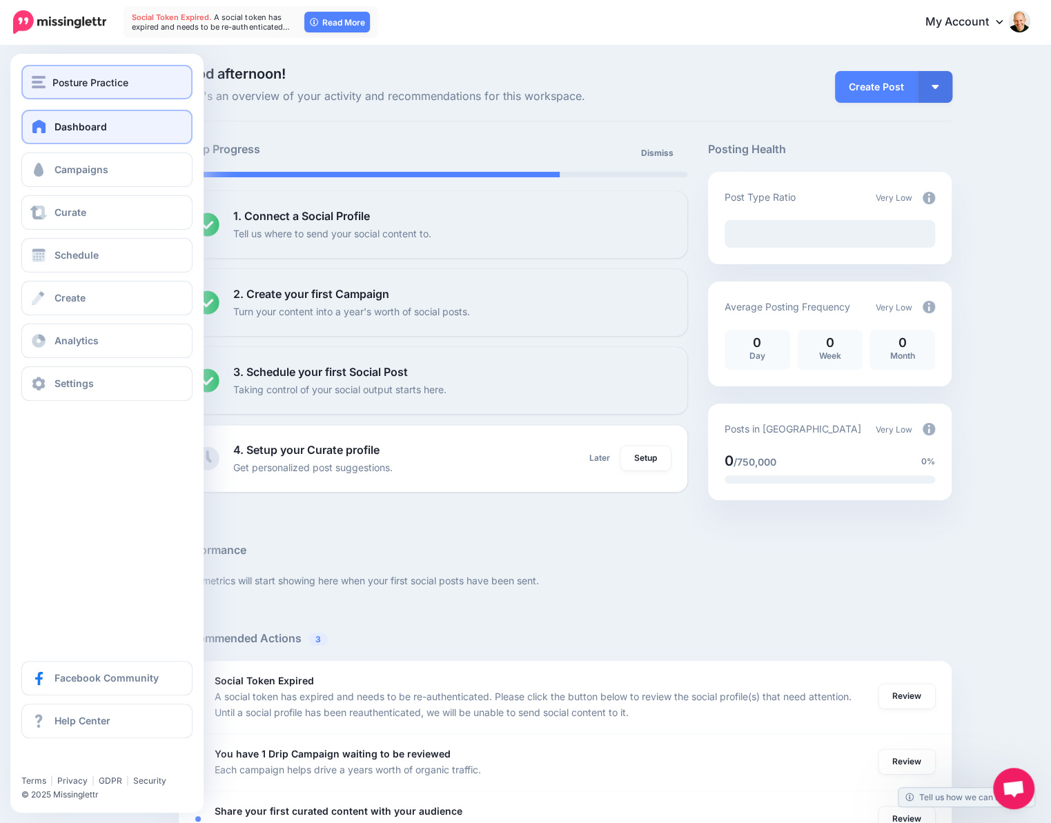
click at [88, 82] on span "Posture Practice" at bounding box center [90, 83] width 76 height 16
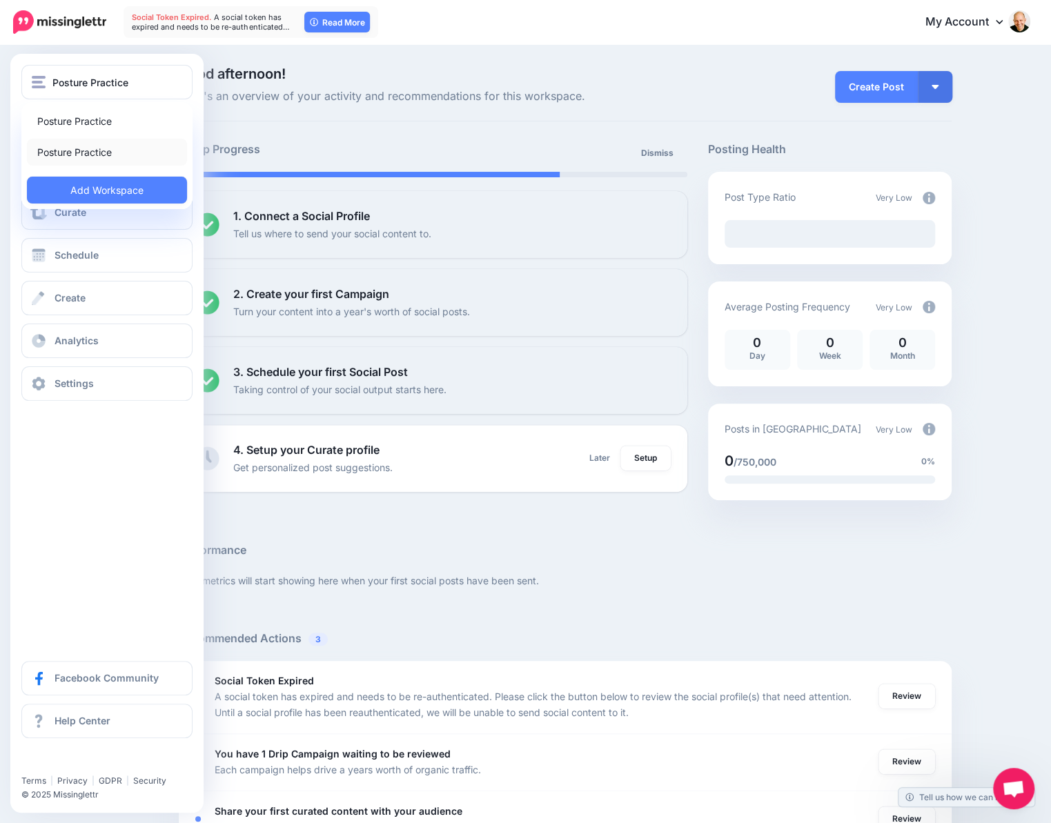
click at [110, 155] on link "Posture Practice" at bounding box center [107, 152] width 160 height 27
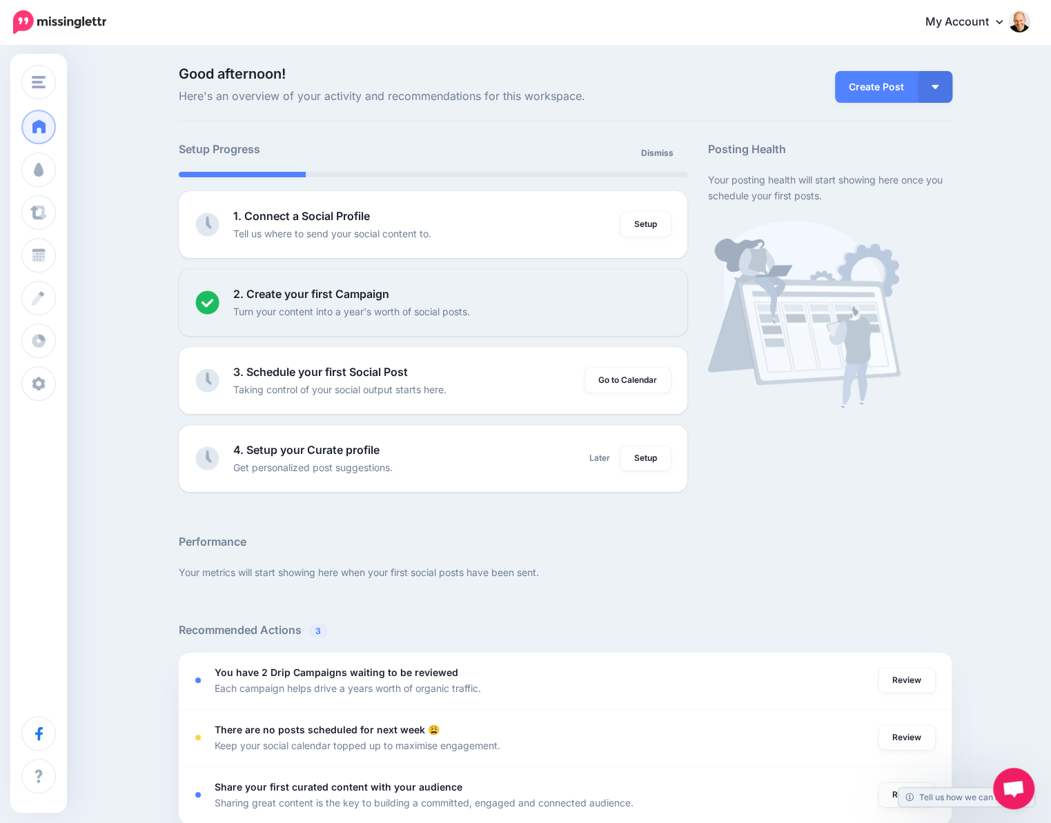
click at [70, 20] on img at bounding box center [59, 21] width 93 height 23
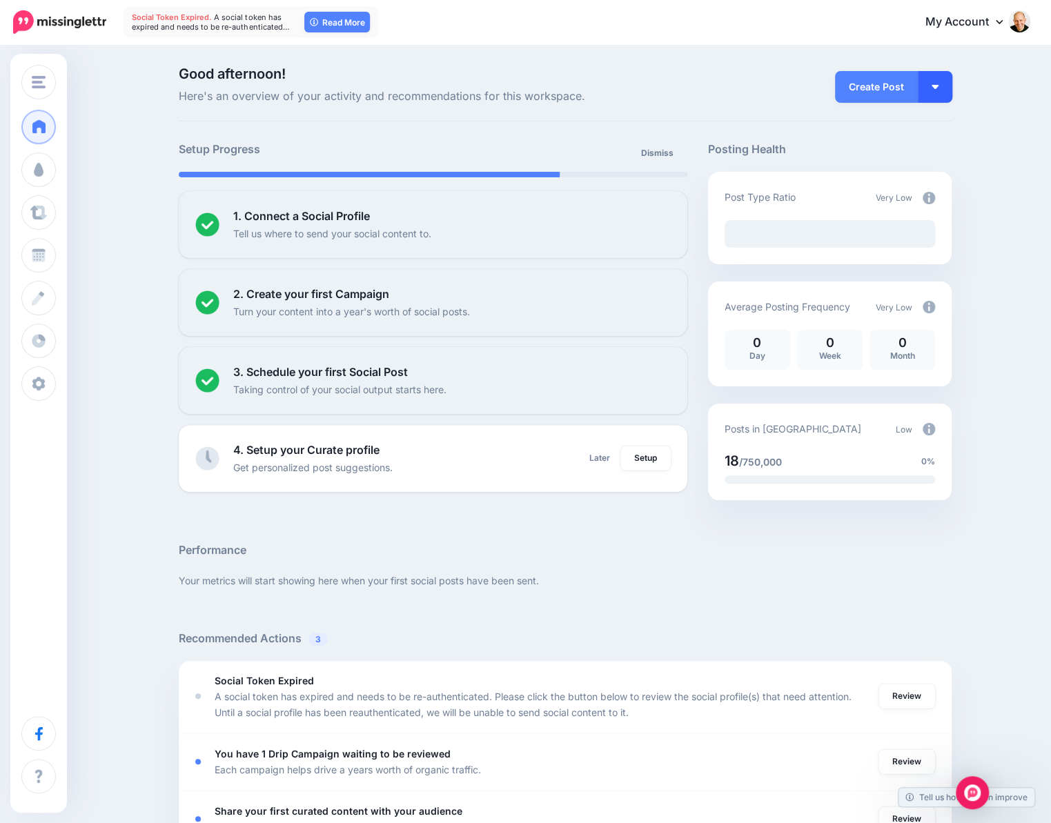
click at [945, 83] on button "button" at bounding box center [935, 87] width 35 height 32
click at [881, 186] on link "Promote Post" at bounding box center [895, 186] width 100 height 27
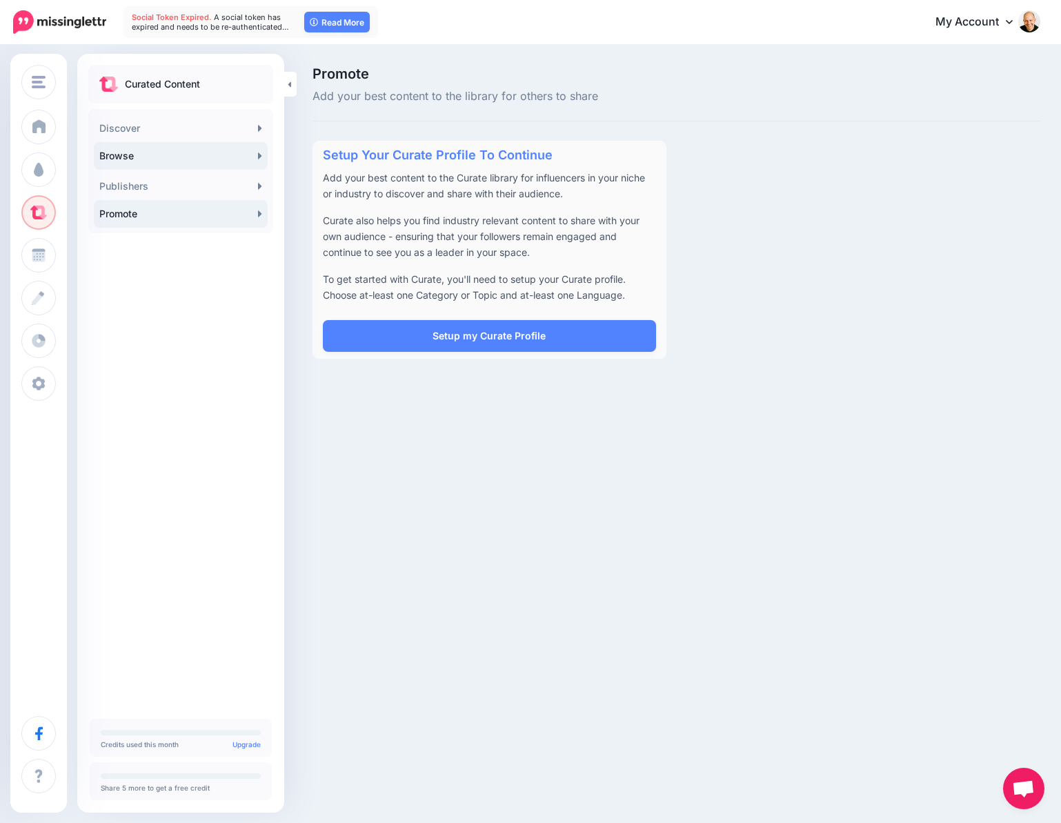
click at [166, 151] on link "Browse" at bounding box center [181, 156] width 174 height 28
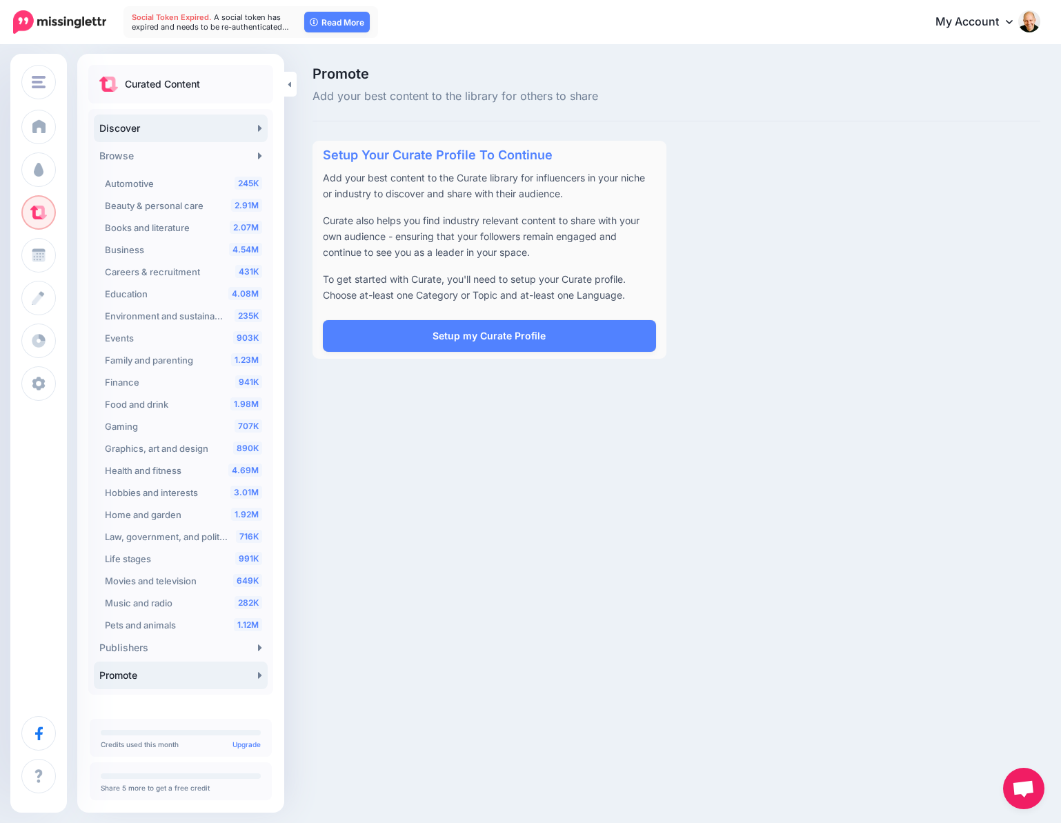
click at [164, 126] on link "Discover" at bounding box center [181, 129] width 174 height 28
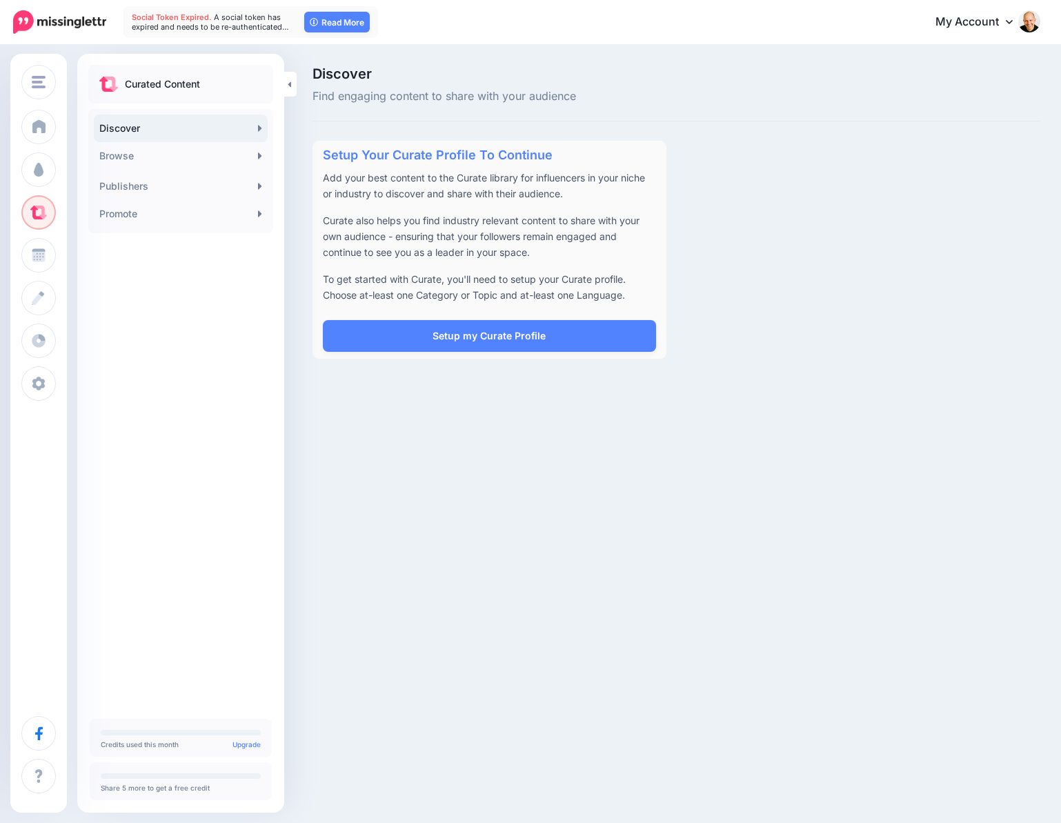
click at [56, 14] on img at bounding box center [59, 21] width 93 height 23
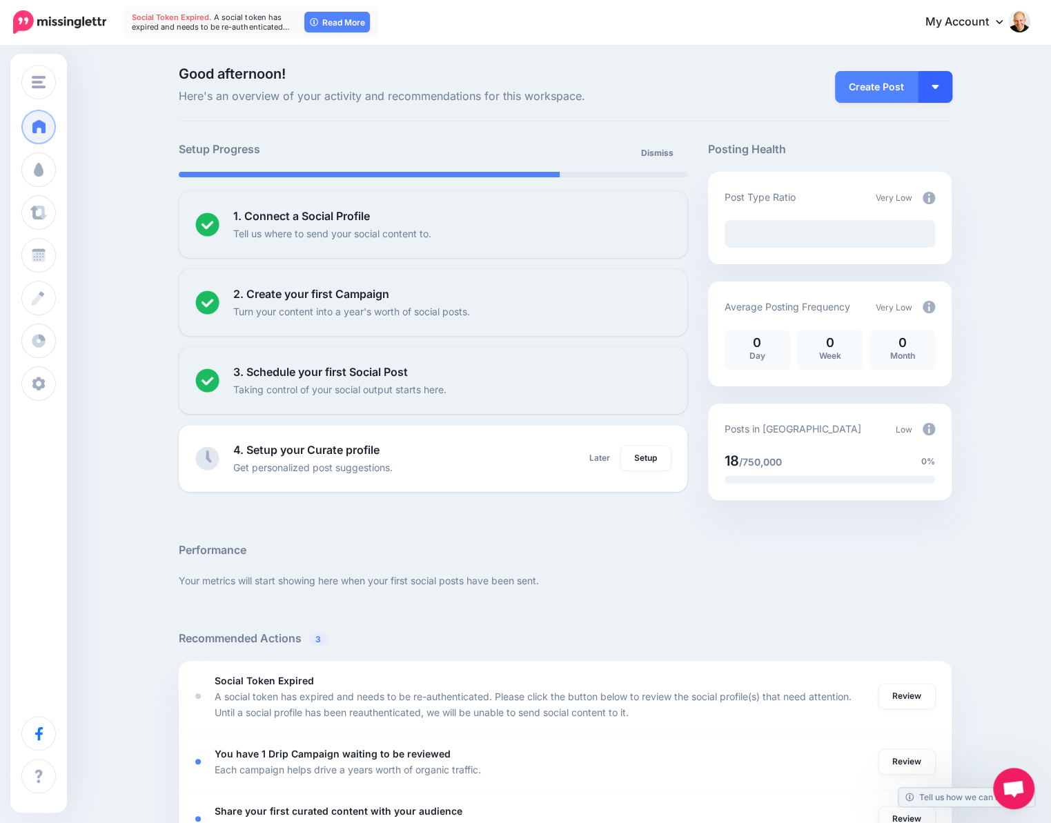
click at [951, 96] on button "button" at bounding box center [935, 87] width 35 height 32
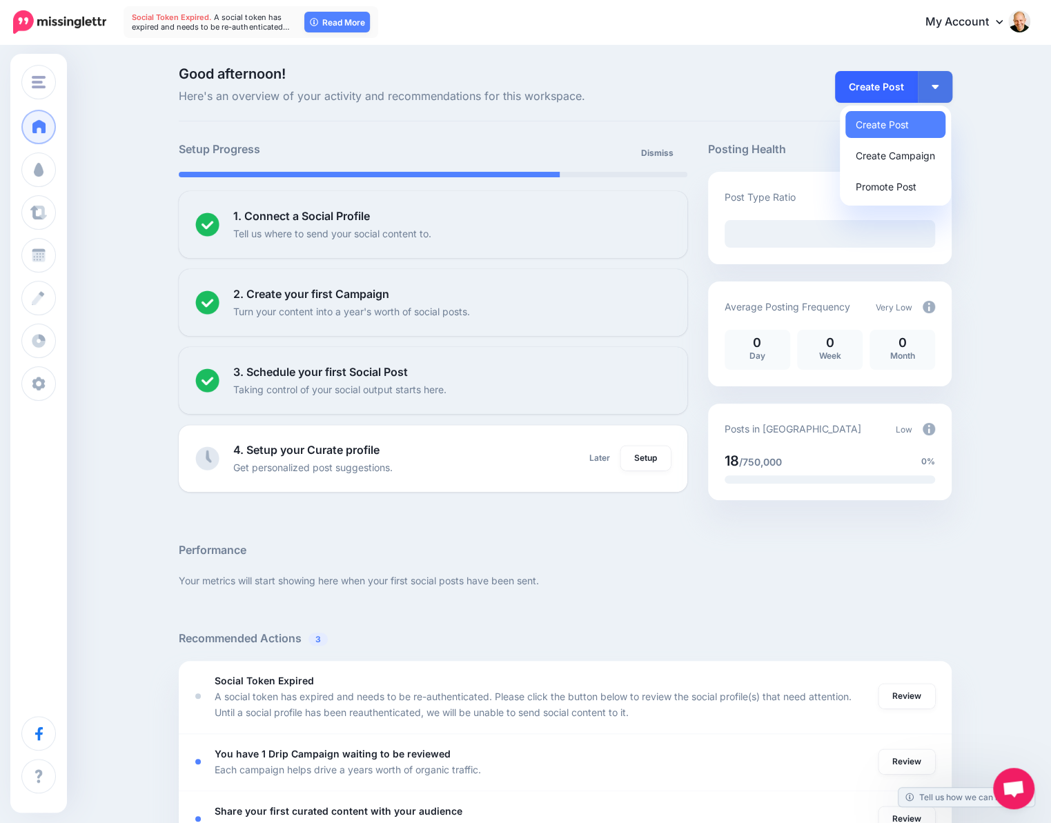
click at [885, 83] on link "Create Post" at bounding box center [876, 87] width 83 height 32
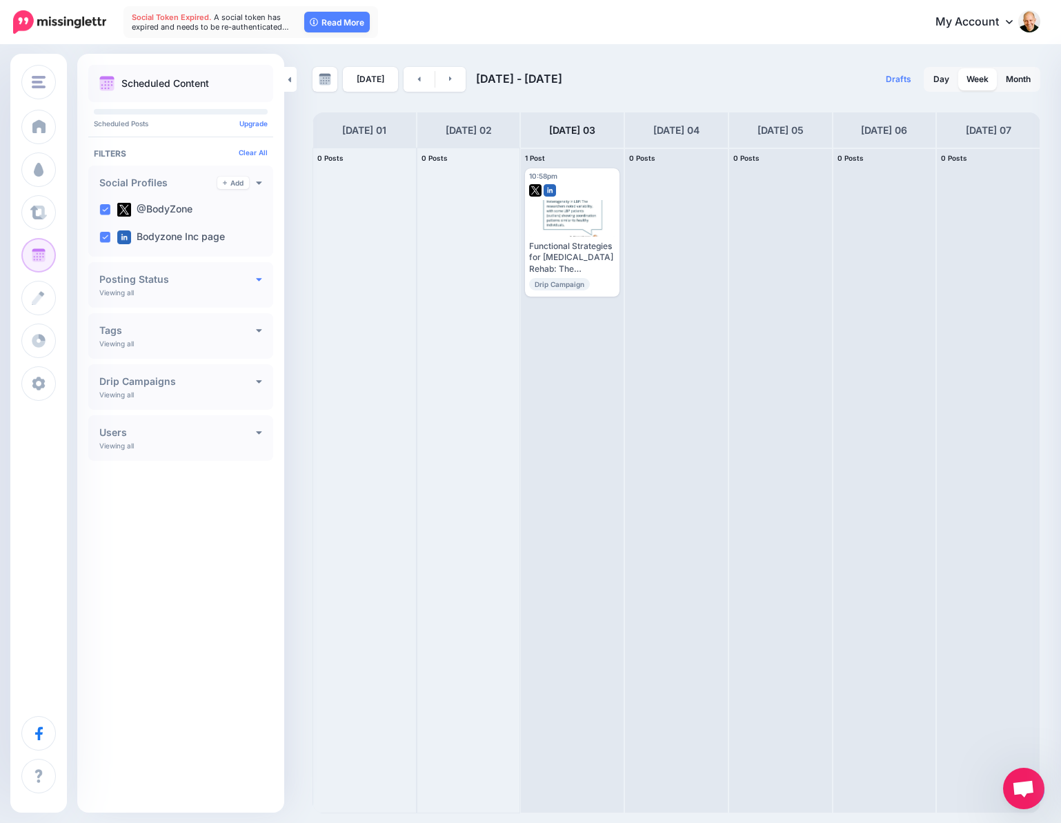
click at [256, 279] on icon at bounding box center [259, 279] width 6 height 10
click at [255, 429] on h4 "Tags" at bounding box center [177, 431] width 157 height 10
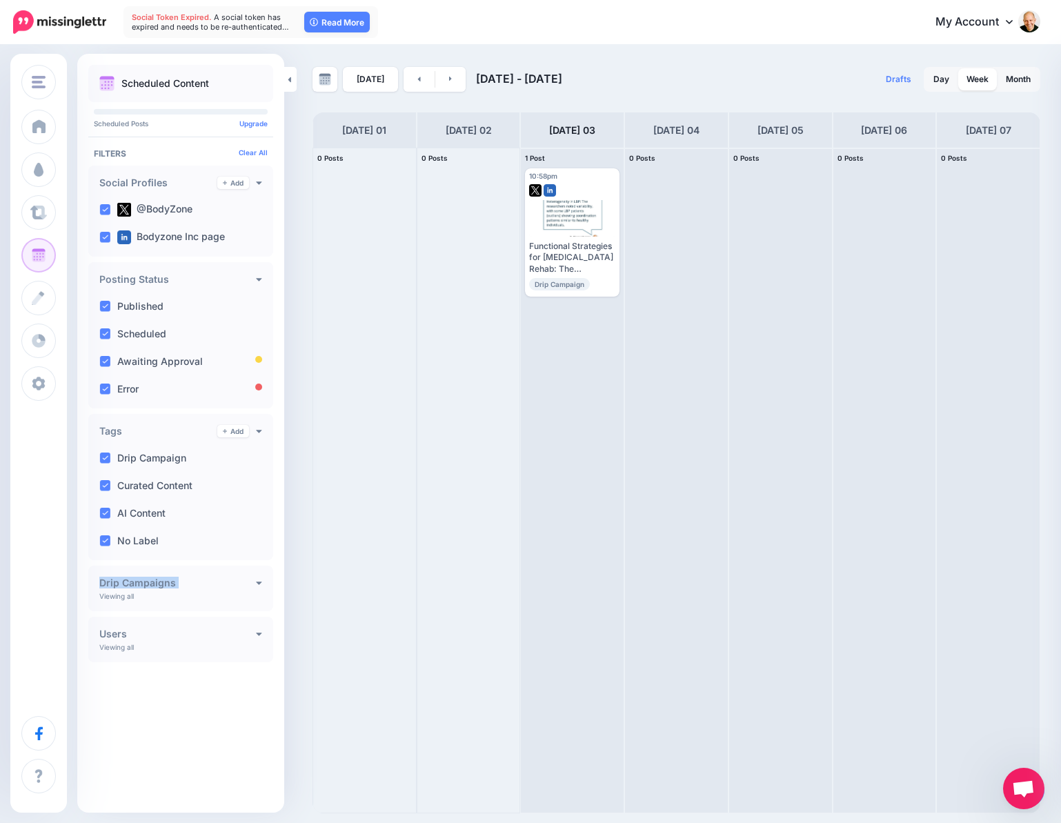
click at [267, 571] on div "Scheduled Content Scheduled Posts Upgrade Tags" at bounding box center [180, 380] width 207 height 631
click at [262, 594] on div "**********" at bounding box center [180, 589] width 185 height 46
click at [264, 582] on div "**********" at bounding box center [180, 589] width 185 height 46
click at [52, 14] on img at bounding box center [59, 21] width 93 height 23
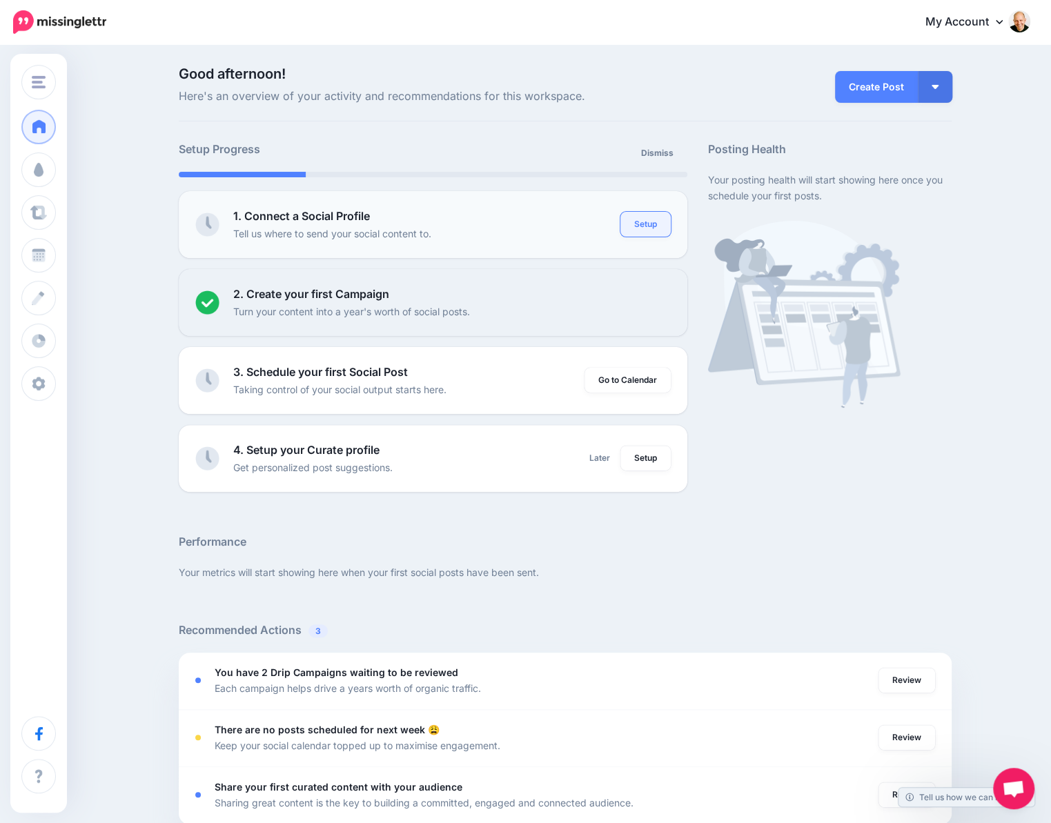
click at [643, 219] on link "Setup" at bounding box center [645, 224] width 50 height 25
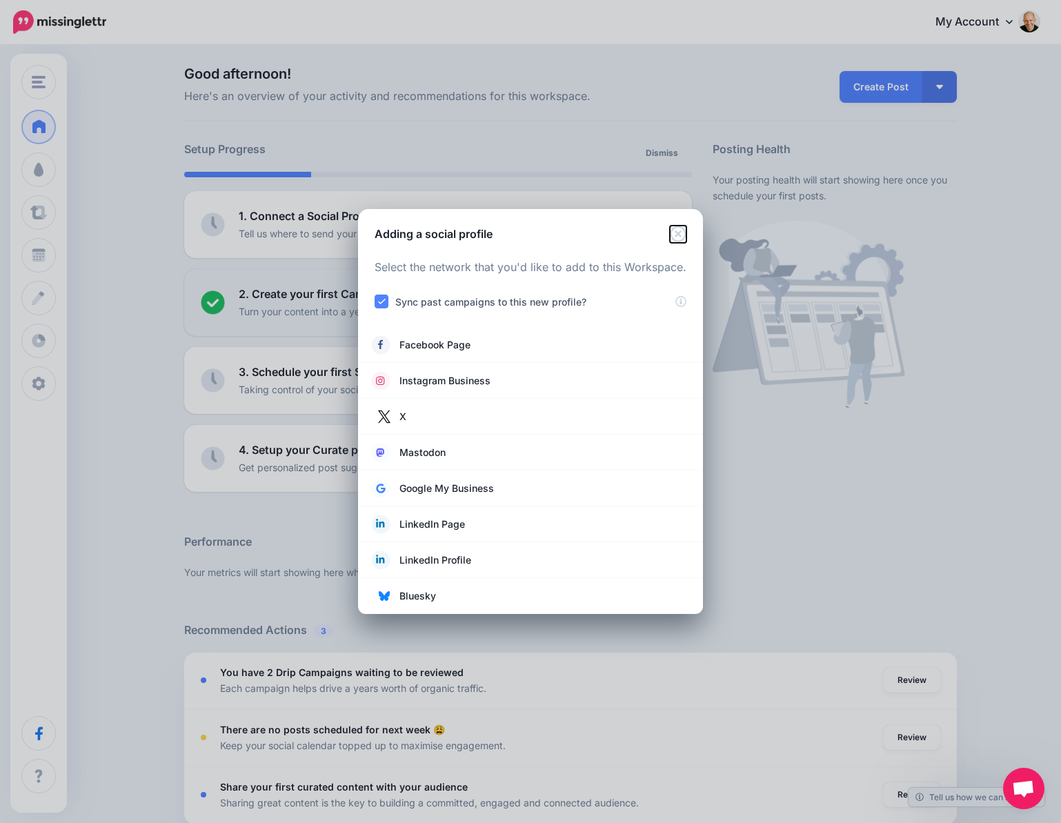
click at [680, 235] on icon "Close" at bounding box center [678, 234] width 16 height 16
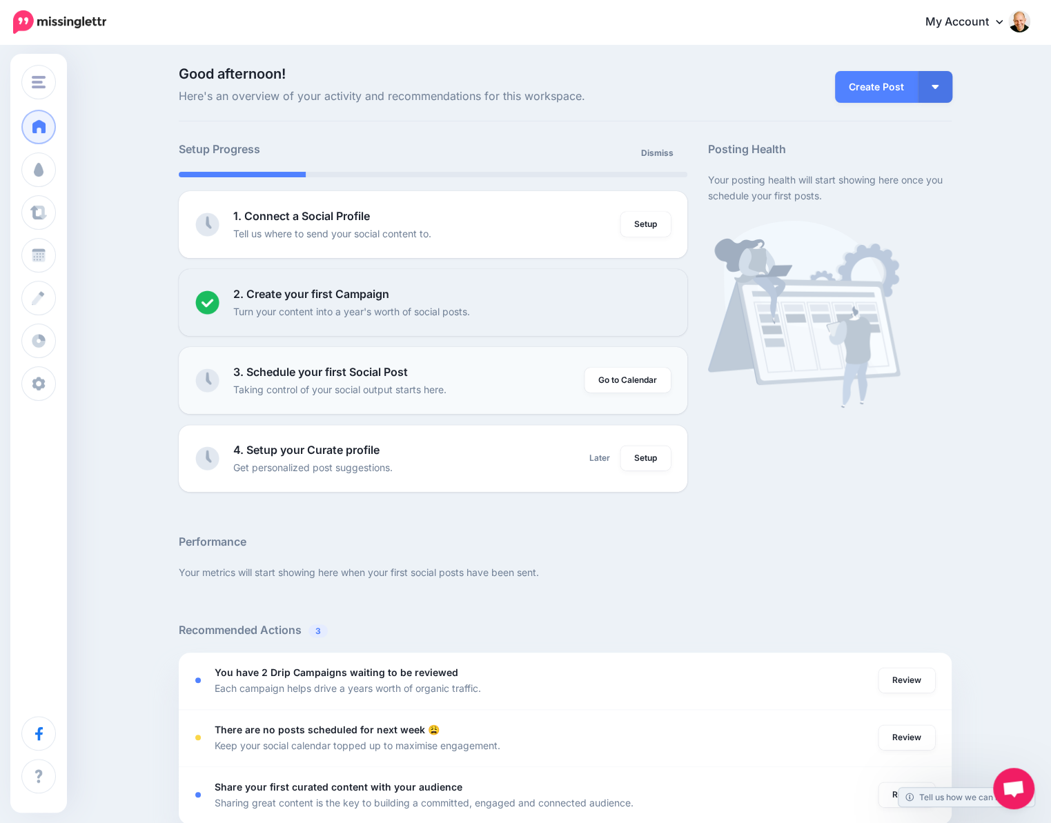
click at [375, 375] on b "3. Schedule your first Social Post" at bounding box center [320, 372] width 175 height 14
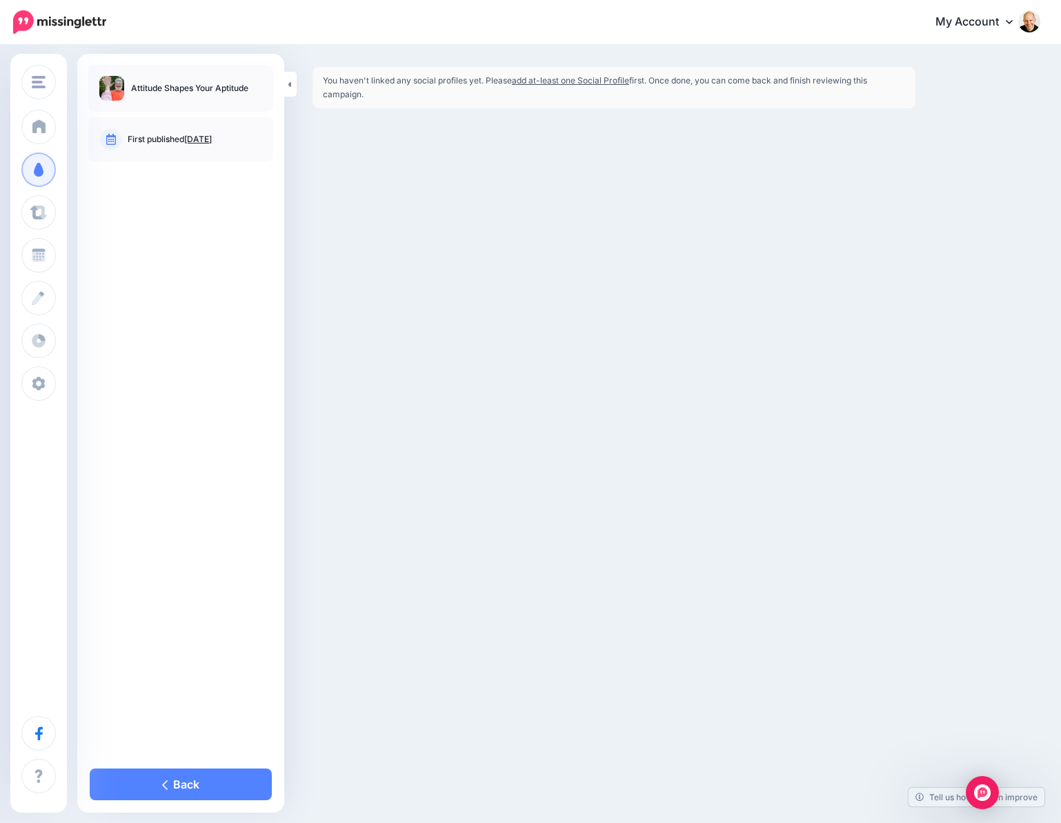
click at [544, 81] on link "add at-least one Social Profile" at bounding box center [570, 80] width 117 height 10
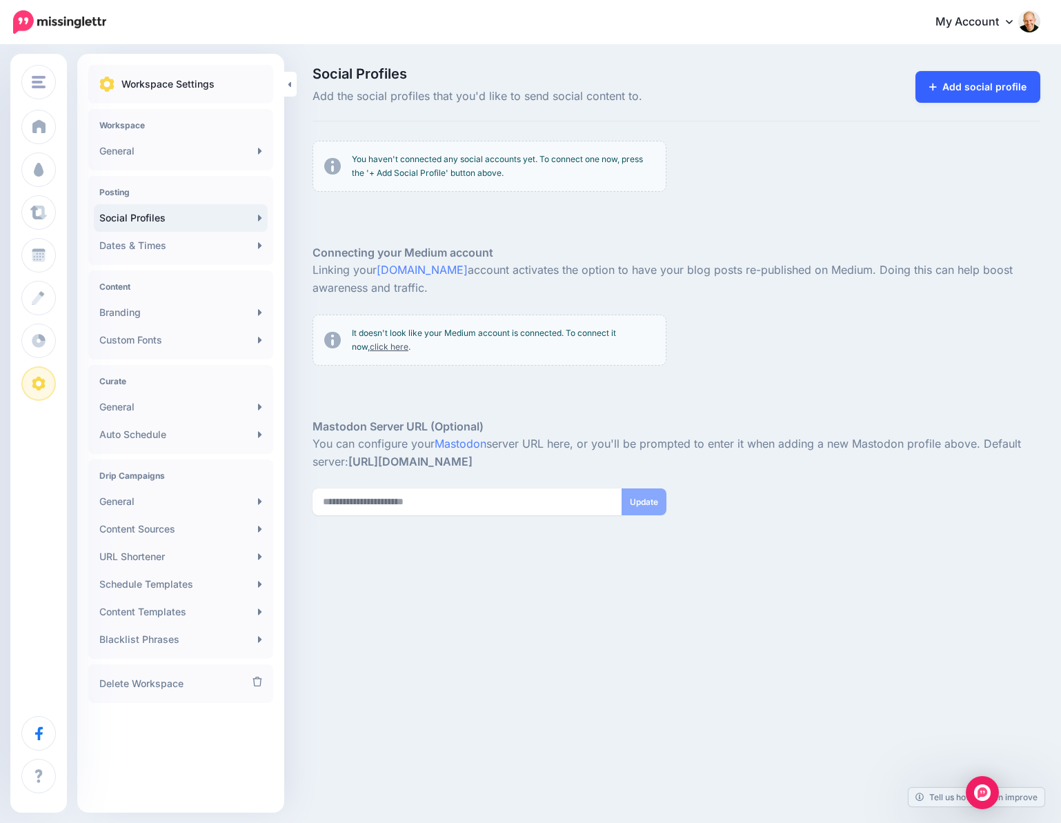
click at [998, 88] on link "Add social profile" at bounding box center [978, 87] width 125 height 32
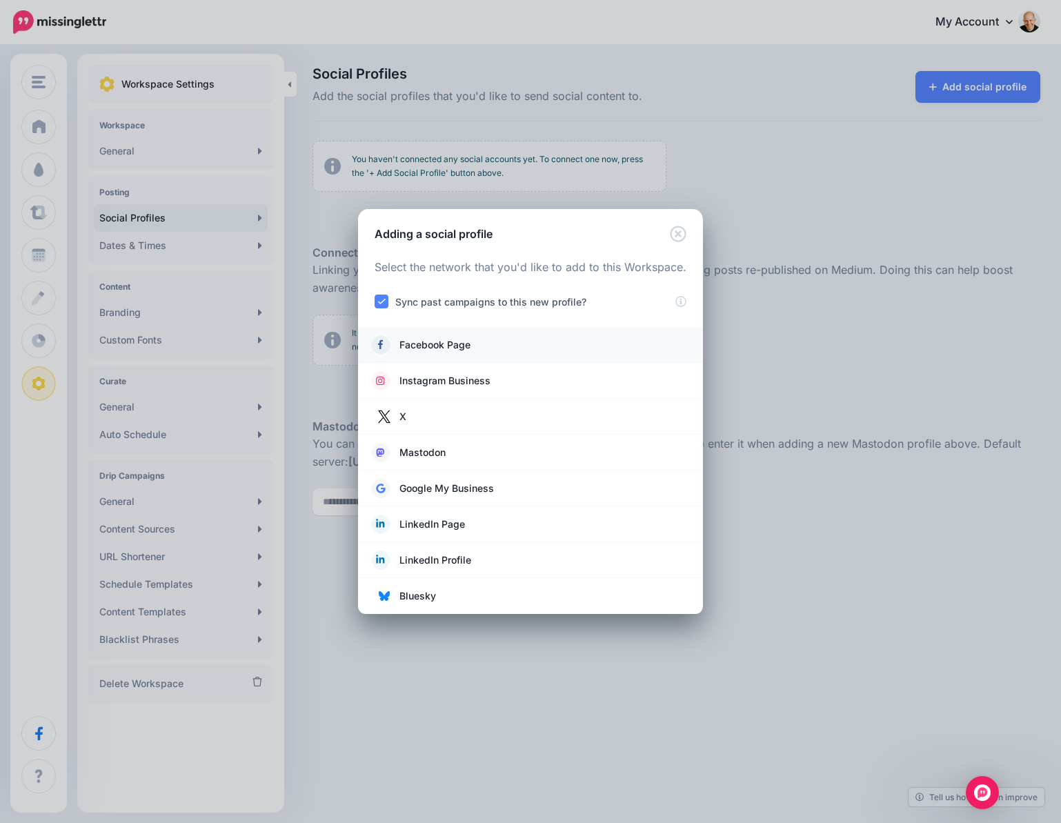
click at [449, 346] on span "Facebook Page" at bounding box center [435, 345] width 71 height 17
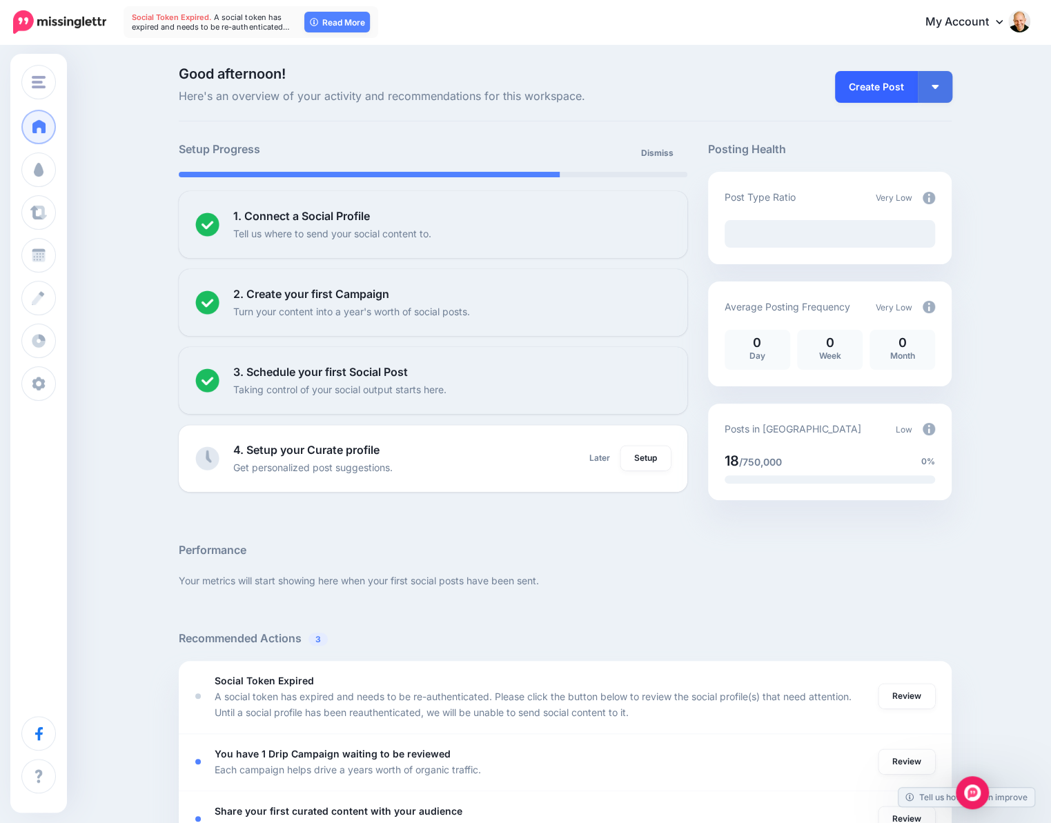
click at [872, 82] on link "Create Post" at bounding box center [876, 87] width 83 height 32
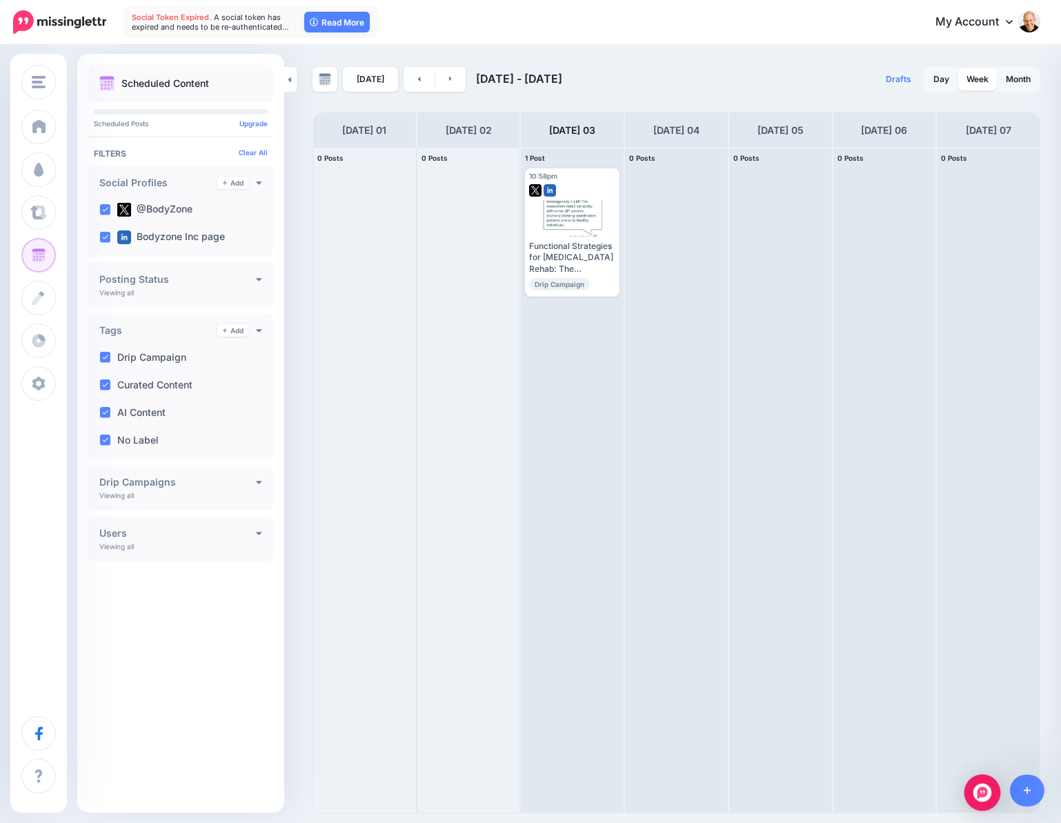
click at [987, 791] on img "Open Intercom Messenger" at bounding box center [983, 793] width 18 height 18
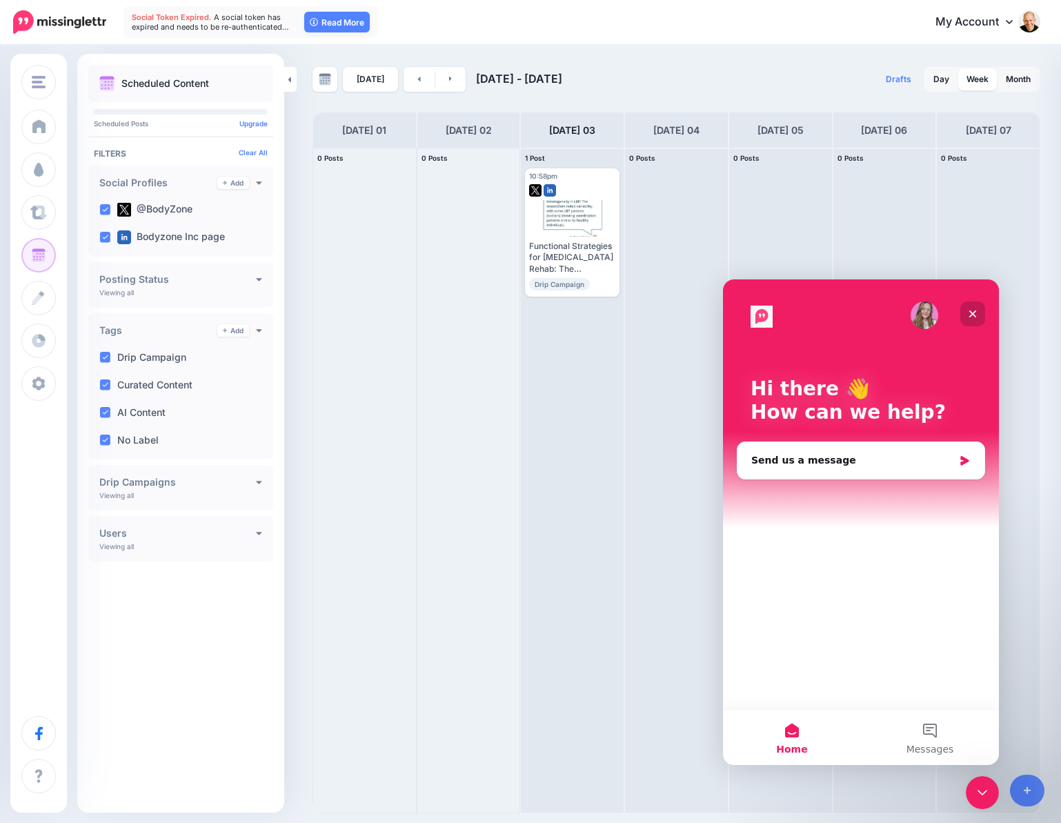
click at [974, 311] on icon "Close" at bounding box center [972, 313] width 11 height 11
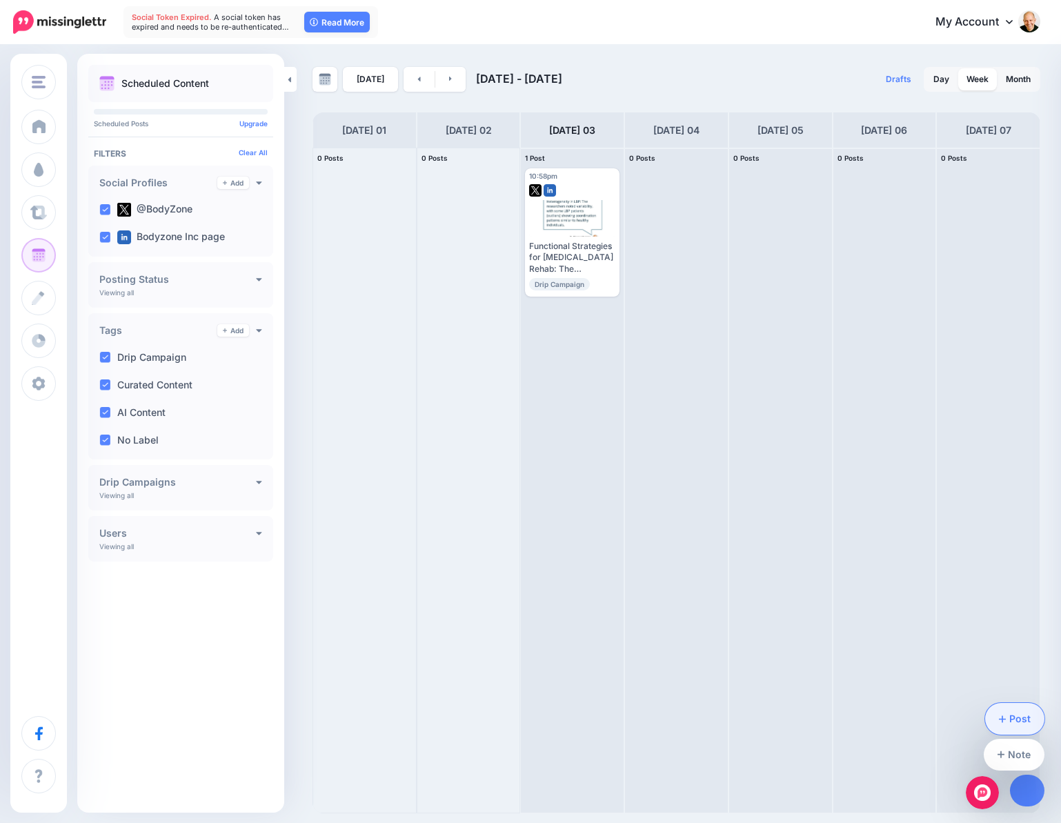
click at [1018, 713] on link "Post" at bounding box center [1015, 719] width 60 height 32
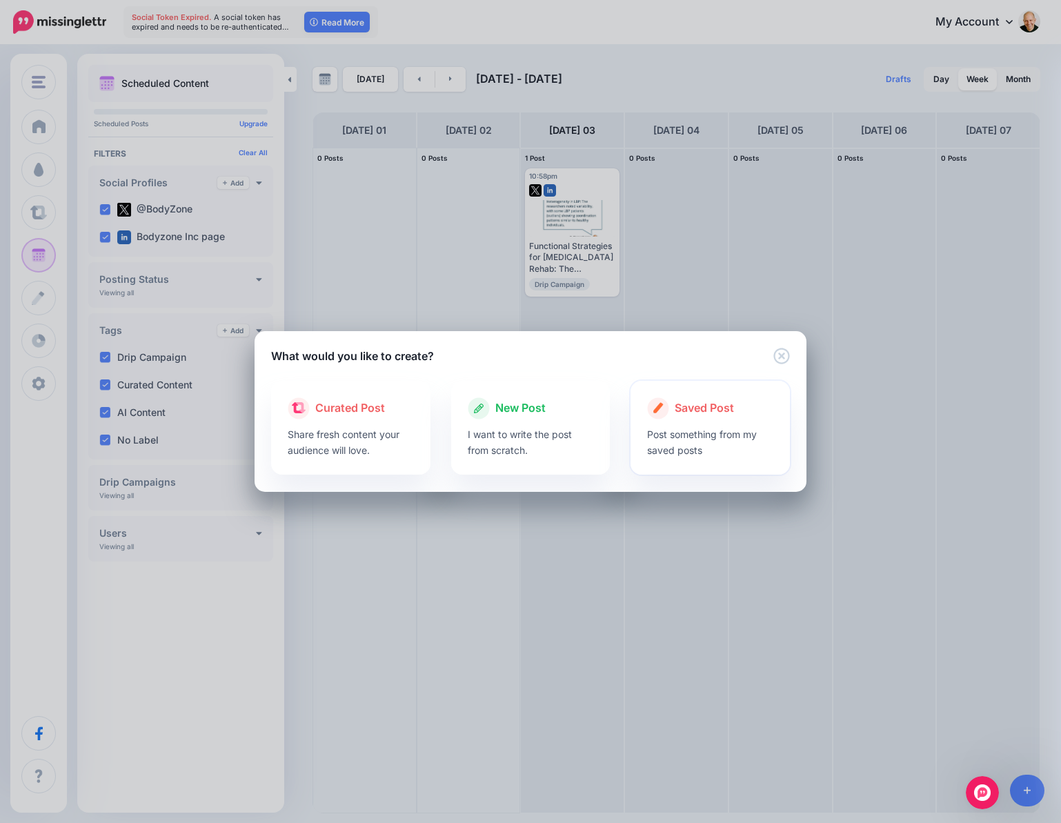
click at [698, 408] on span "Saved Post" at bounding box center [704, 409] width 59 height 18
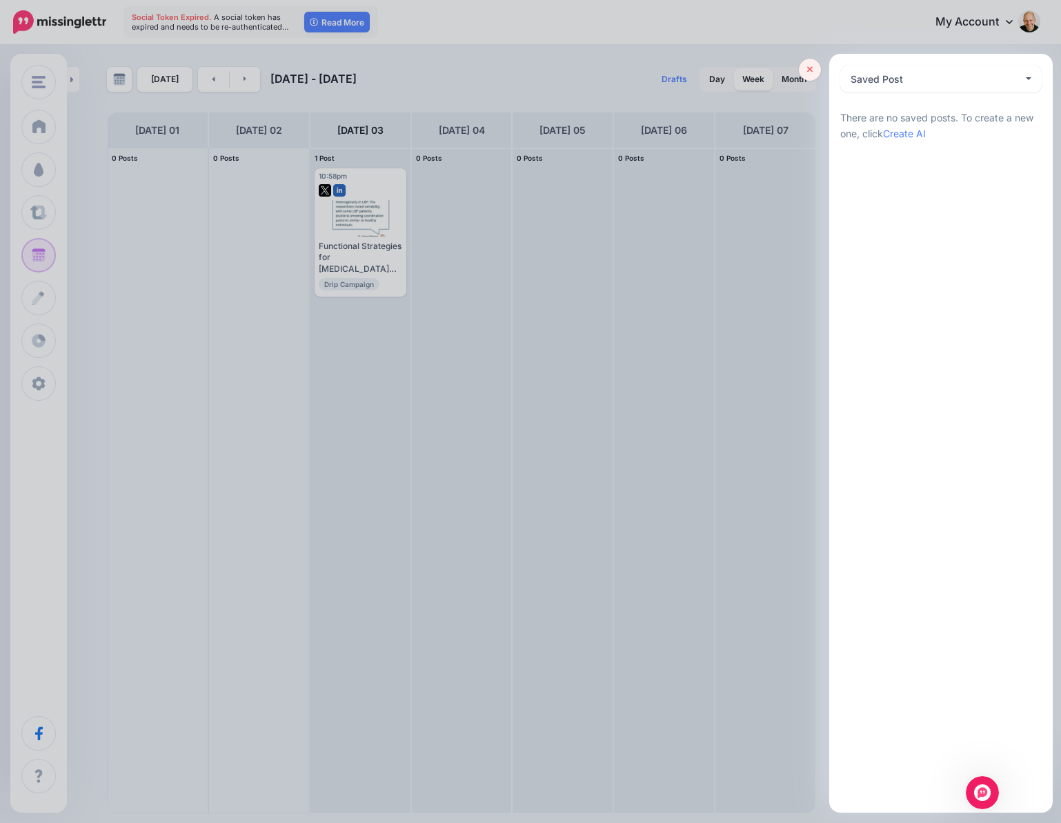
click at [805, 71] on link at bounding box center [810, 70] width 22 height 22
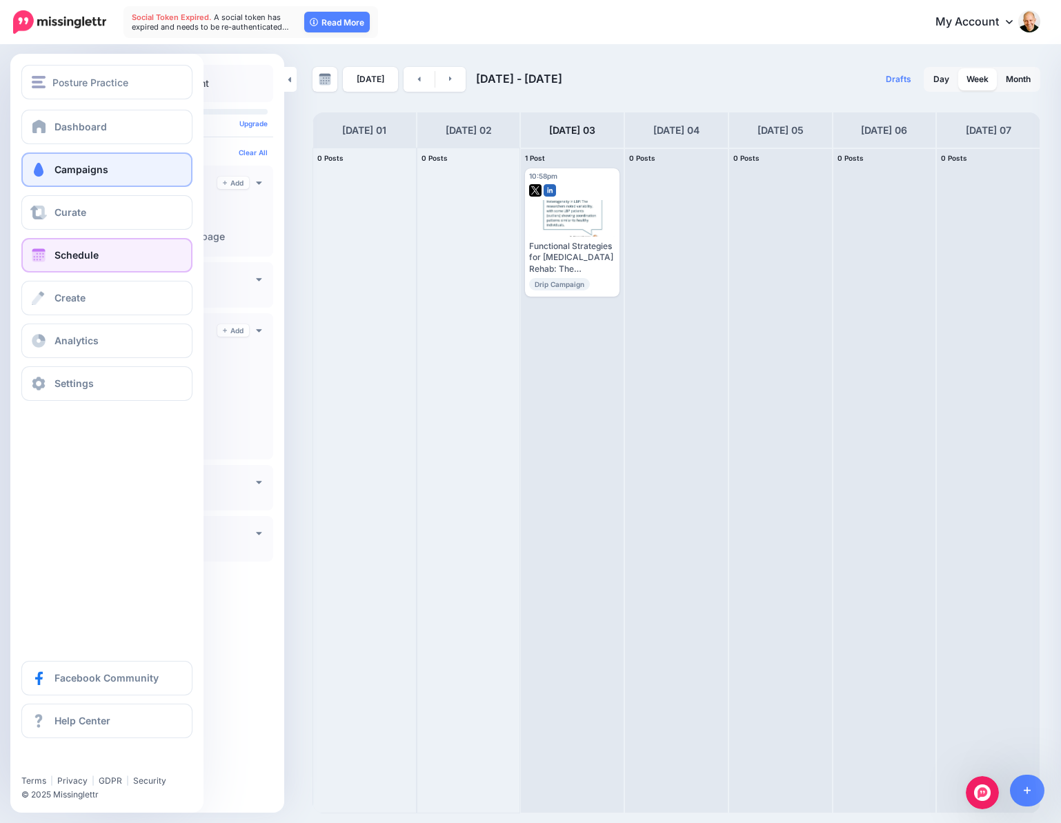
click at [57, 158] on link "Campaigns" at bounding box center [106, 169] width 171 height 35
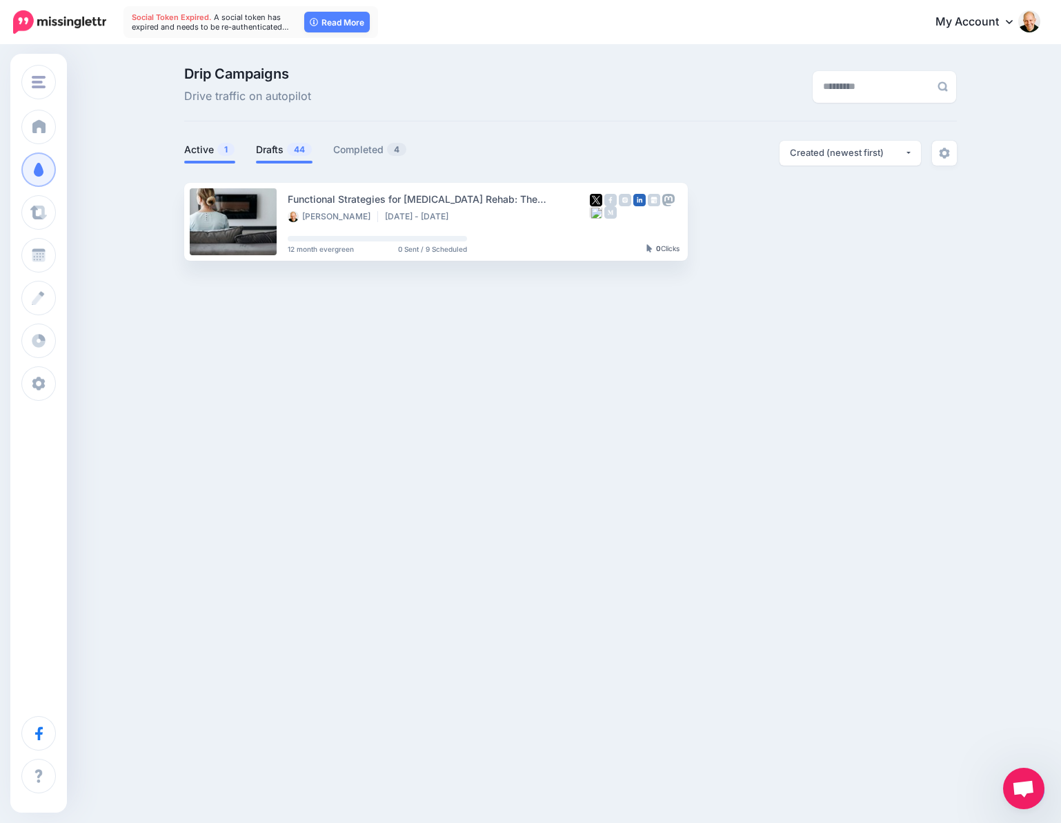
click at [278, 143] on link "Drafts 44" at bounding box center [284, 149] width 57 height 17
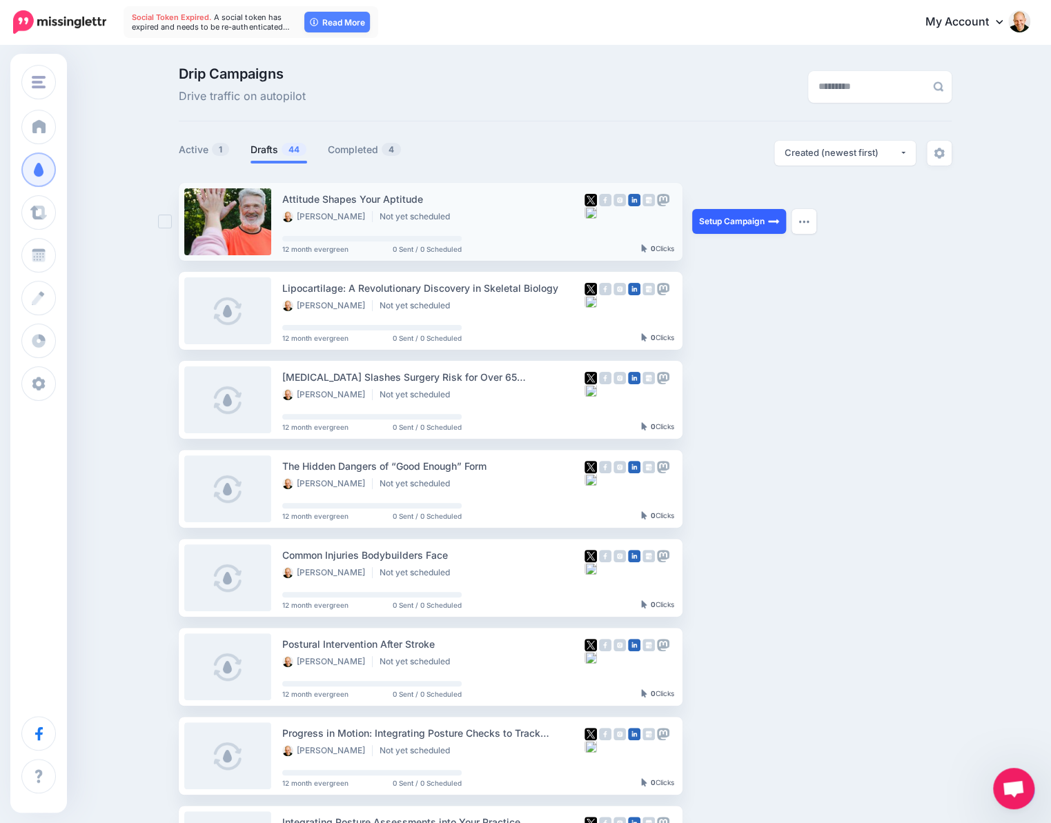
click at [745, 218] on link "Setup Campaign" at bounding box center [739, 221] width 94 height 25
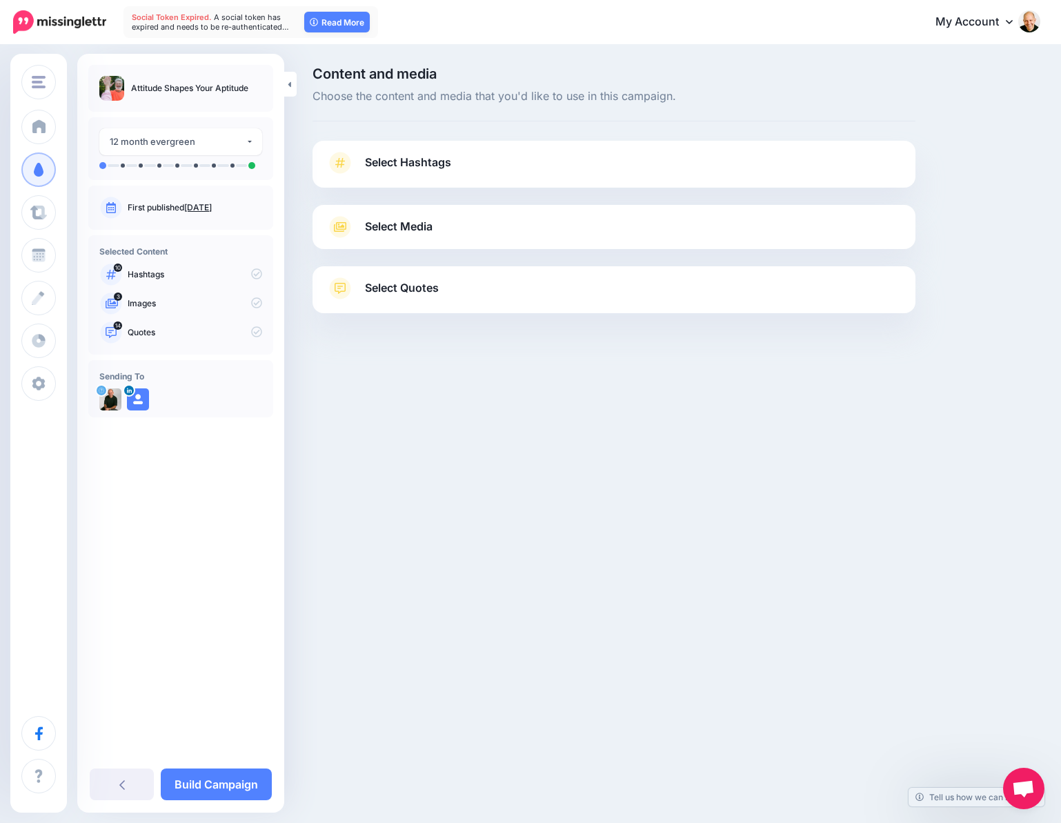
click at [414, 169] on span "Select Hashtags" at bounding box center [408, 162] width 86 height 19
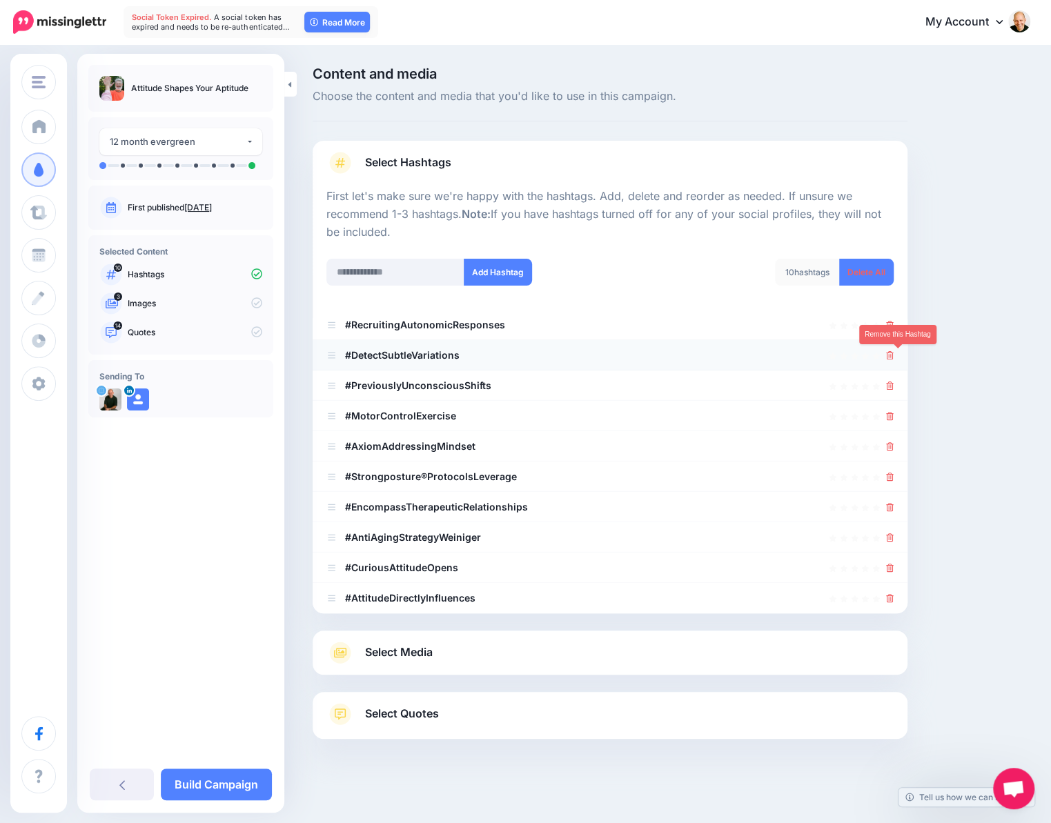
click at [894, 356] on icon at bounding box center [890, 355] width 8 height 8
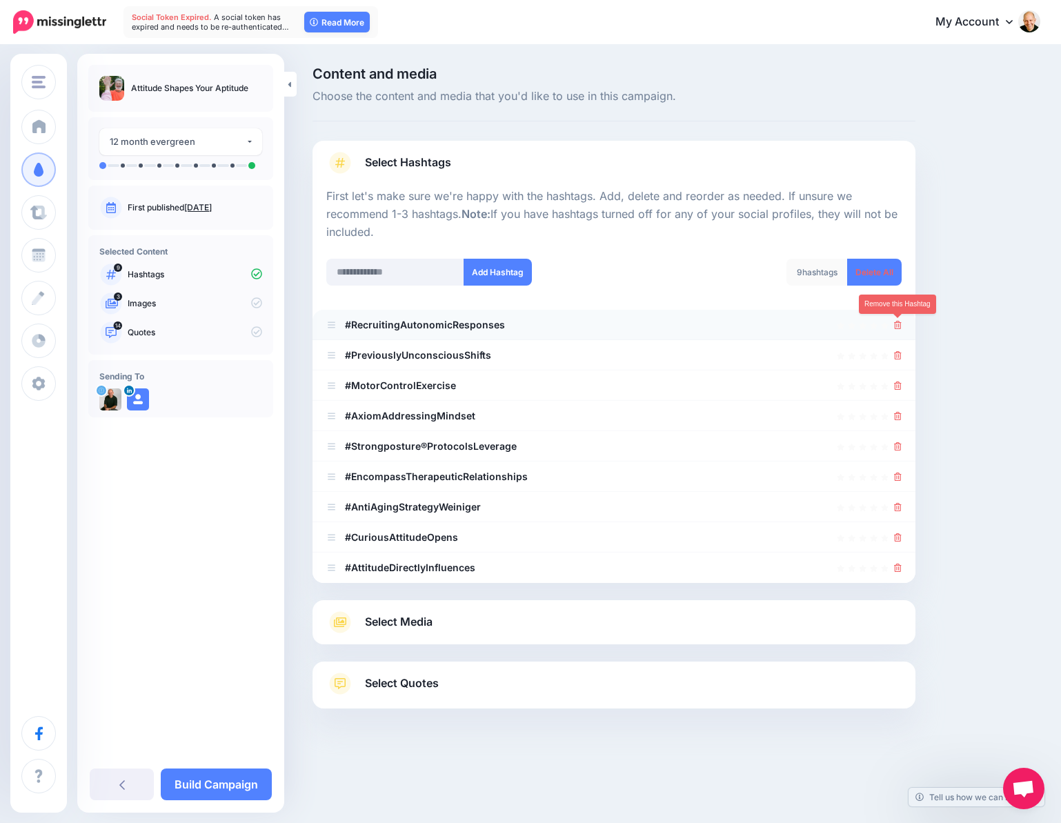
click at [900, 325] on icon at bounding box center [898, 325] width 8 height 8
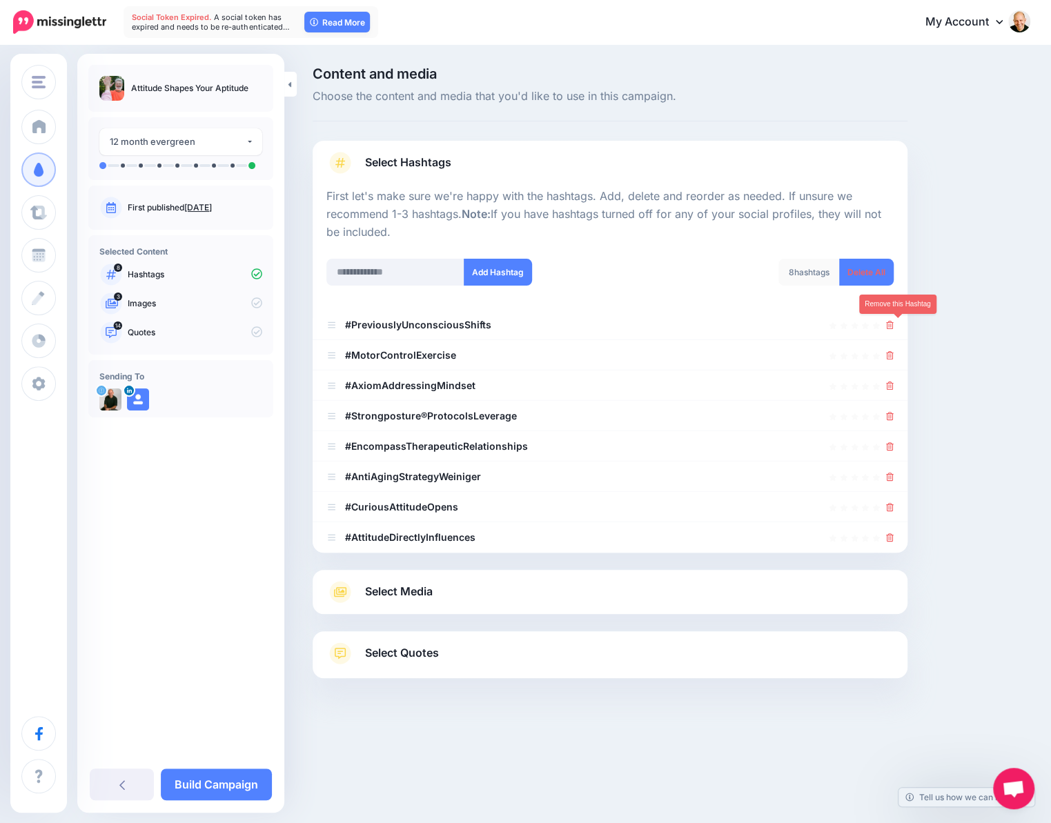
click at [894, 325] on icon at bounding box center [890, 325] width 8 height 8
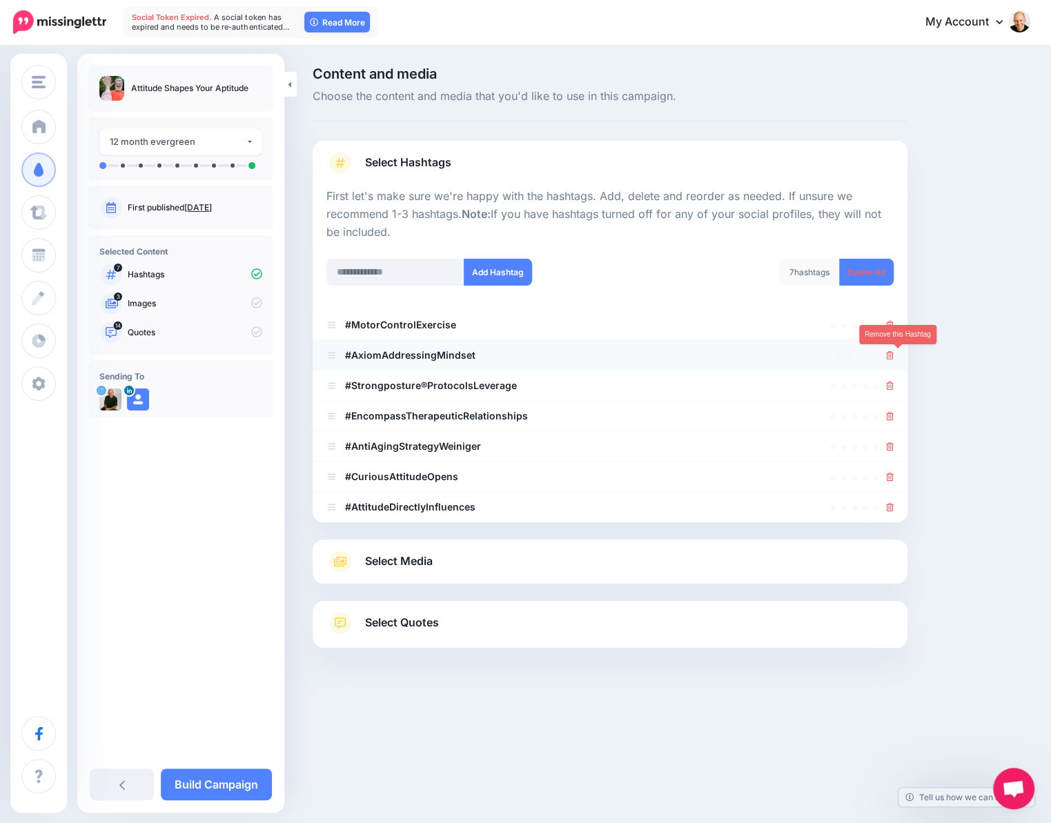
click at [894, 352] on icon at bounding box center [890, 355] width 8 height 8
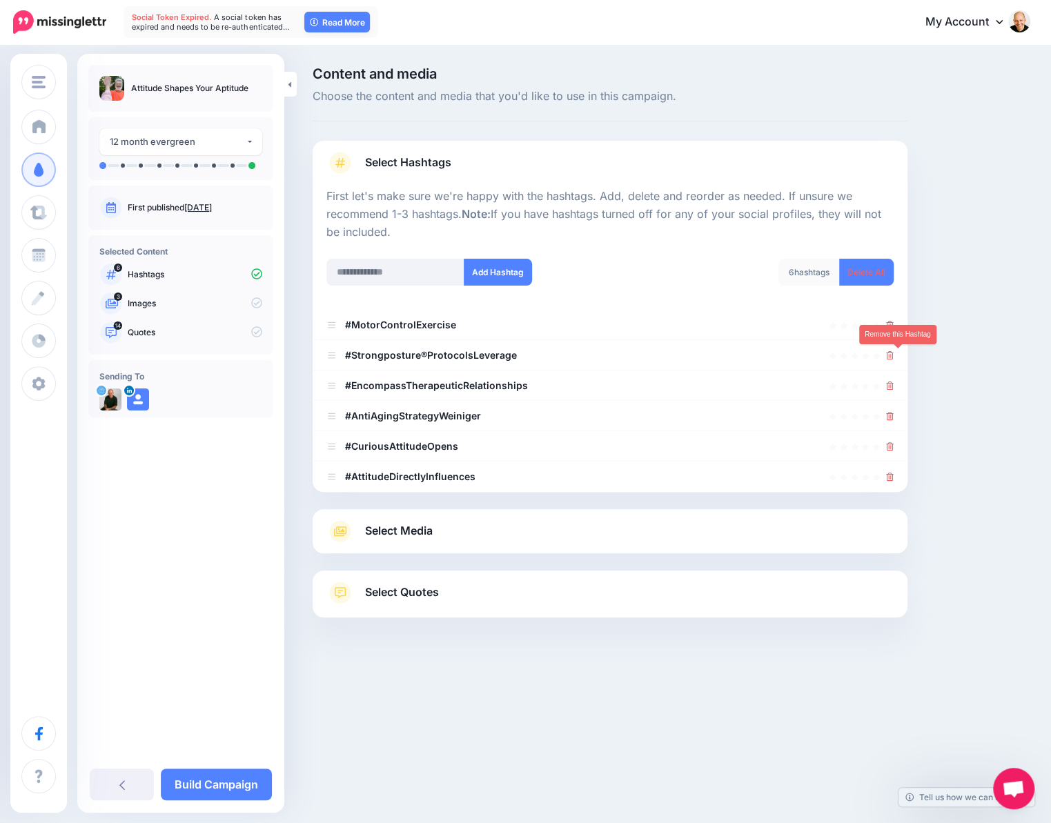
click at [894, 352] on icon at bounding box center [890, 355] width 8 height 8
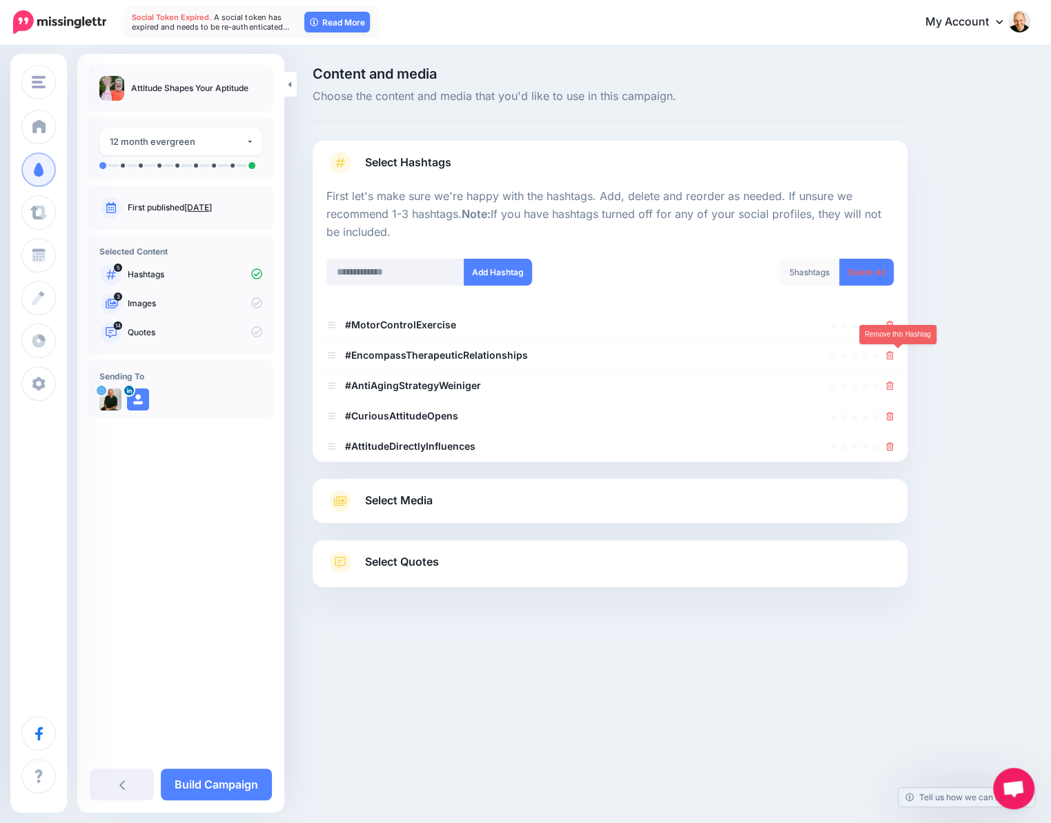
click at [894, 352] on icon at bounding box center [890, 355] width 8 height 8
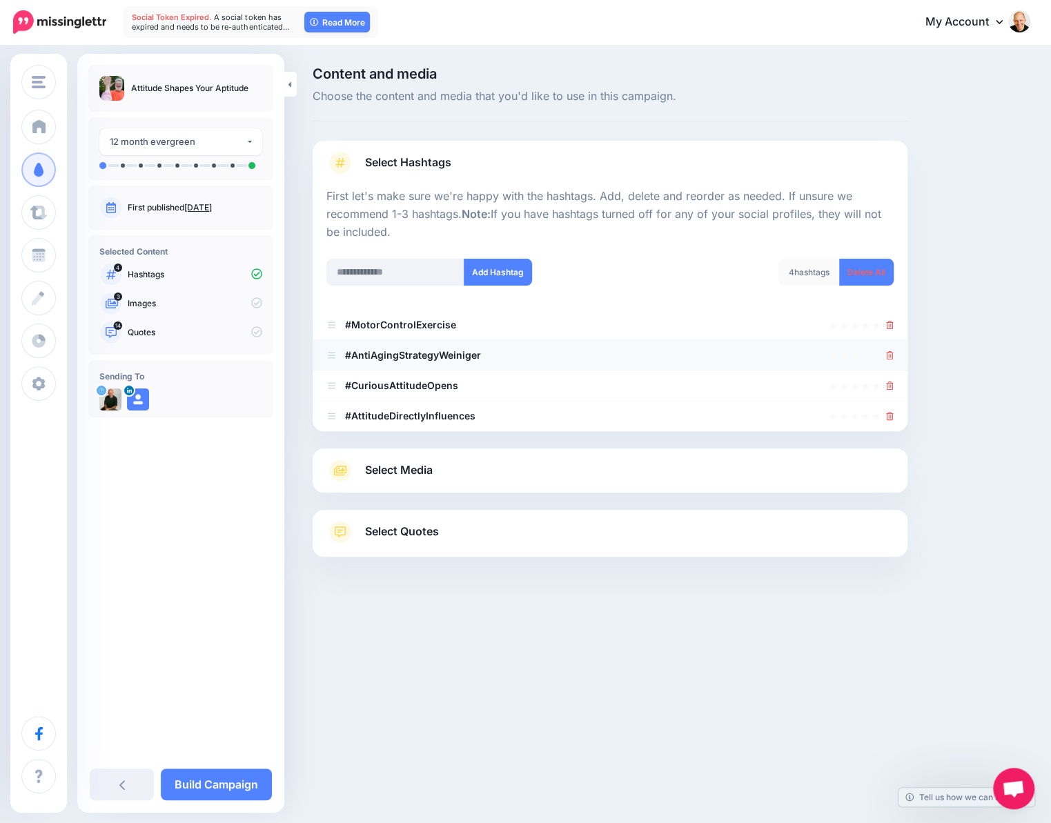
click at [792, 355] on div at bounding box center [609, 355] width 567 height 17
click at [328, 351] on icon at bounding box center [331, 355] width 10 height 10
click at [331, 321] on icon at bounding box center [331, 325] width 10 height 8
click at [333, 324] on icon at bounding box center [331, 325] width 10 height 8
click at [894, 353] on icon at bounding box center [890, 355] width 8 height 8
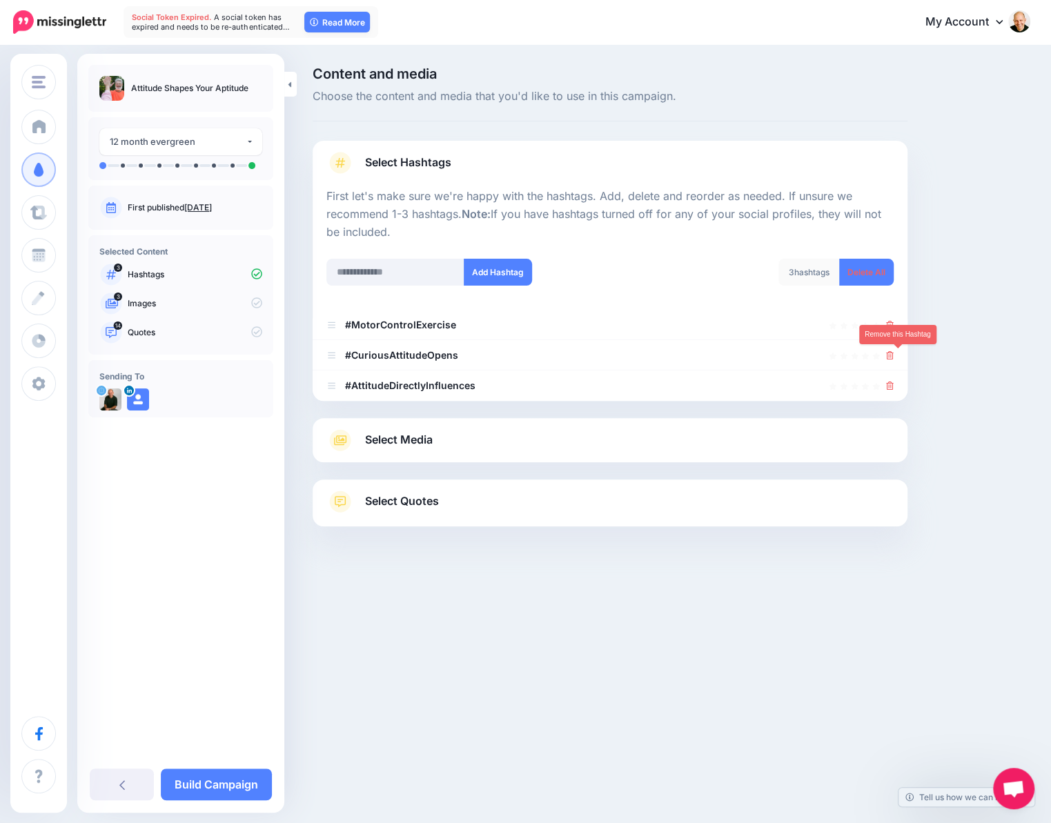
click at [894, 353] on icon at bounding box center [890, 355] width 8 height 8
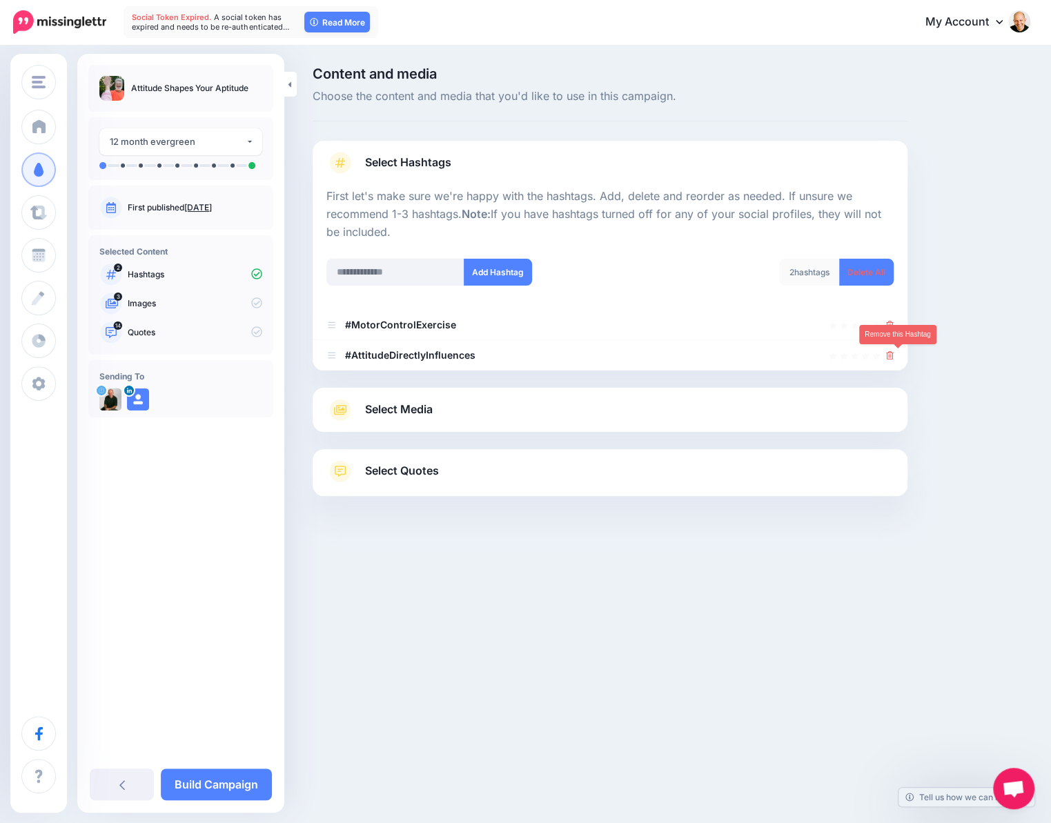
click at [894, 353] on icon at bounding box center [890, 355] width 8 height 8
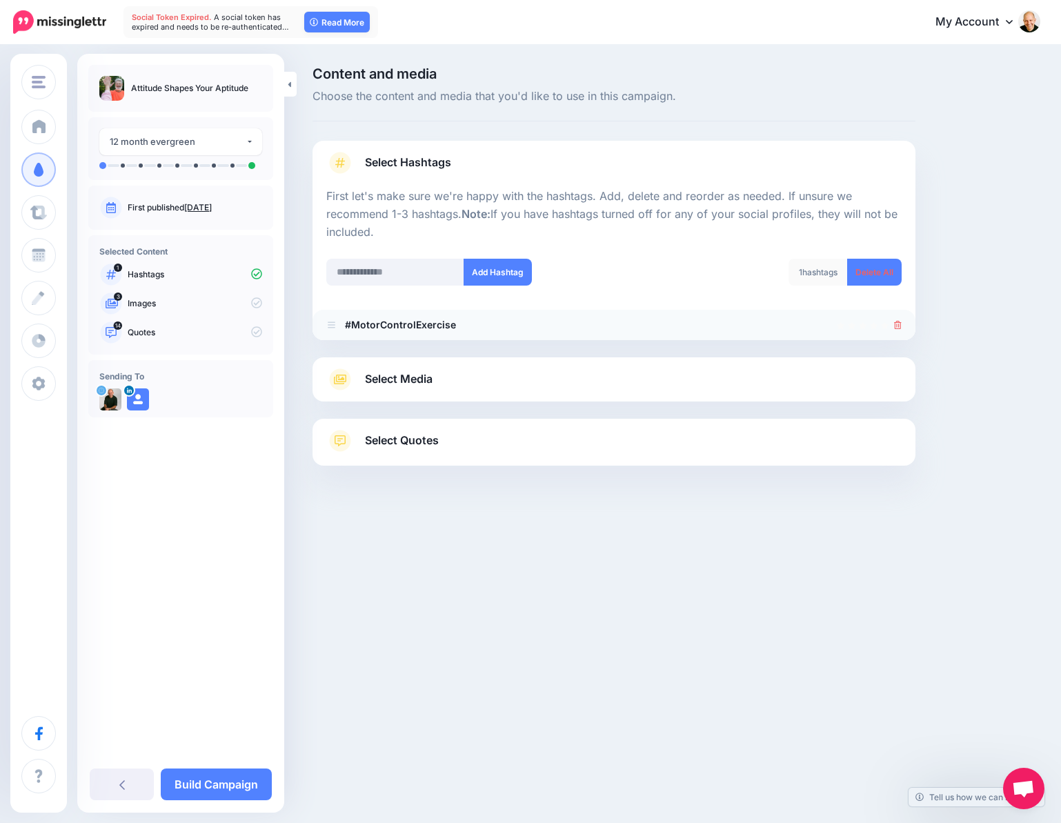
click at [335, 326] on icon at bounding box center [331, 325] width 10 height 8
click at [417, 375] on span "Select Media" at bounding box center [399, 379] width 68 height 19
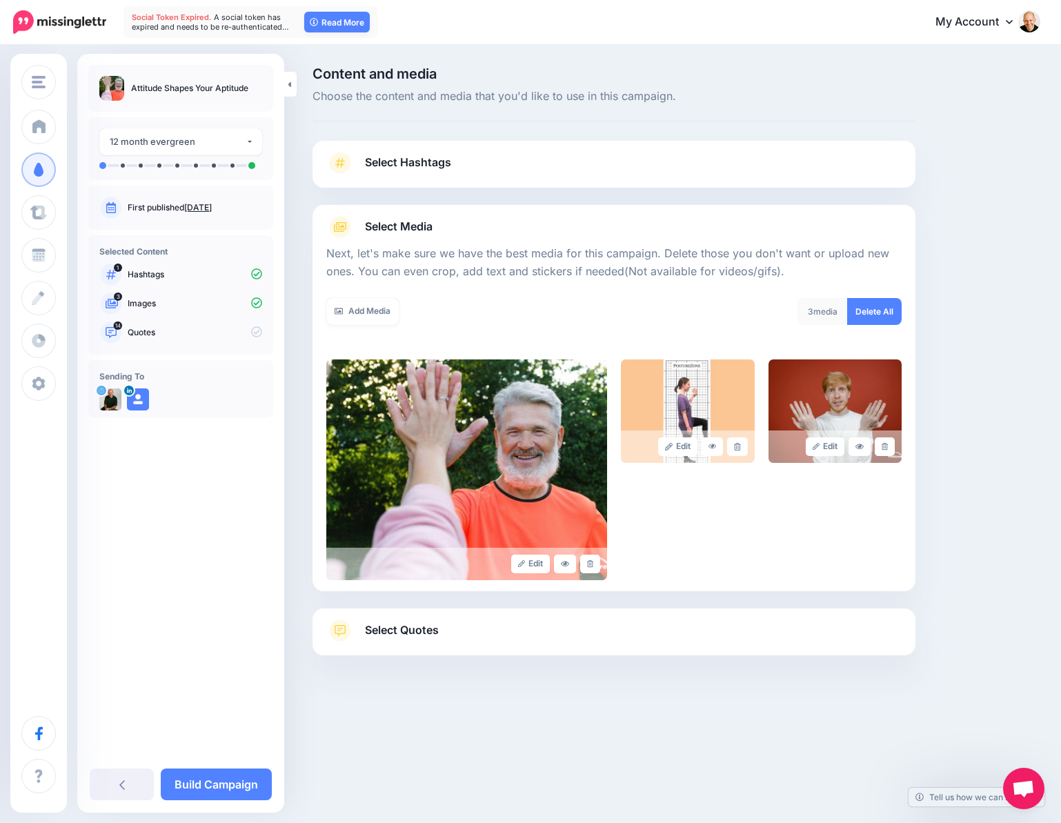
click at [406, 626] on span "Select Quotes" at bounding box center [402, 630] width 74 height 19
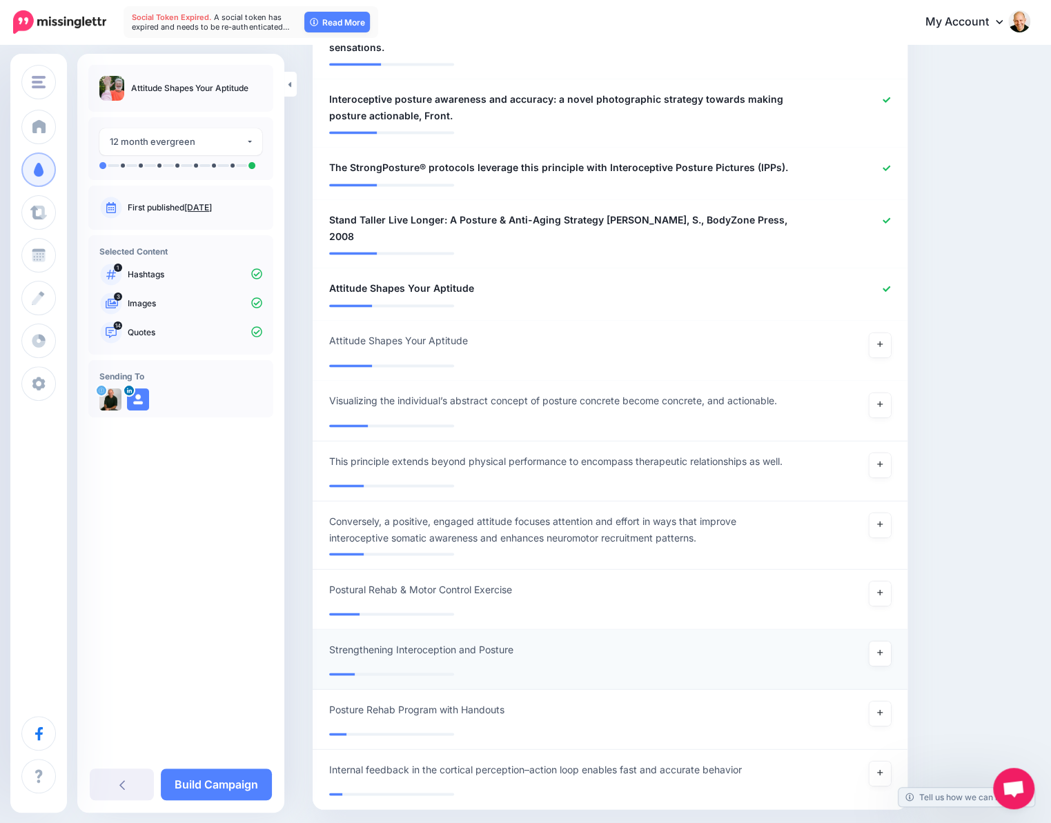
scroll to position [1179, 0]
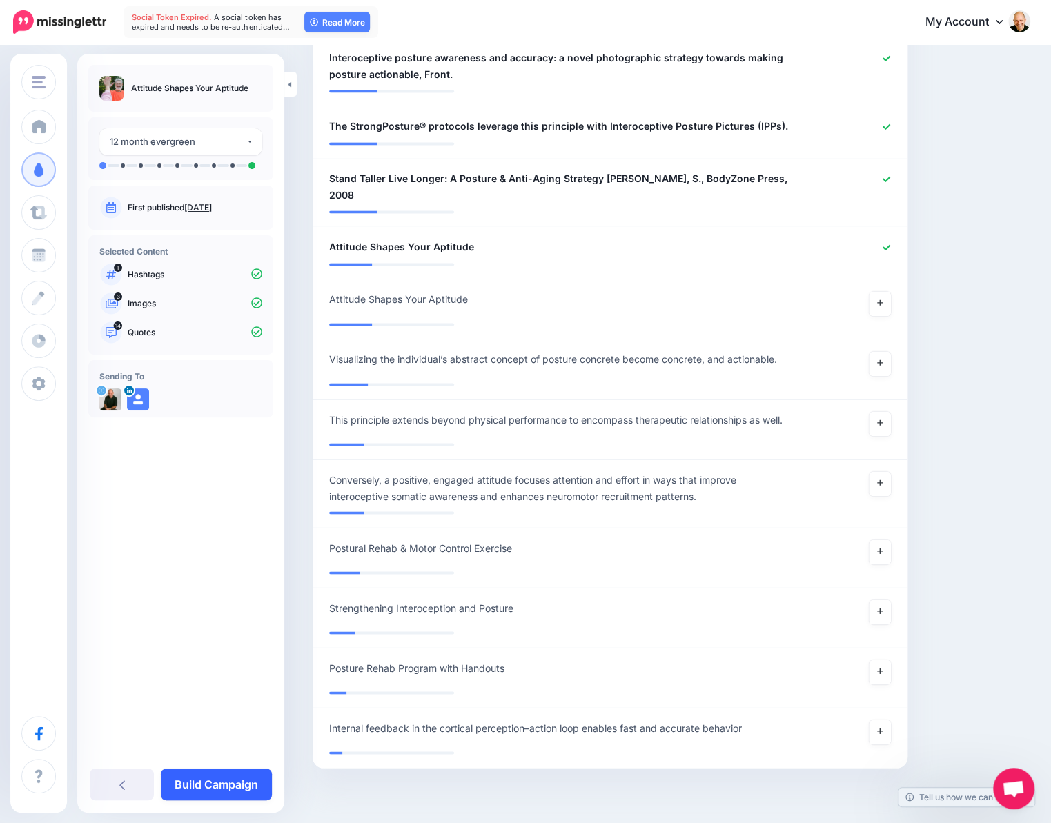
click at [217, 781] on link "Build Campaign" at bounding box center [216, 785] width 111 height 32
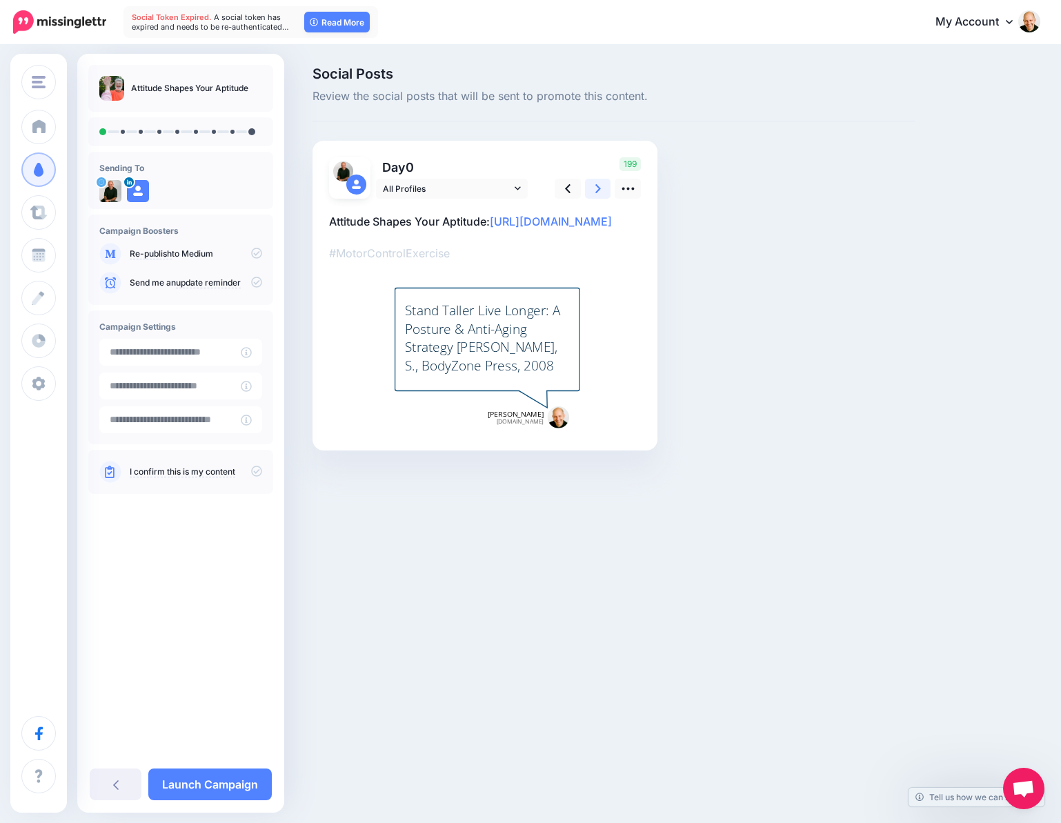
click at [595, 190] on icon at bounding box center [598, 188] width 6 height 14
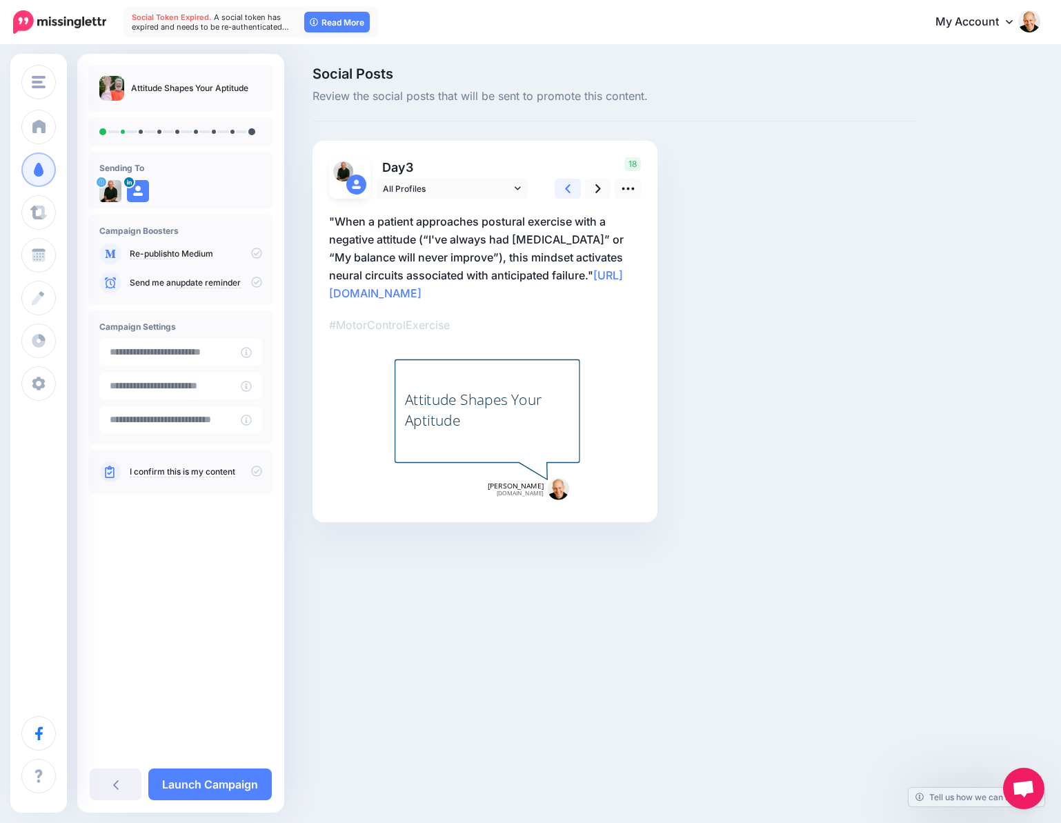
click at [572, 187] on link at bounding box center [568, 189] width 26 height 20
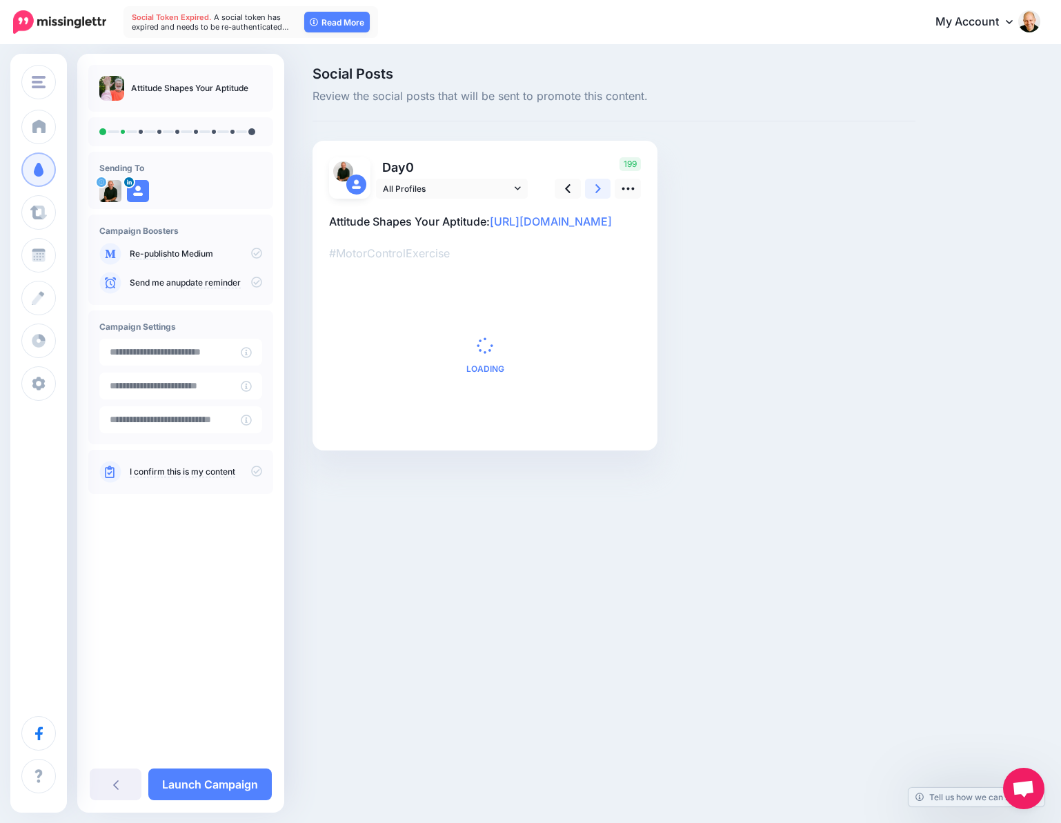
click at [595, 190] on icon at bounding box center [598, 188] width 6 height 14
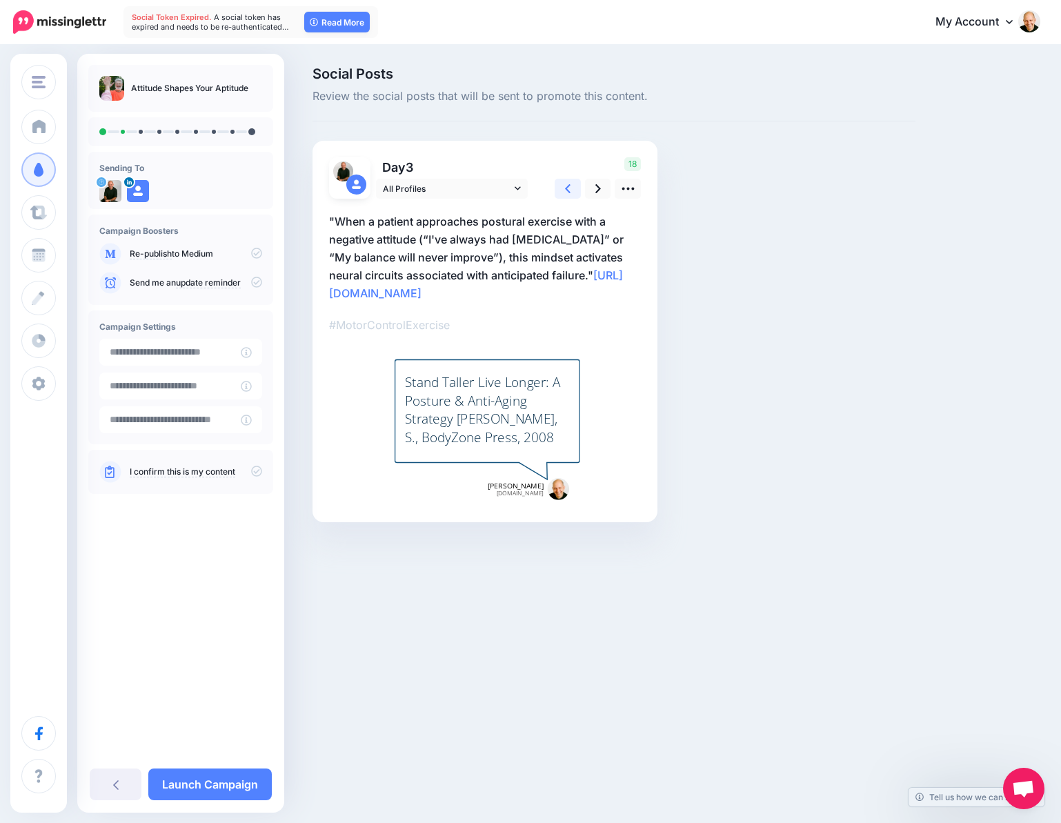
click at [577, 190] on link at bounding box center [568, 189] width 26 height 20
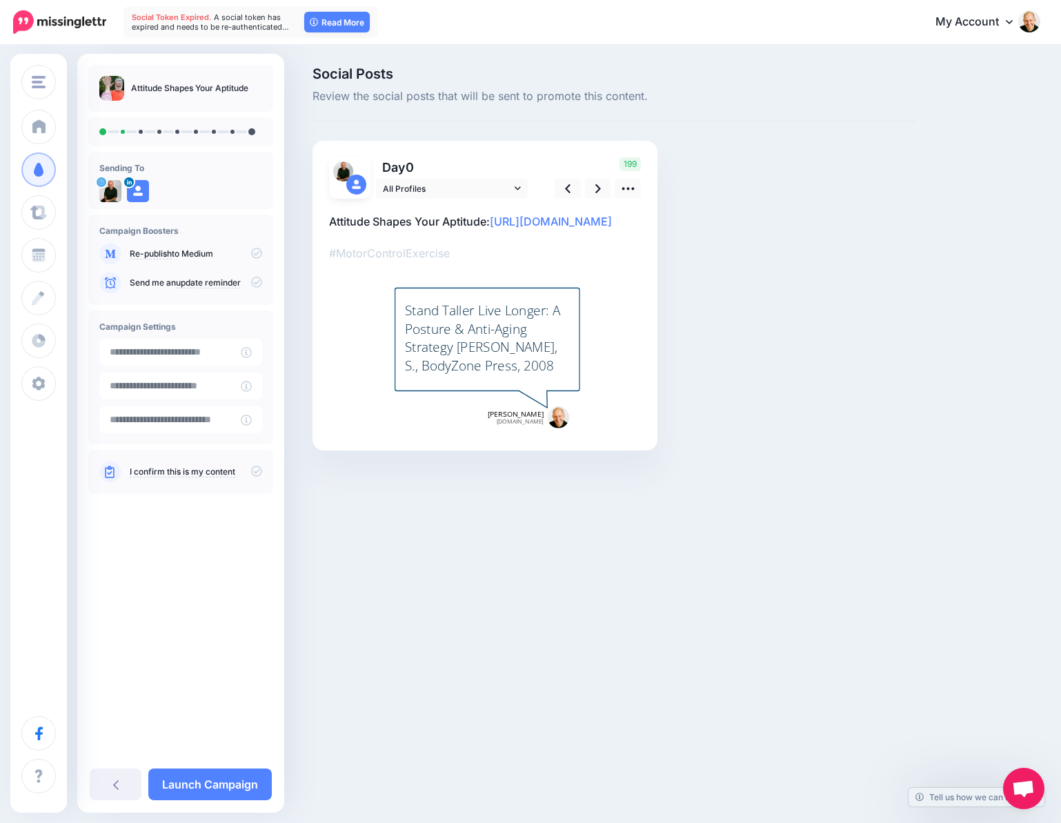
click at [541, 375] on div "Stand Taller Live Longer: A Posture & Anti-Aging Strategy Weiniger, S., BodyZon…" at bounding box center [487, 338] width 165 height 73
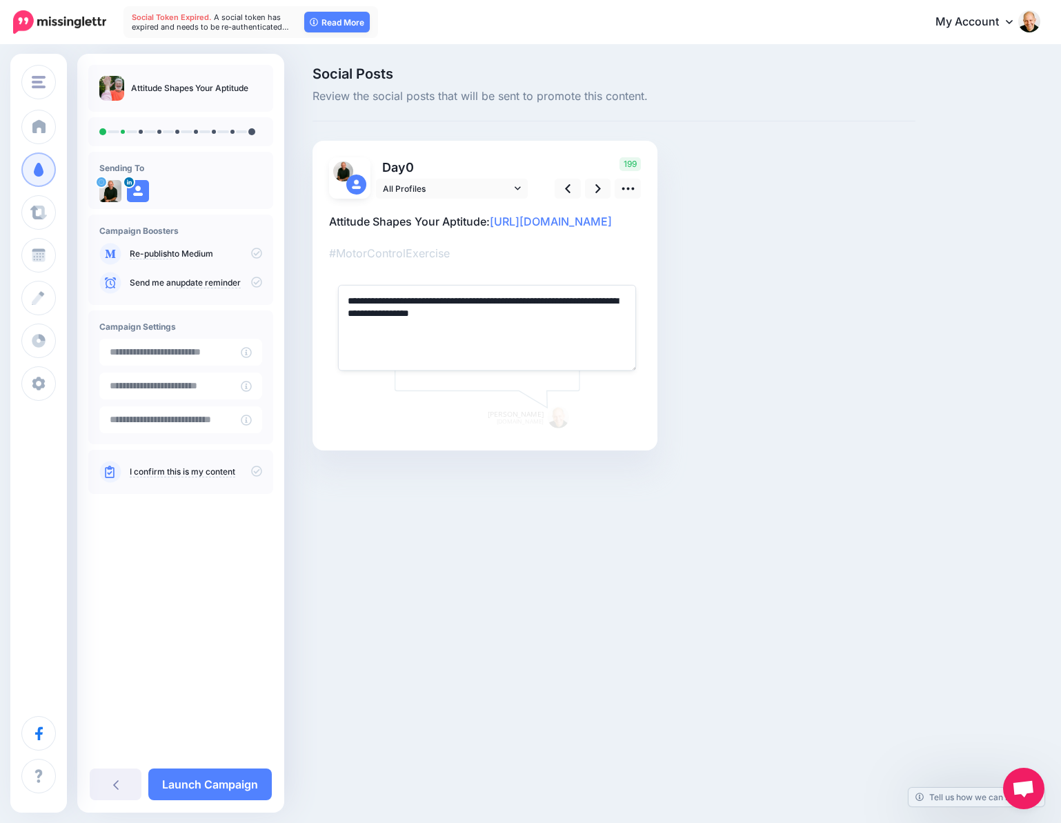
drag, startPoint x: 519, startPoint y: 373, endPoint x: 402, endPoint y: 368, distance: 117.4
click at [402, 368] on textarea "**********" at bounding box center [487, 328] width 298 height 86
click at [760, 422] on div "Social Posts Review the social posts that will be sent to promote this content.…" at bounding box center [614, 279] width 624 height 425
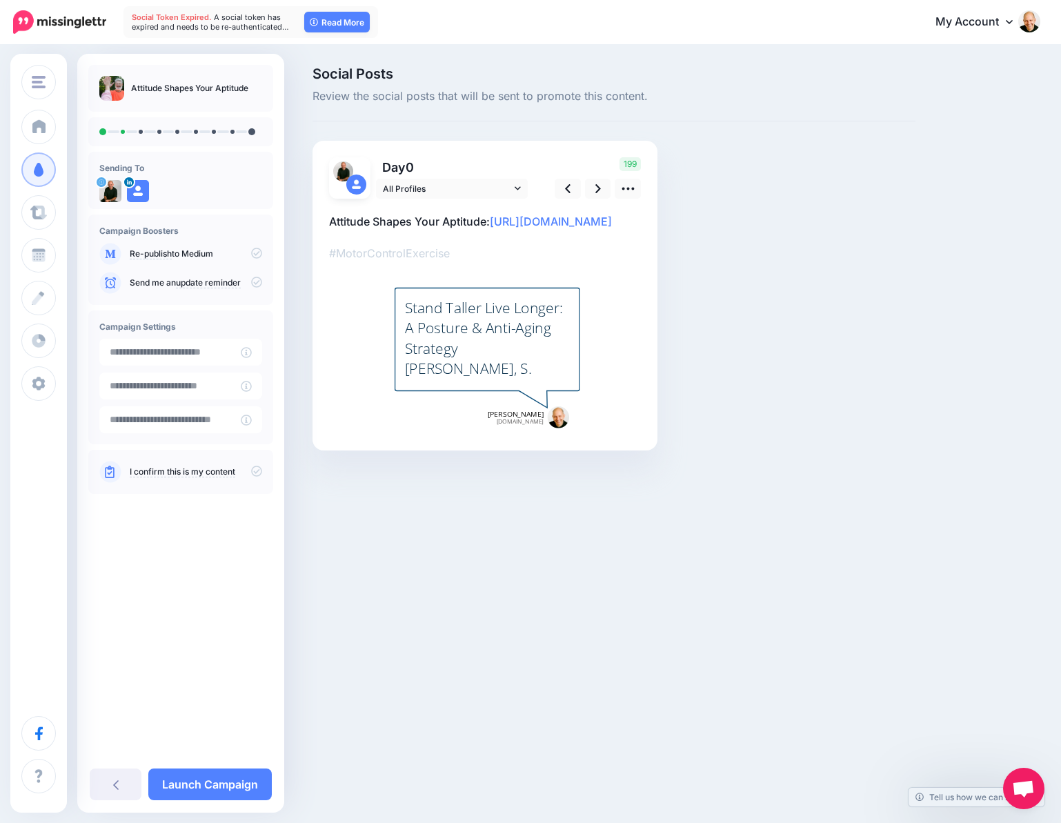
click at [549, 379] on div "Stand Taller Live Longer: A Posture & Anti-Aging Strategy Weiniger, S." at bounding box center [487, 338] width 165 height 81
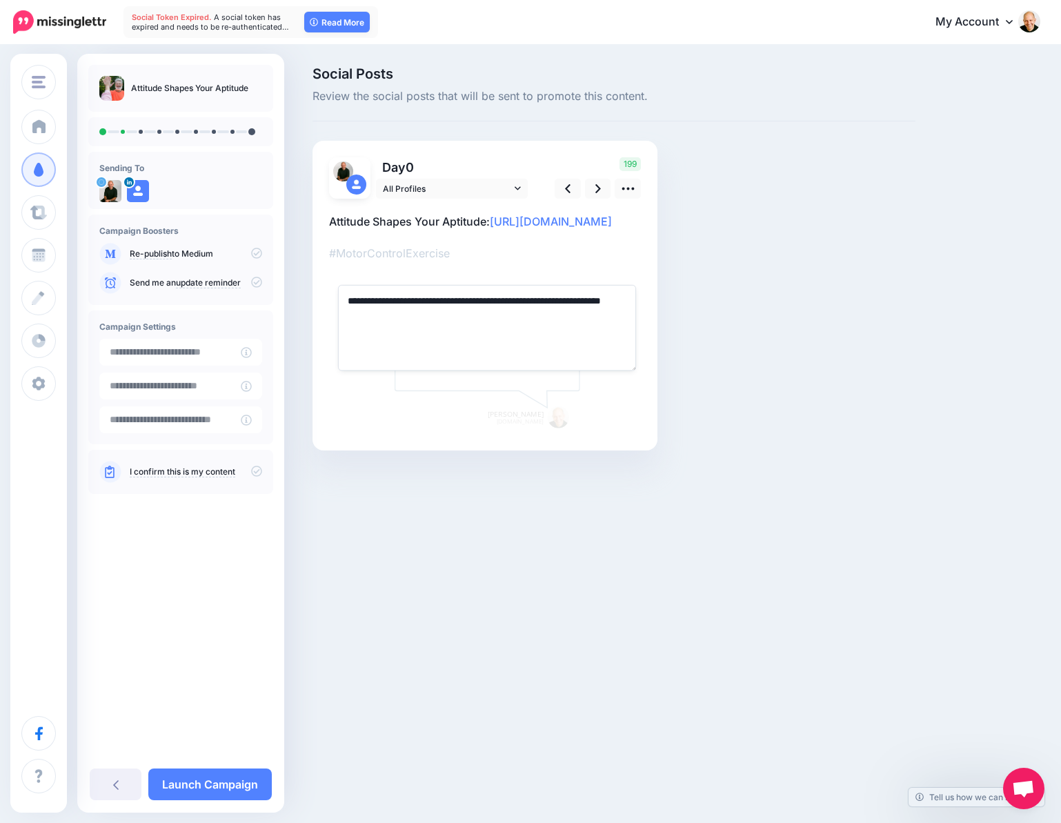
type textarea "**********"
click at [476, 371] on textarea "**********" at bounding box center [487, 328] width 298 height 86
click at [727, 353] on div "Social Posts Review the social posts that will be sent to promote this content.…" at bounding box center [614, 279] width 624 height 425
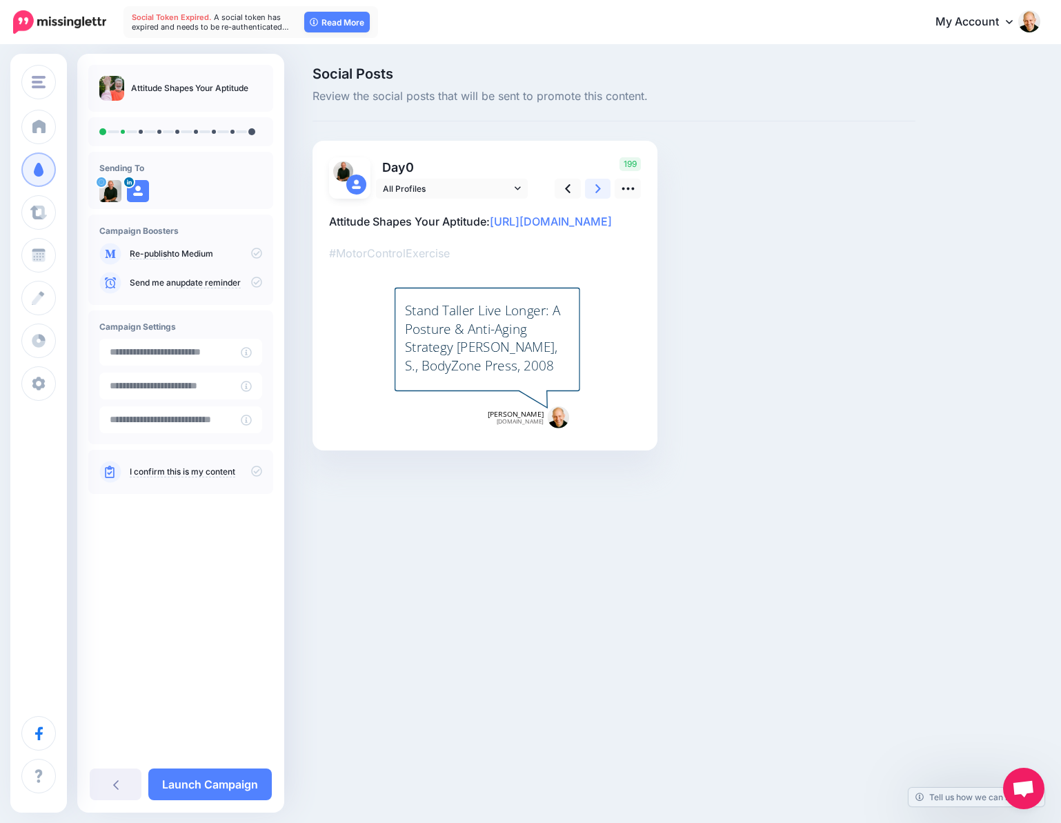
click at [592, 193] on link at bounding box center [598, 189] width 26 height 20
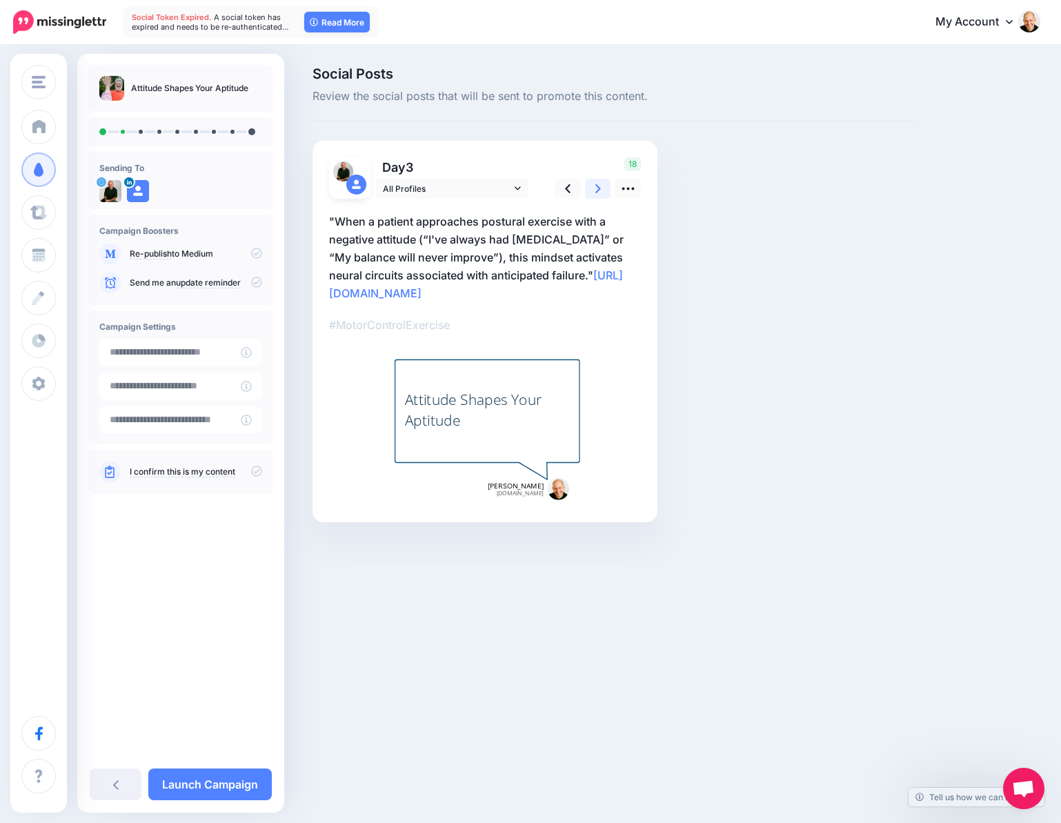
click at [595, 190] on icon at bounding box center [598, 188] width 6 height 14
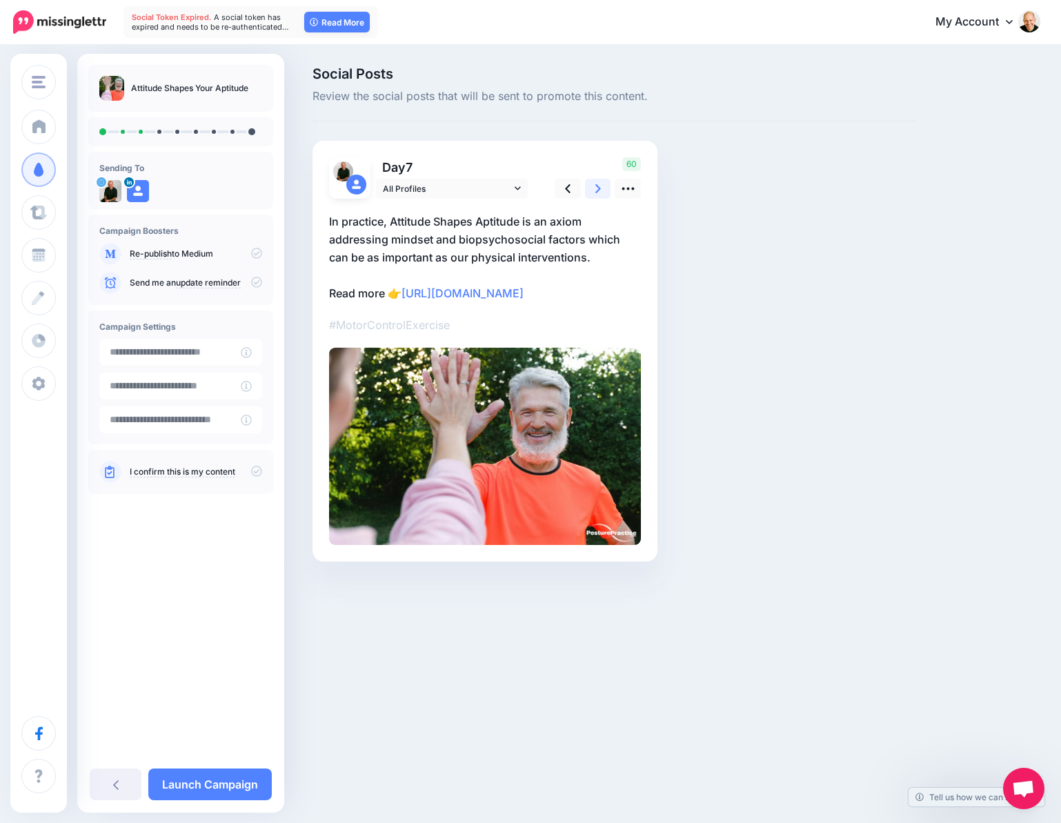
click at [595, 190] on icon at bounding box center [598, 188] width 6 height 14
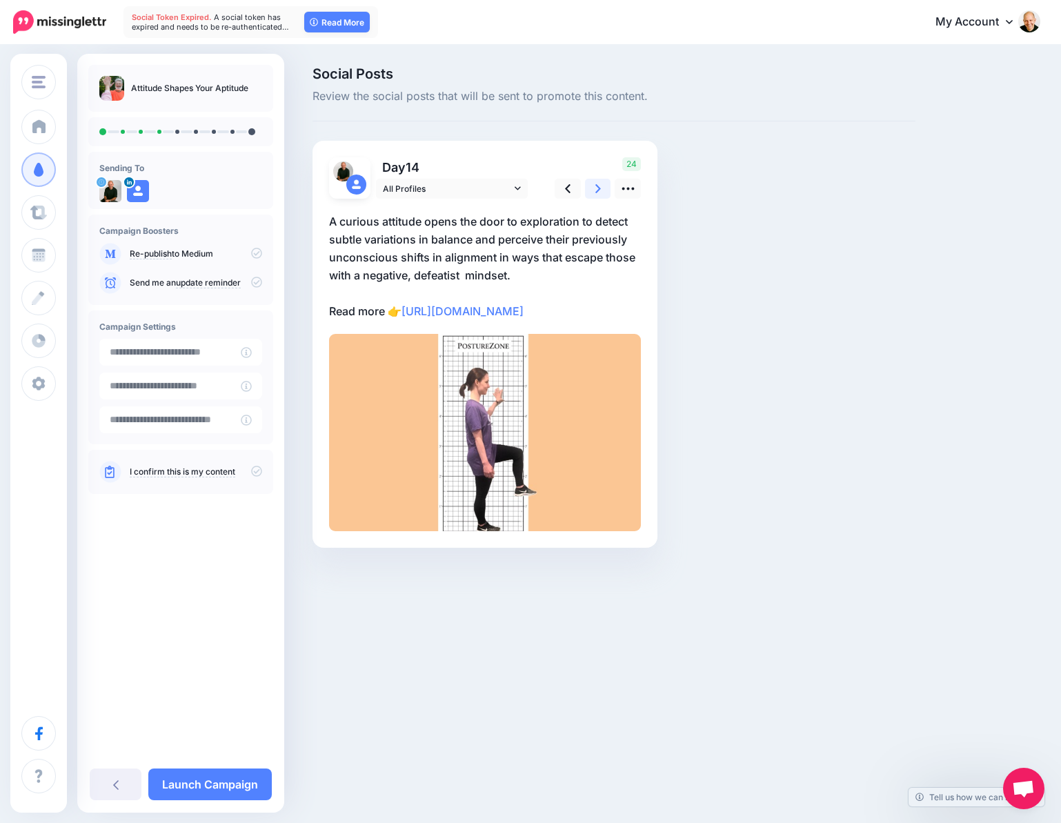
click at [595, 190] on icon at bounding box center [598, 188] width 6 height 14
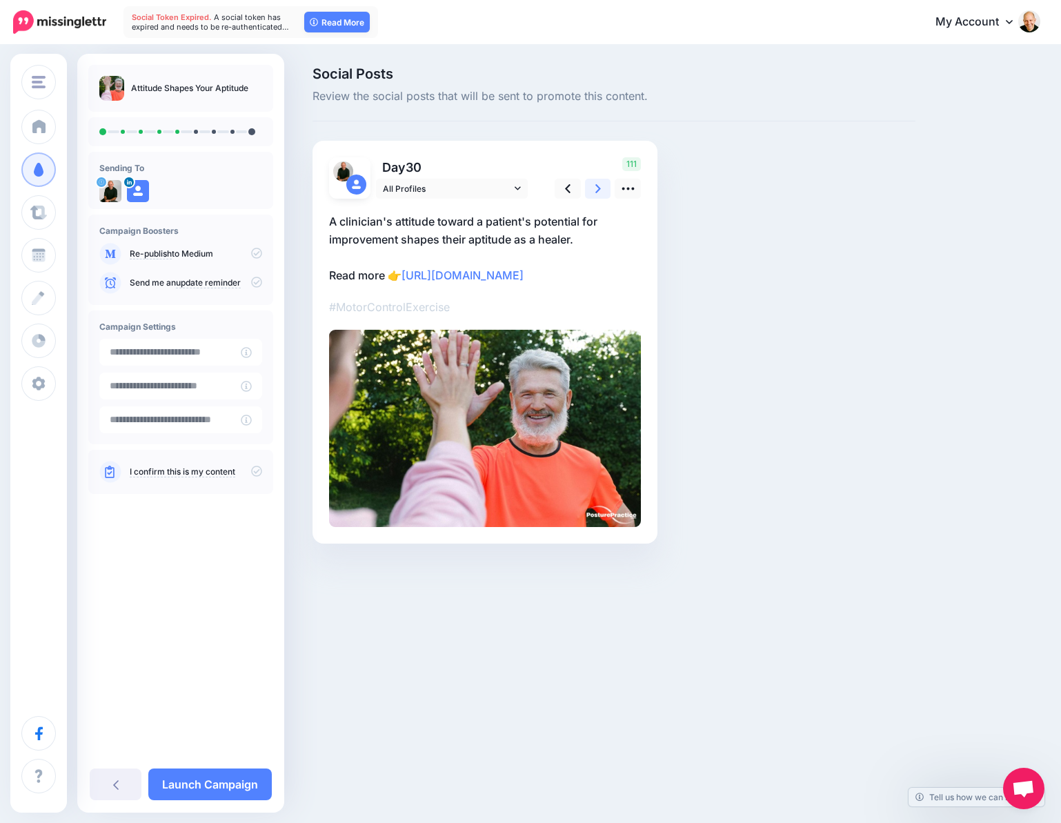
click at [595, 190] on icon at bounding box center [598, 188] width 6 height 14
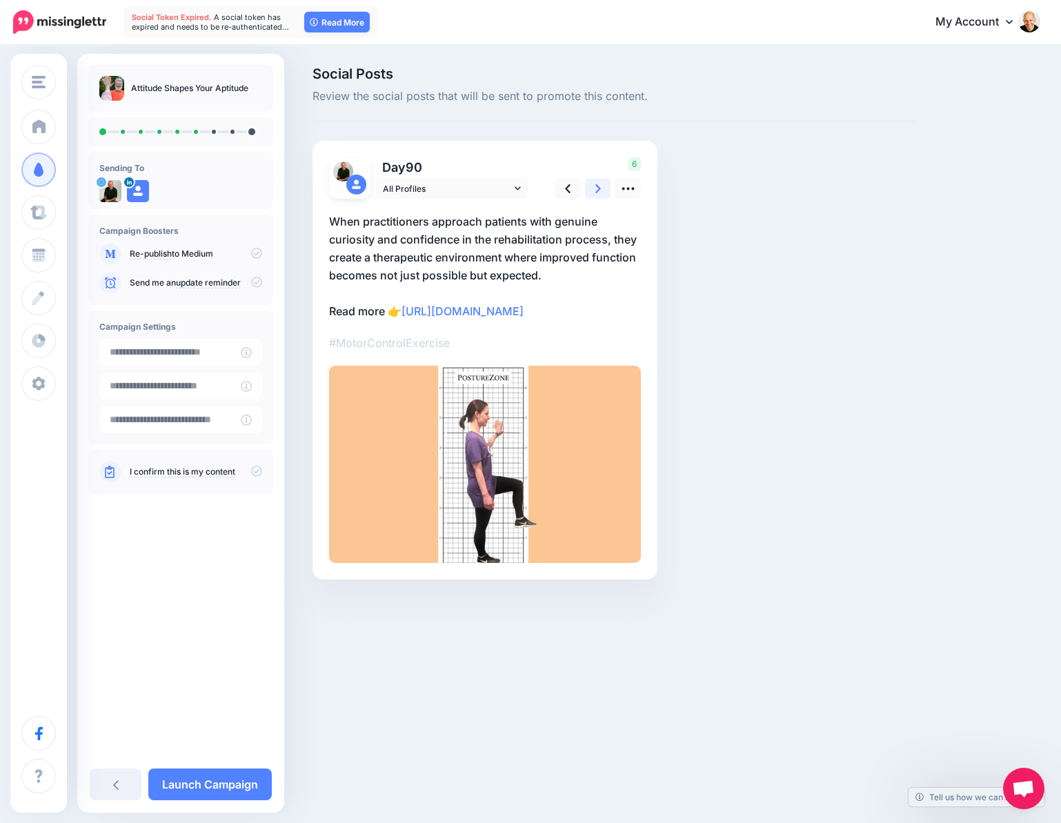
click at [595, 190] on icon at bounding box center [598, 188] width 6 height 14
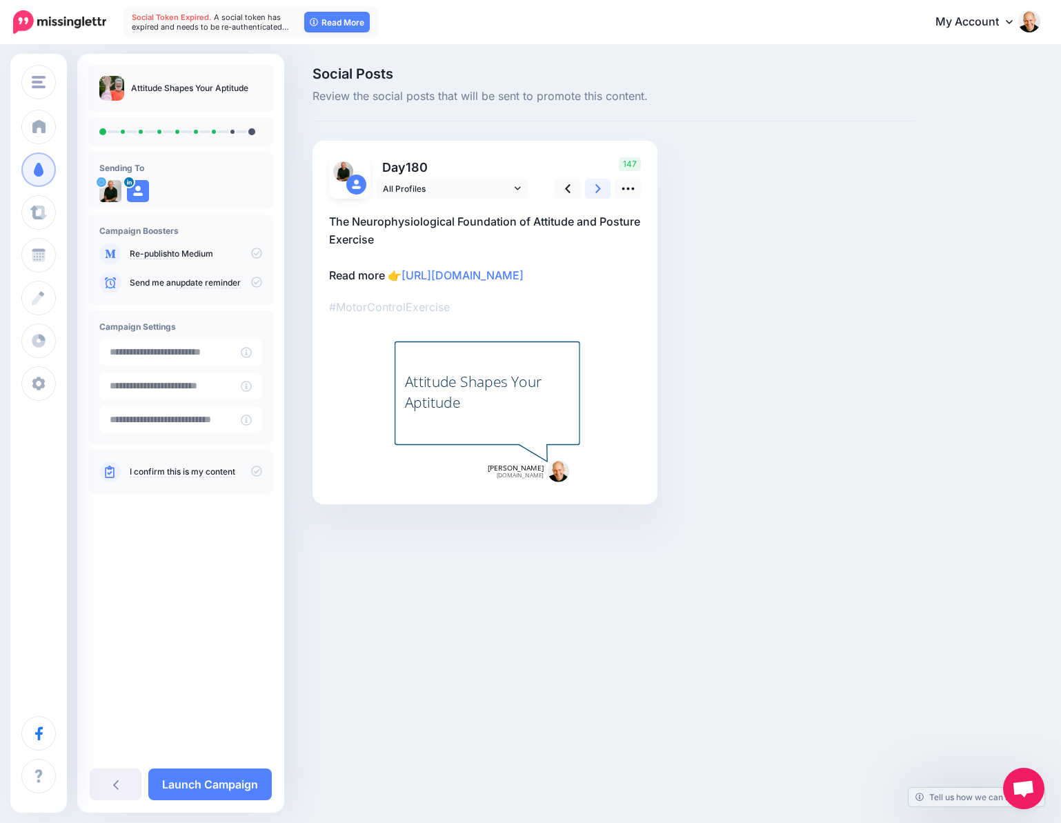
click at [595, 190] on icon at bounding box center [598, 188] width 6 height 14
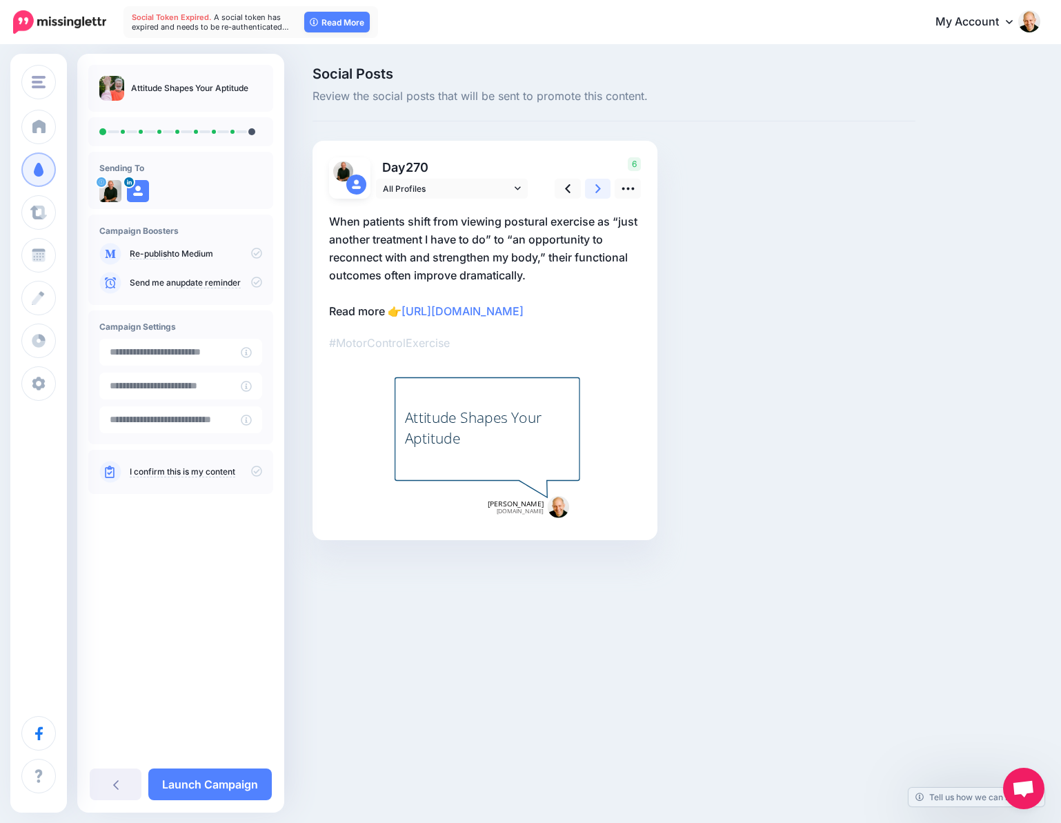
click at [595, 190] on icon at bounding box center [598, 188] width 6 height 14
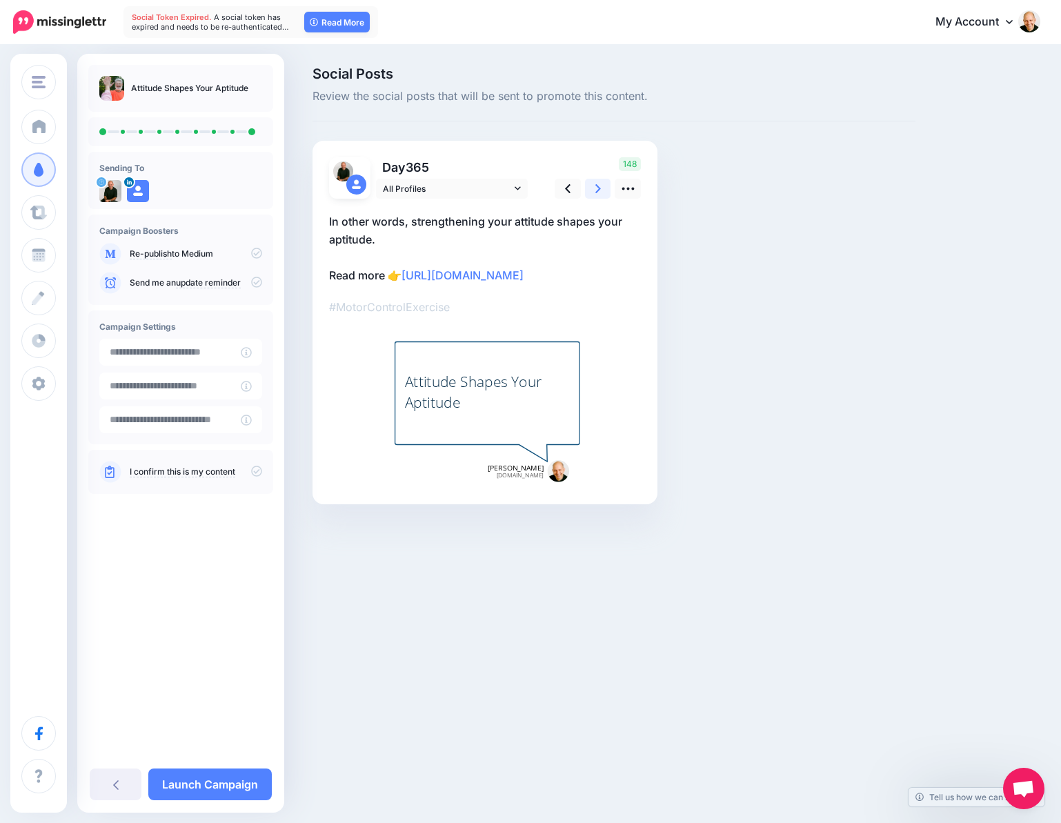
click at [598, 190] on icon at bounding box center [598, 188] width 6 height 9
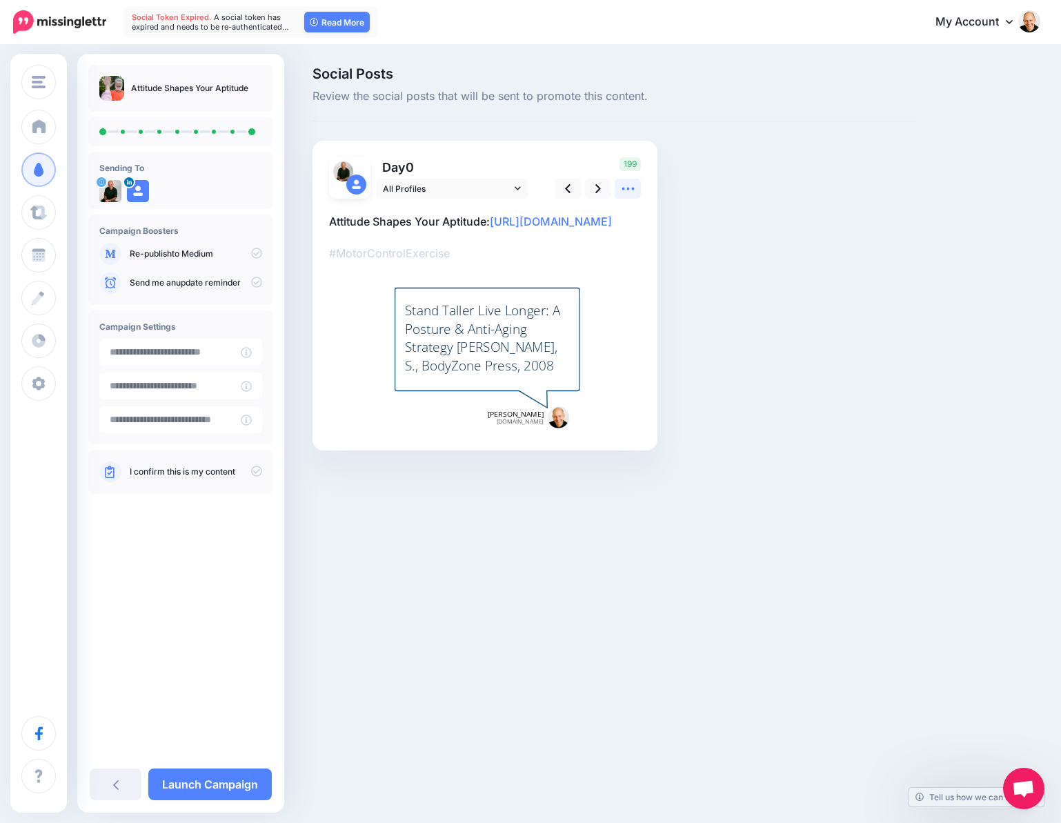
click at [627, 188] on icon at bounding box center [628, 189] width 12 height 3
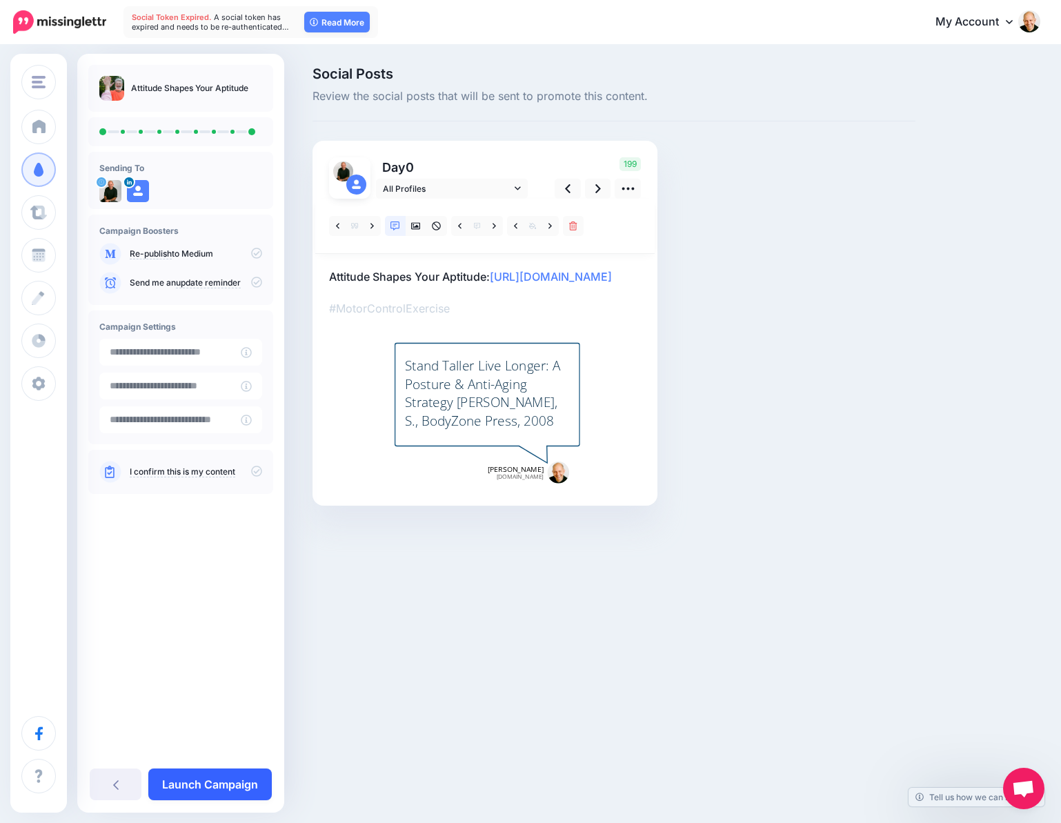
click at [239, 786] on link "Launch Campaign" at bounding box center [210, 785] width 124 height 32
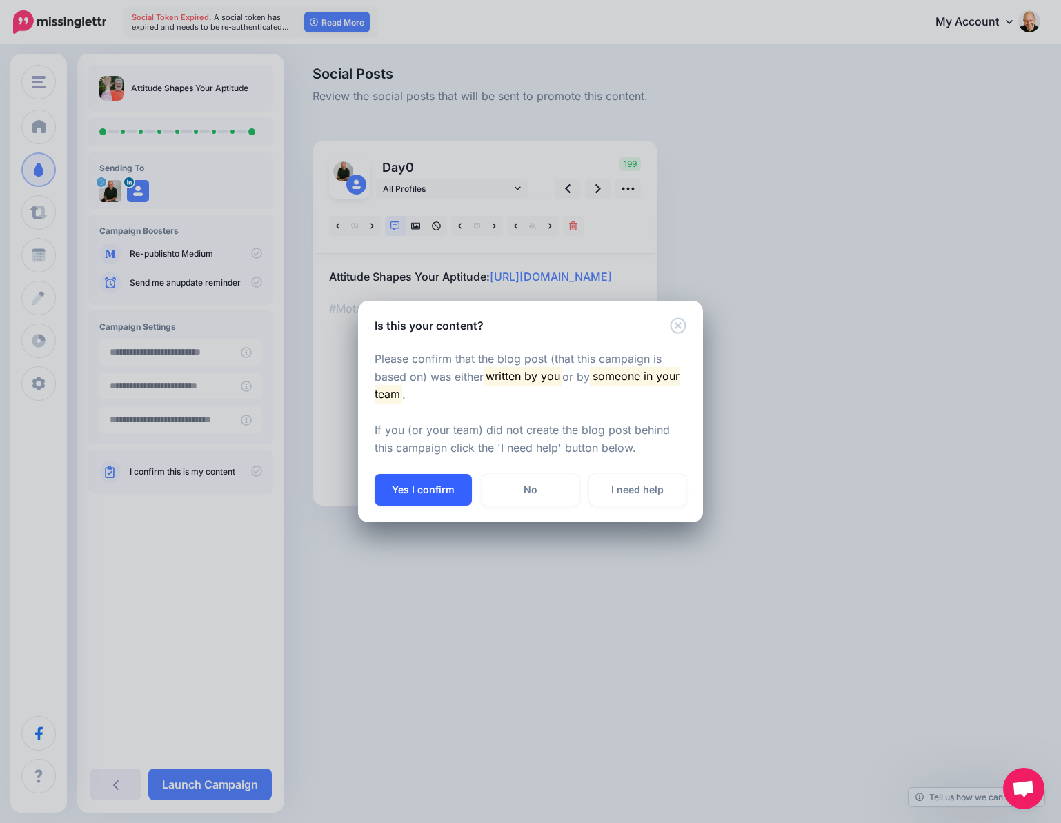
click at [435, 493] on button "Yes I confirm" at bounding box center [423, 490] width 97 height 32
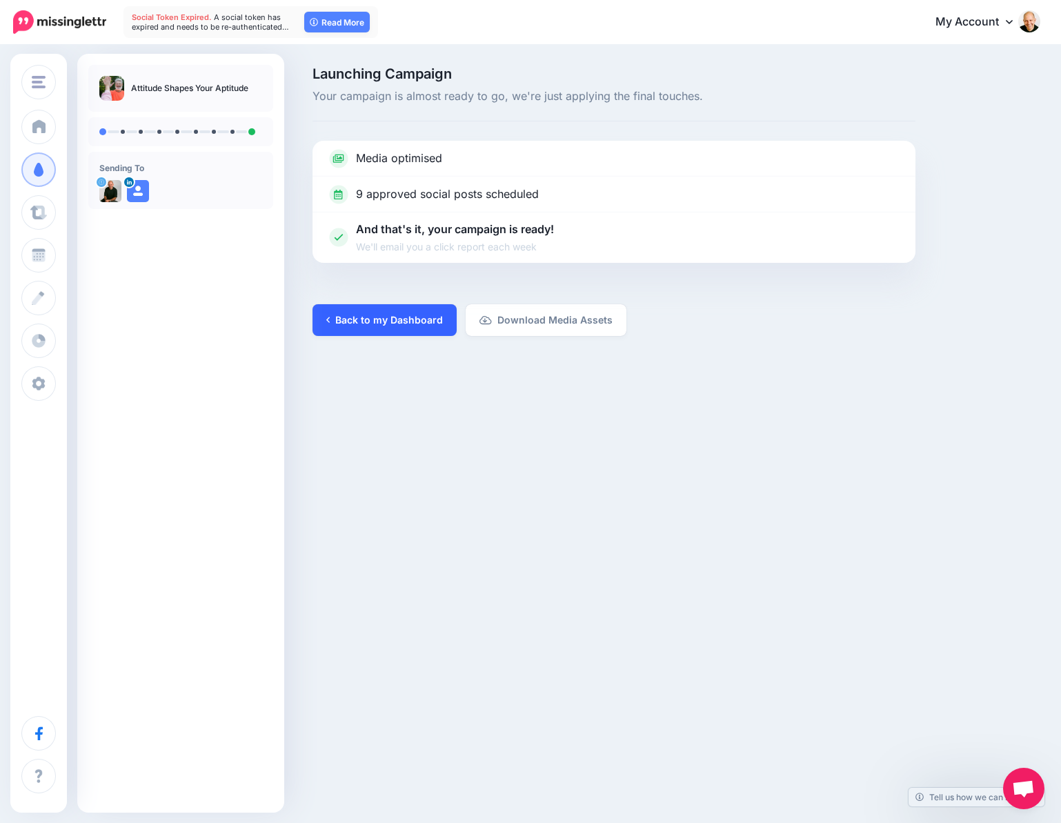
click at [400, 319] on link "Back to my Dashboard" at bounding box center [385, 320] width 144 height 32
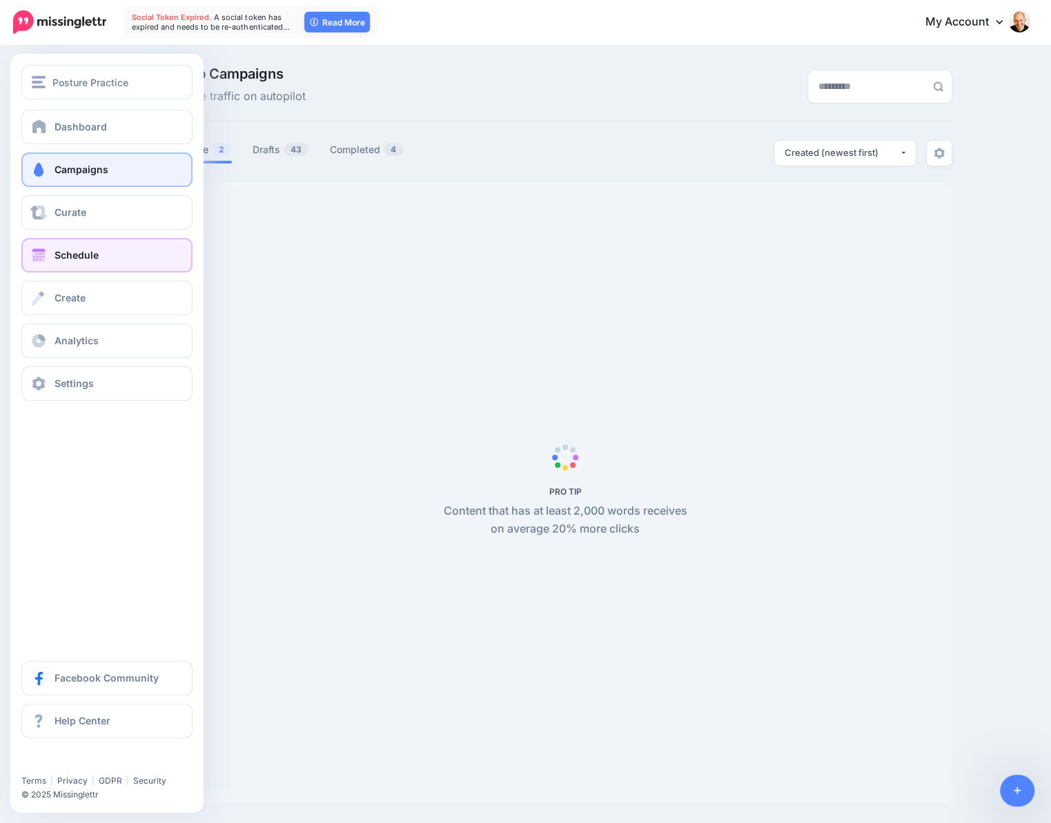
click at [50, 253] on link "Schedule" at bounding box center [106, 255] width 171 height 35
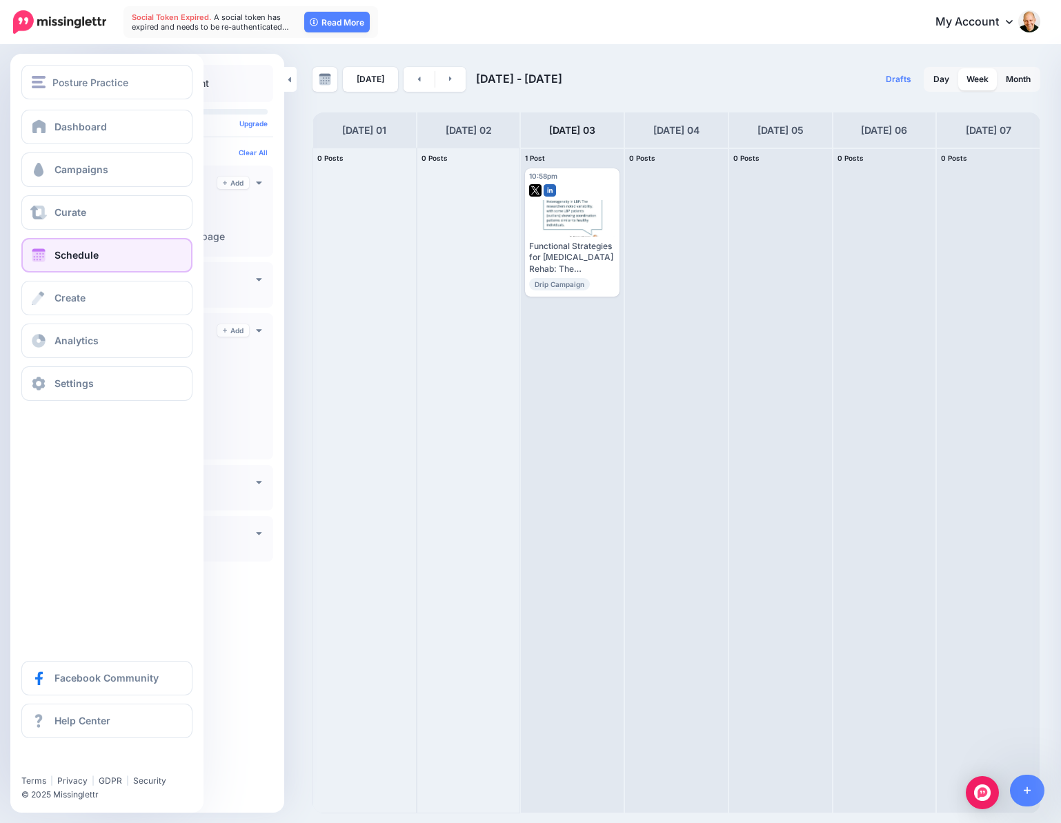
click at [56, 253] on span "Schedule" at bounding box center [77, 255] width 44 height 12
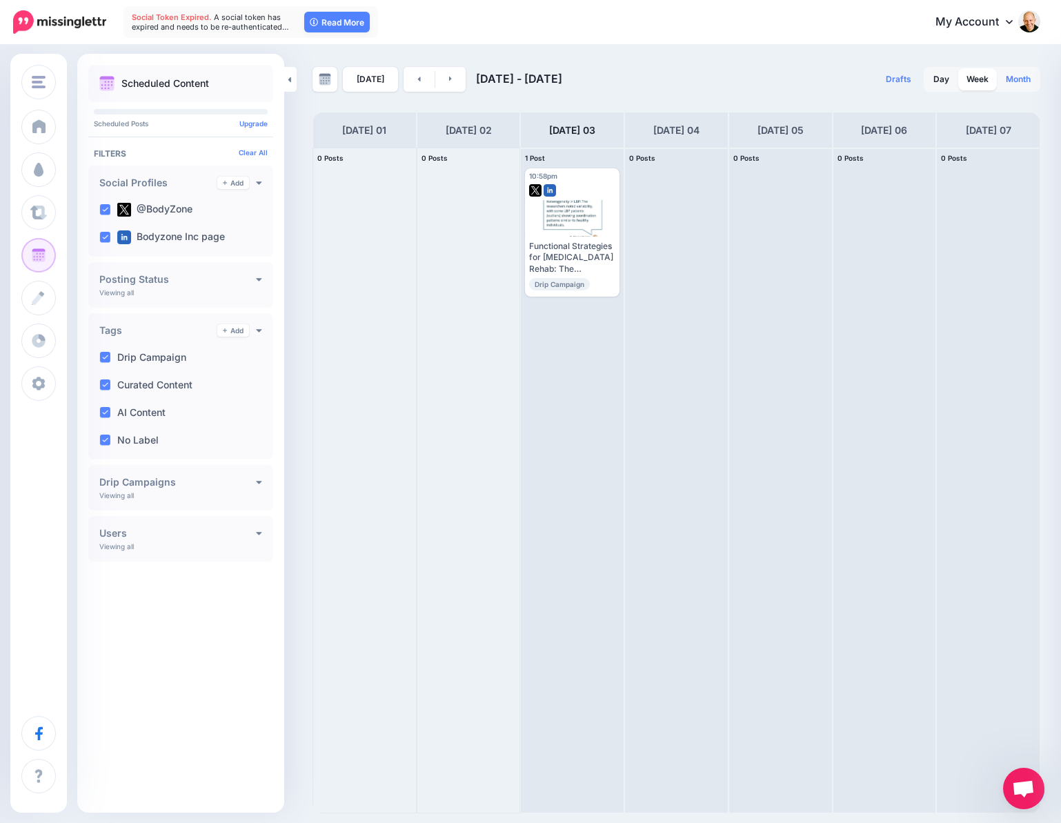
click at [1021, 75] on link "Month" at bounding box center [1018, 79] width 41 height 22
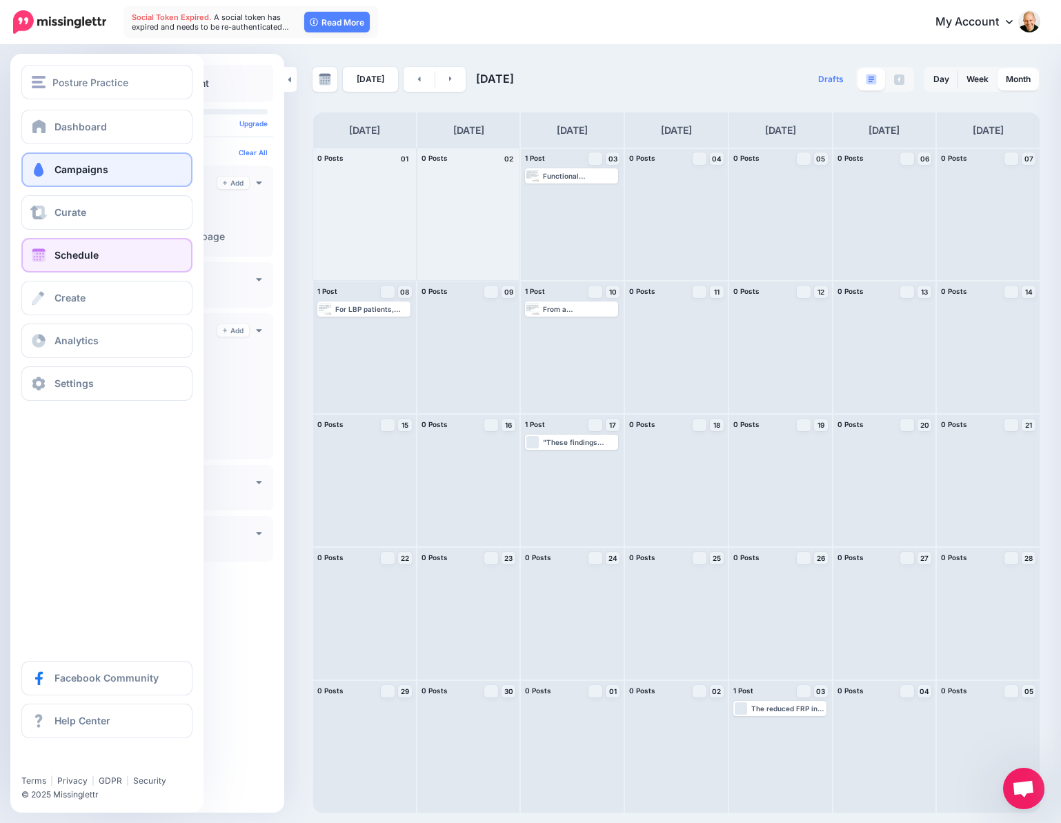
click at [66, 162] on link "Campaigns" at bounding box center [106, 169] width 171 height 35
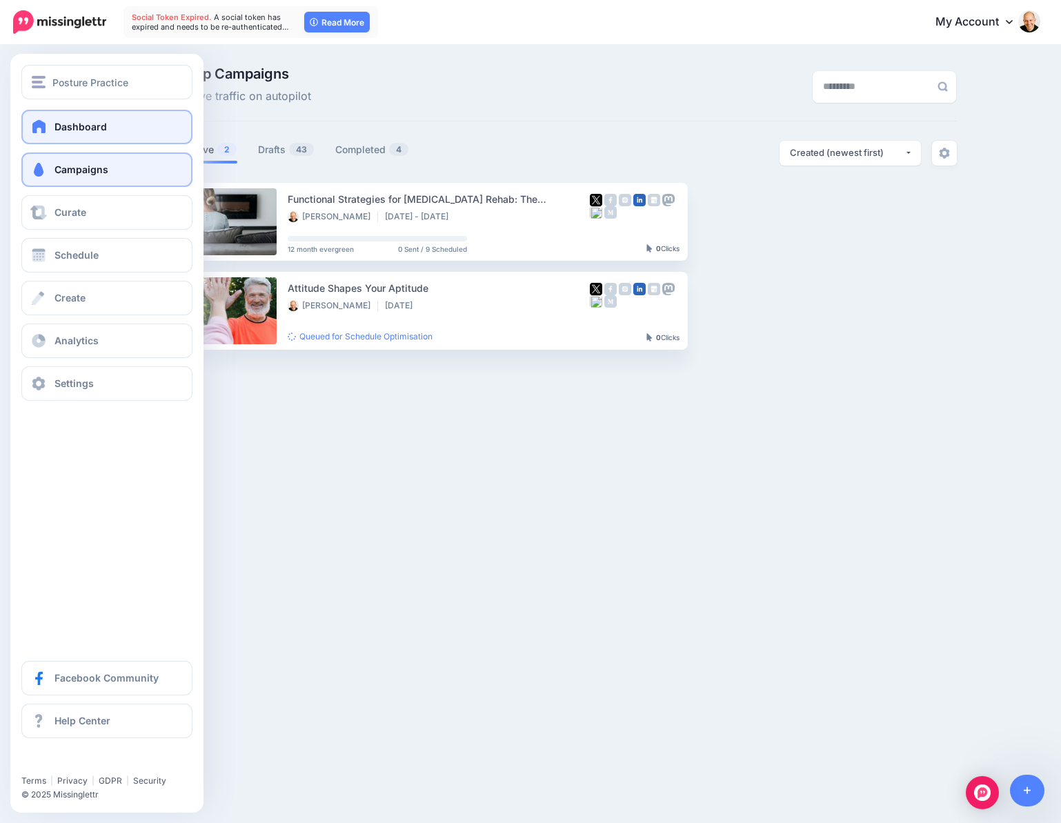
click at [43, 123] on span at bounding box center [39, 126] width 18 height 14
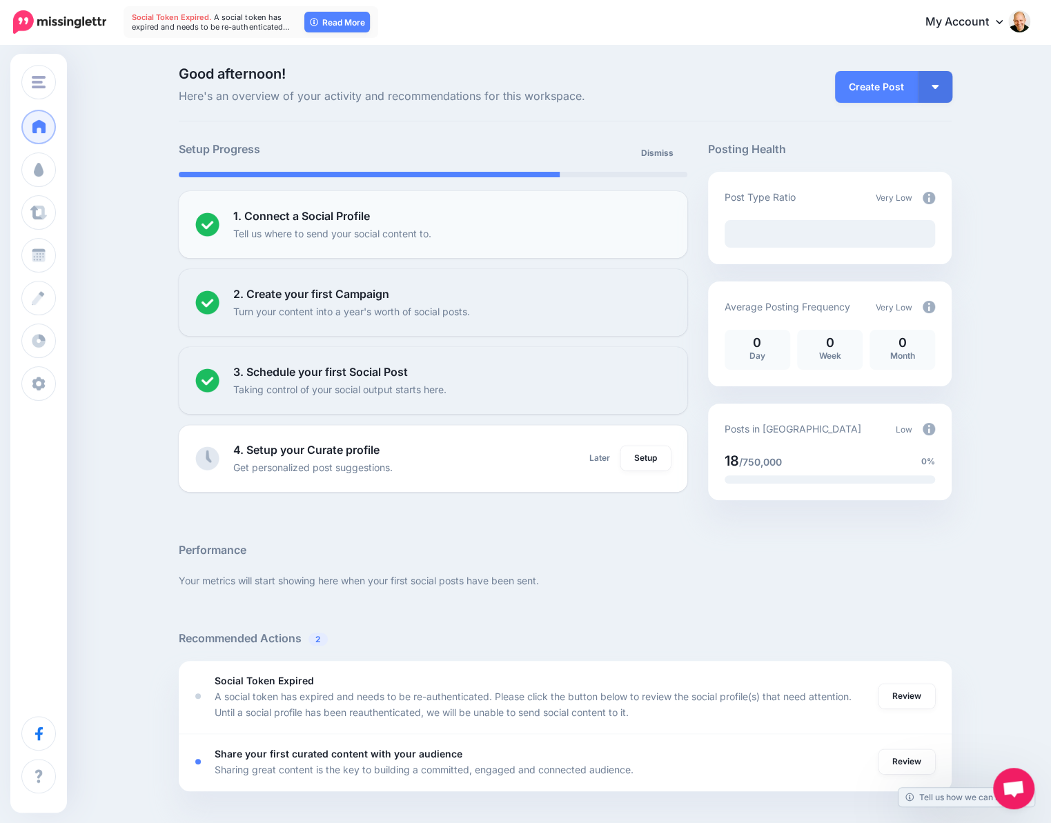
click at [349, 217] on b "1. Connect a Social Profile" at bounding box center [301, 216] width 137 height 14
click at [504, 212] on div "1. Connect a Social Profile Tell us where to send your social content to." at bounding box center [451, 225] width 437 height 34
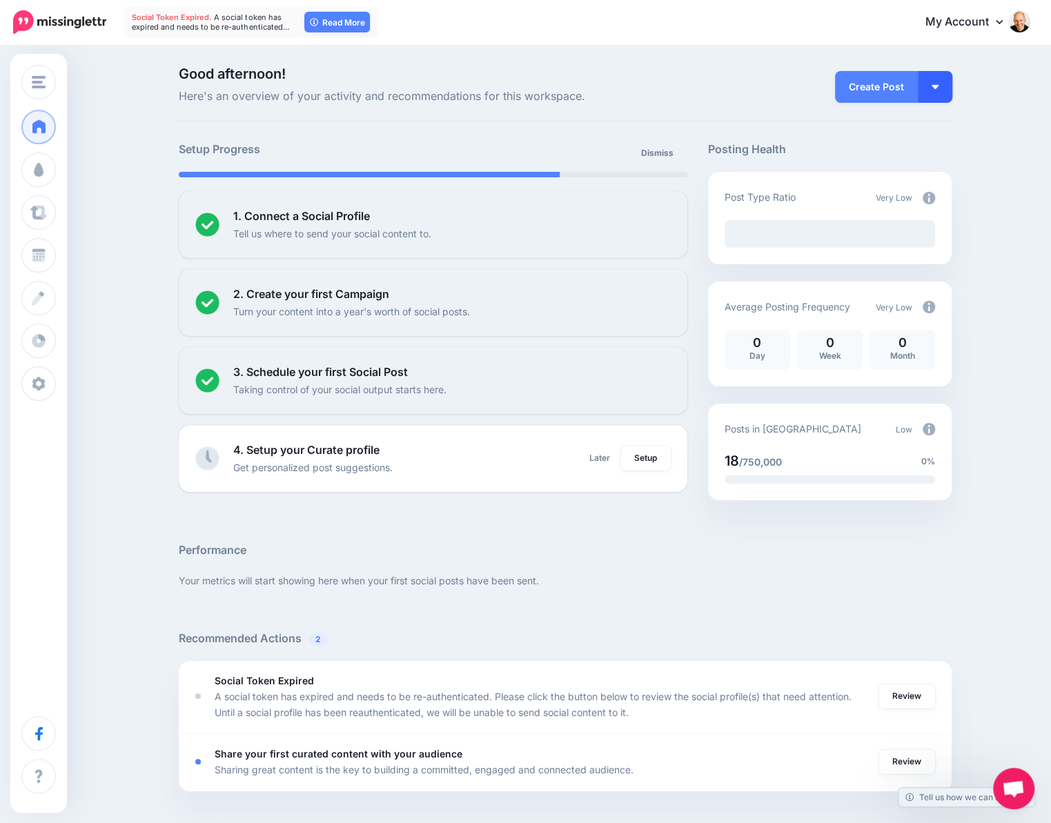
click at [943, 90] on button "button" at bounding box center [935, 87] width 35 height 32
click at [1013, 21] on link "My Account" at bounding box center [971, 23] width 119 height 34
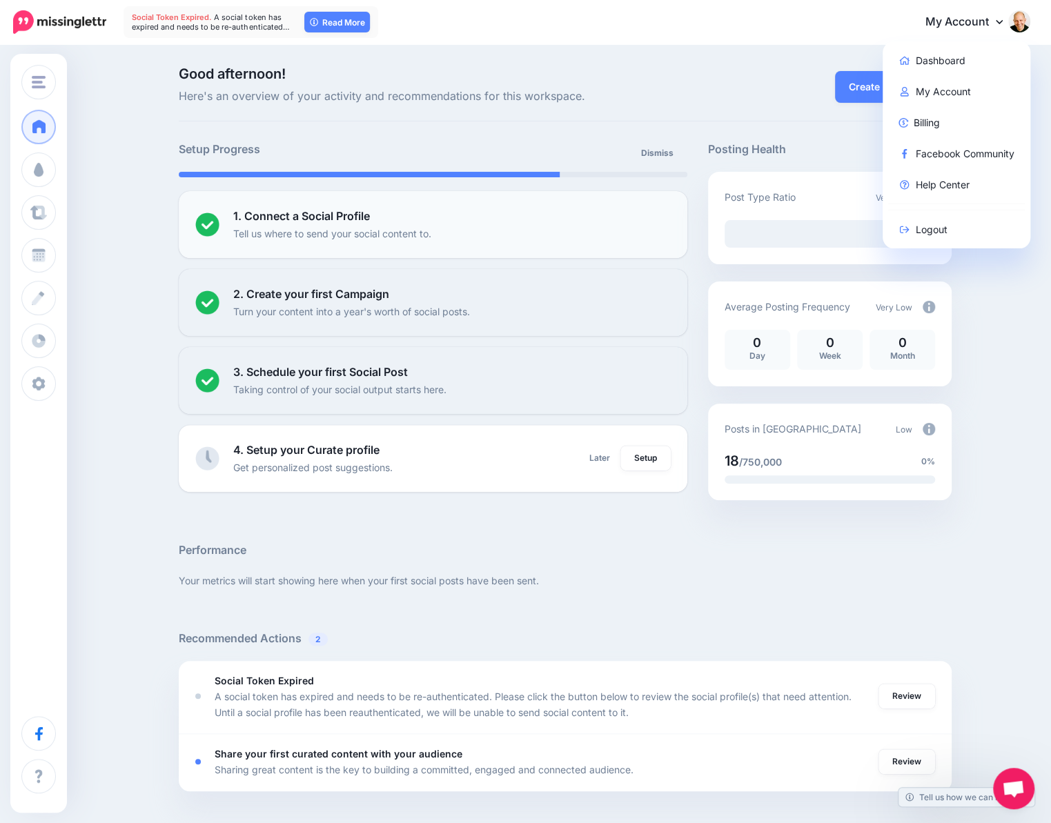
click at [415, 215] on div "1. Connect a Social Profile Tell us where to send your social content to." at bounding box center [451, 225] width 437 height 34
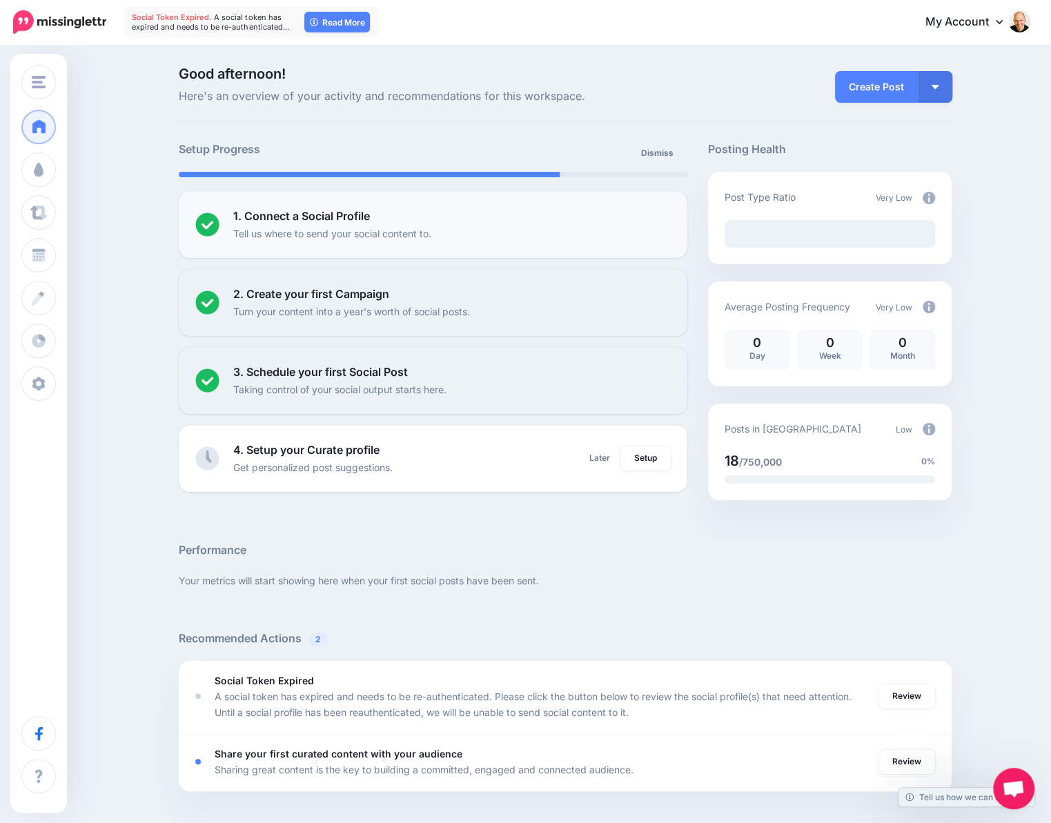
click at [320, 213] on b "1. Connect a Social Profile" at bounding box center [301, 216] width 137 height 14
click at [326, 239] on p "Tell us where to send your social content to." at bounding box center [332, 234] width 198 height 16
click at [282, 233] on p "Tell us where to send your social content to." at bounding box center [332, 234] width 198 height 16
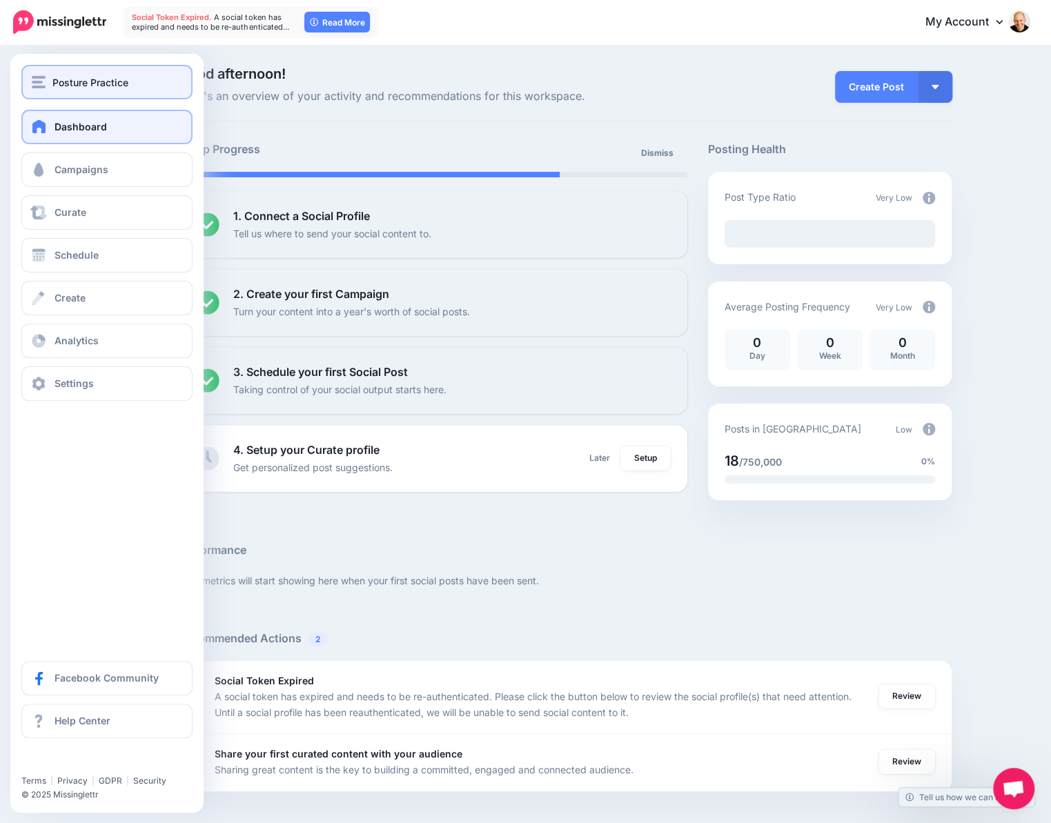
click at [47, 75] on div "Posture Practice" at bounding box center [107, 83] width 150 height 16
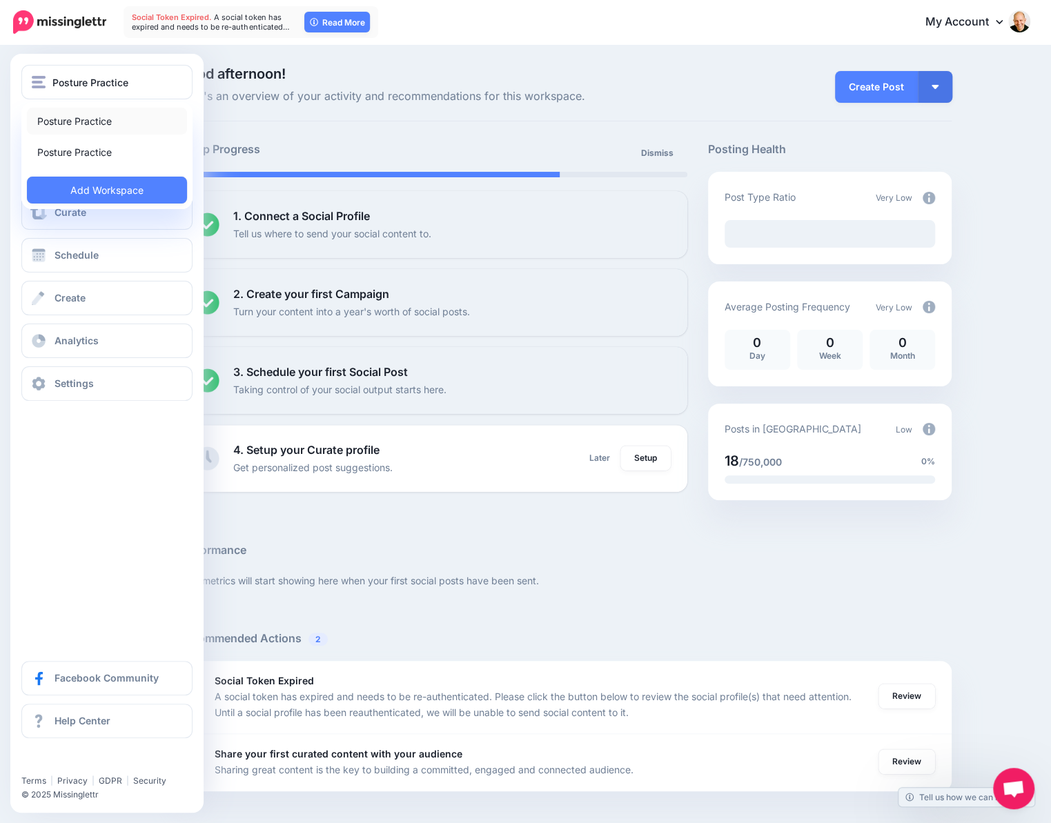
click at [82, 117] on link "Posture Practice" at bounding box center [107, 121] width 160 height 27
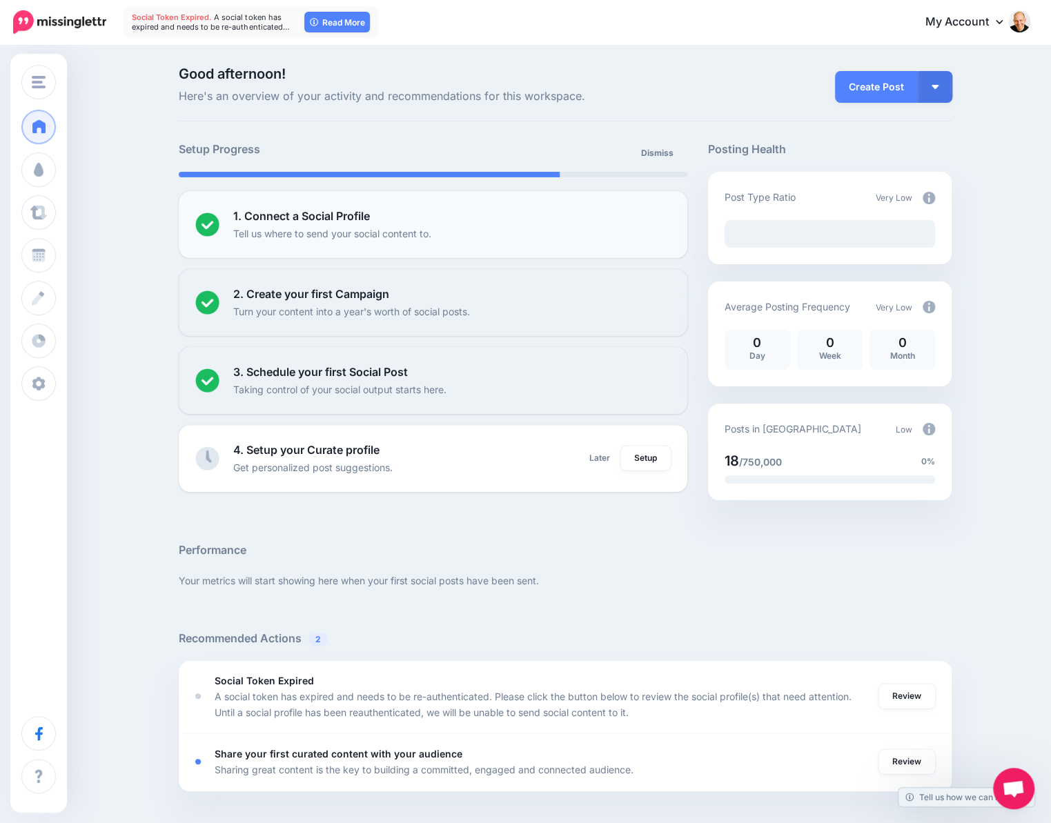
click at [367, 223] on p "1. Connect a Social Profile" at bounding box center [301, 217] width 137 height 18
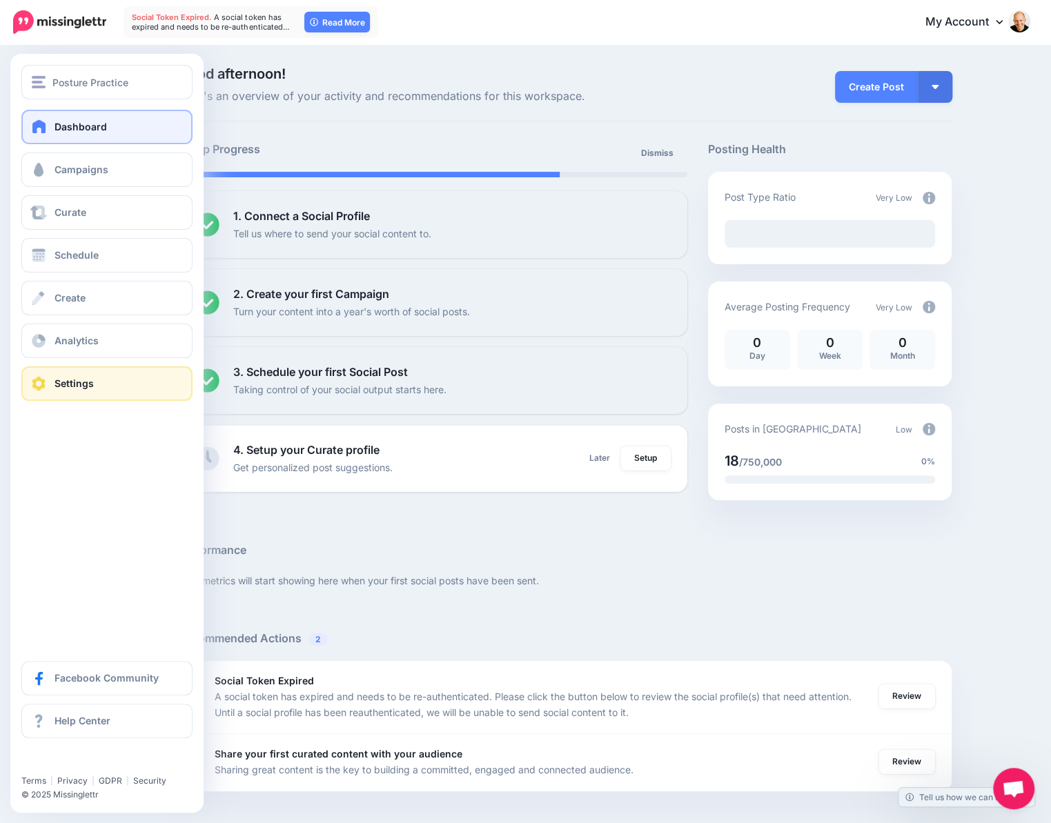
click at [94, 384] on link "Settings" at bounding box center [106, 383] width 171 height 35
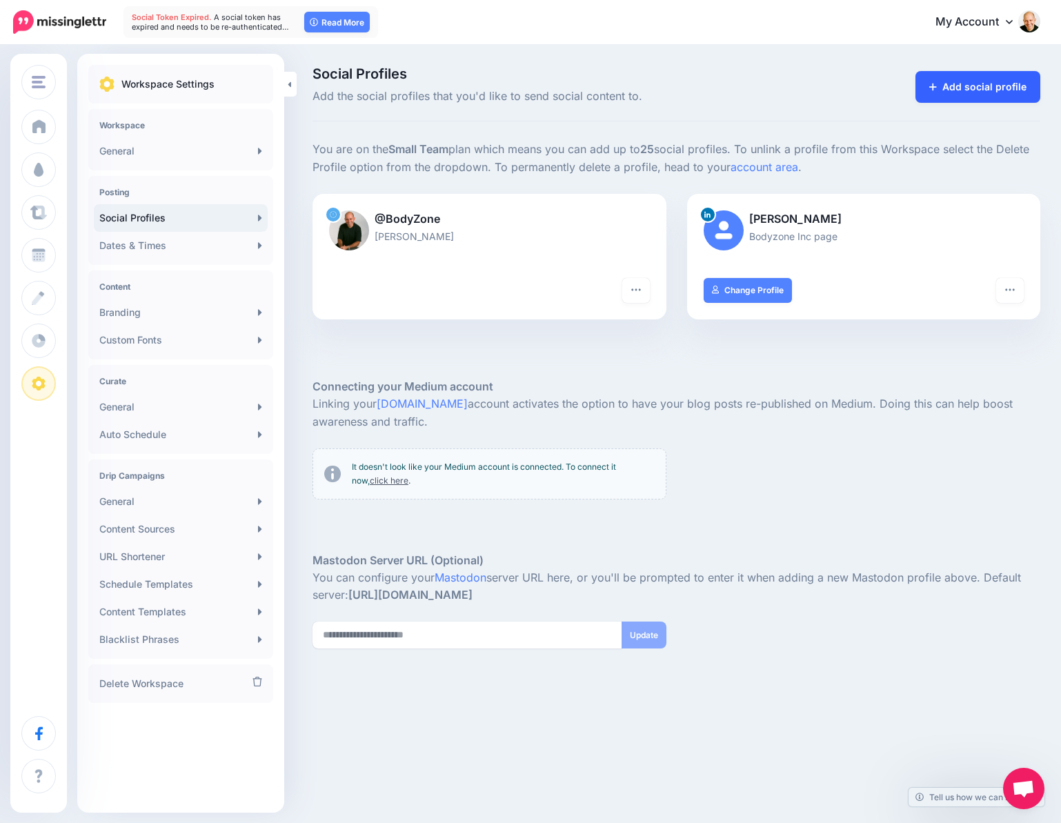
click at [958, 88] on link "Add social profile" at bounding box center [978, 87] width 125 height 32
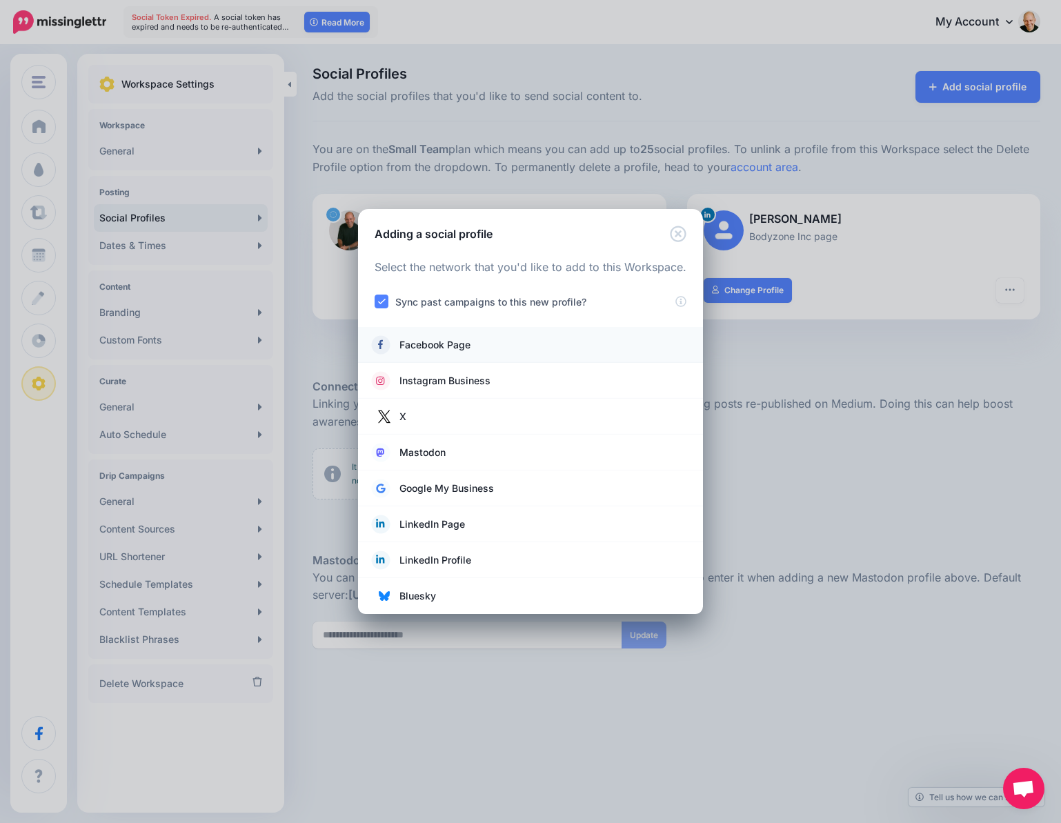
click at [439, 344] on span "Facebook Page" at bounding box center [435, 345] width 71 height 17
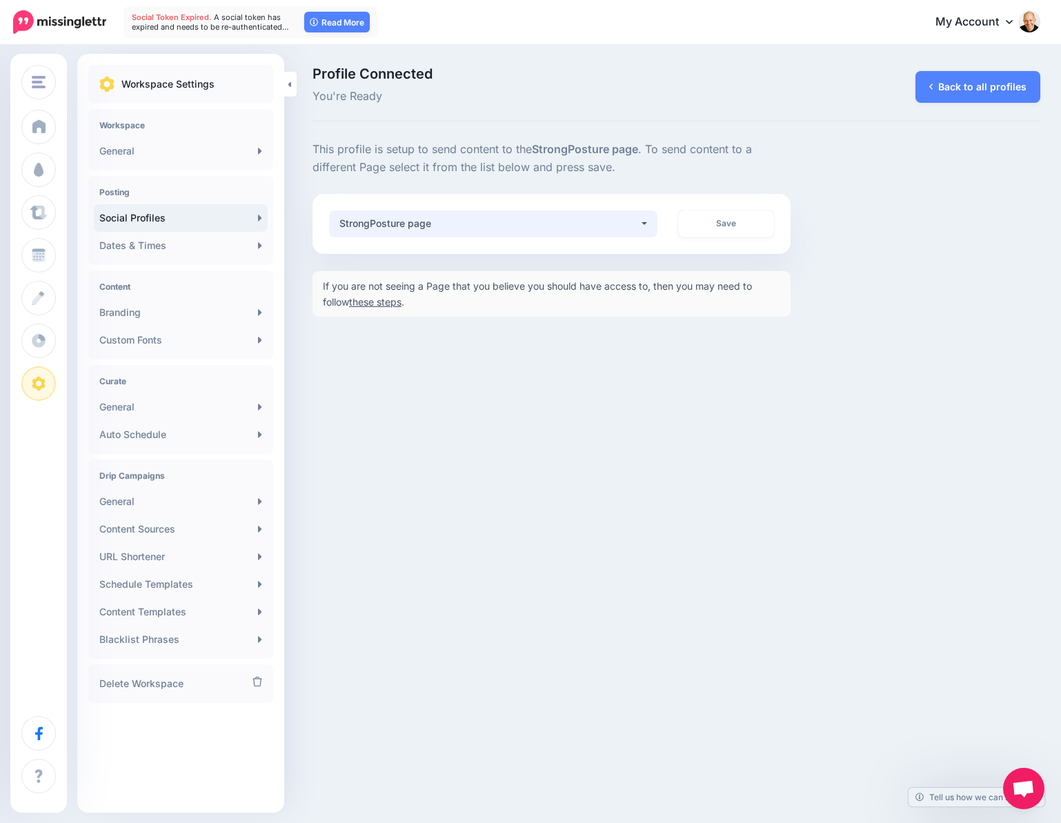
click at [510, 230] on div "StrongPosture page" at bounding box center [489, 223] width 300 height 17
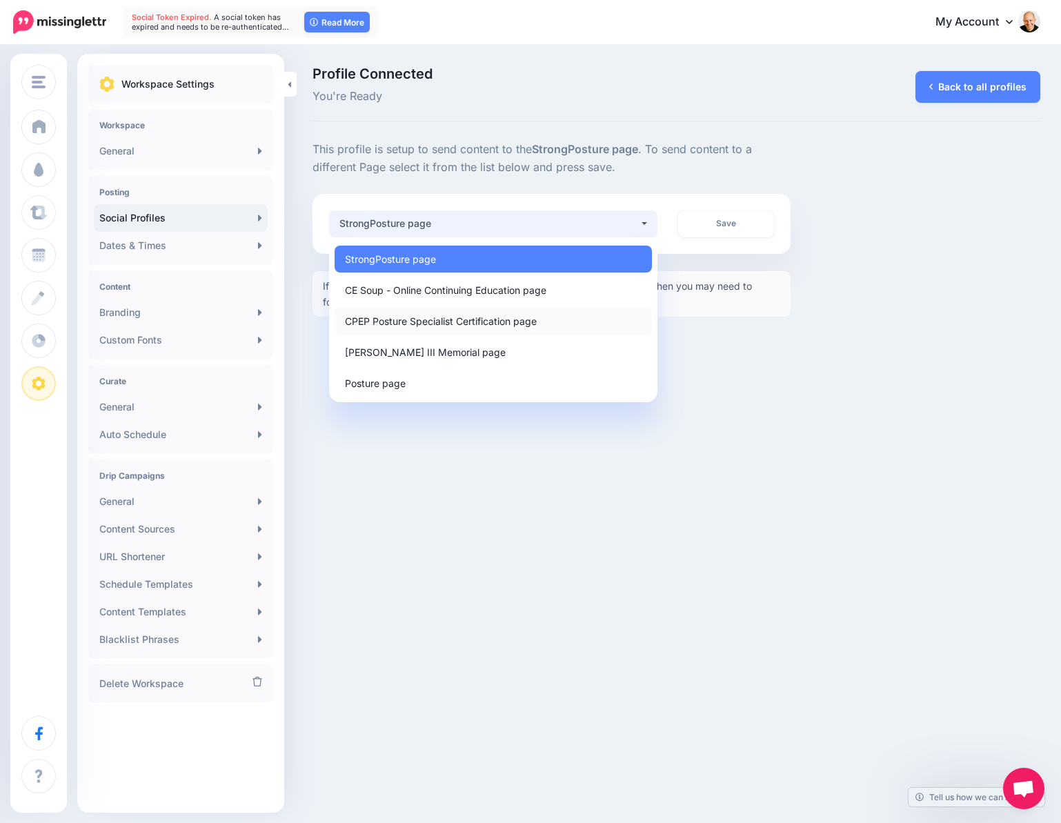
click at [529, 321] on span "CPEP Posture Specialist Certification page" at bounding box center [441, 321] width 192 height 17
select select "**********"
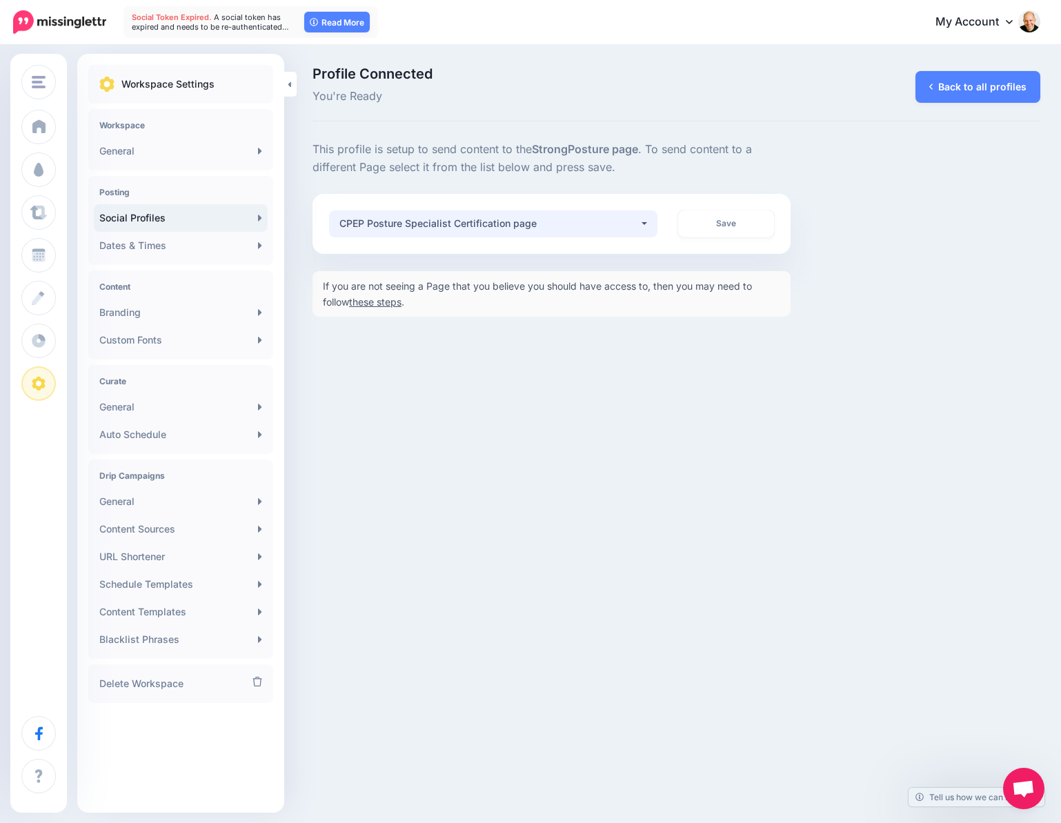
click at [613, 228] on div "CPEP Posture Specialist Certification page" at bounding box center [489, 223] width 300 height 17
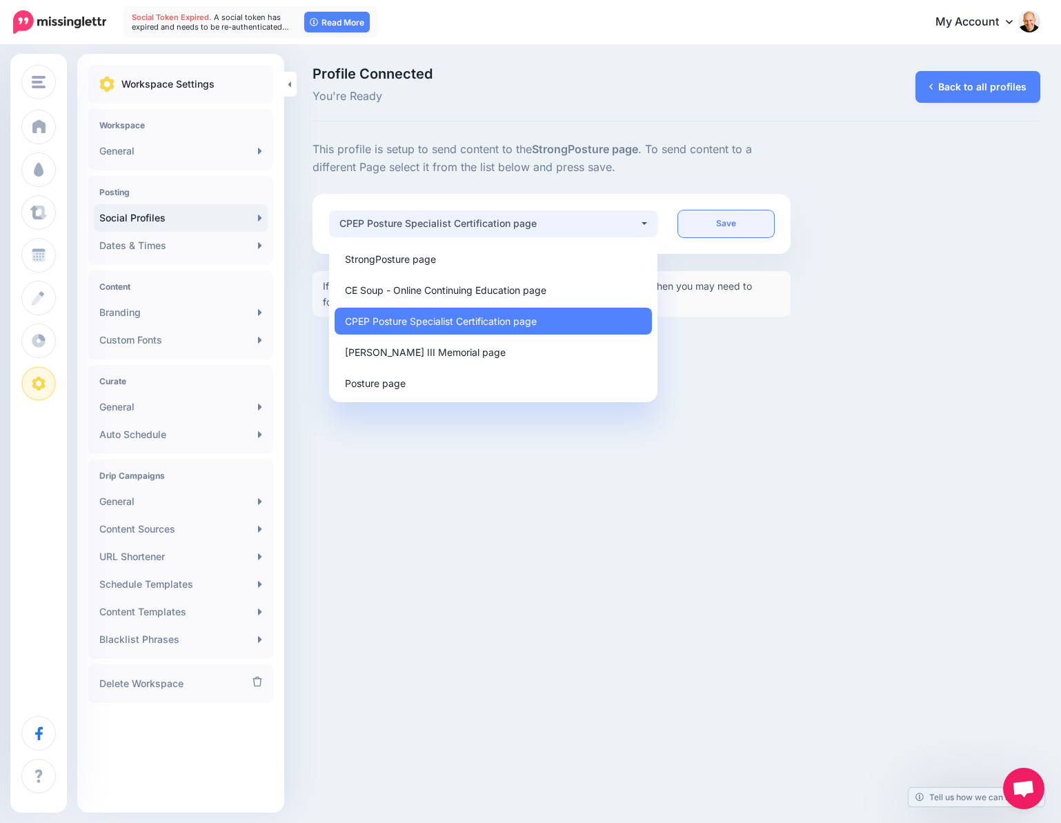
click at [729, 223] on link "Save" at bounding box center [726, 223] width 96 height 27
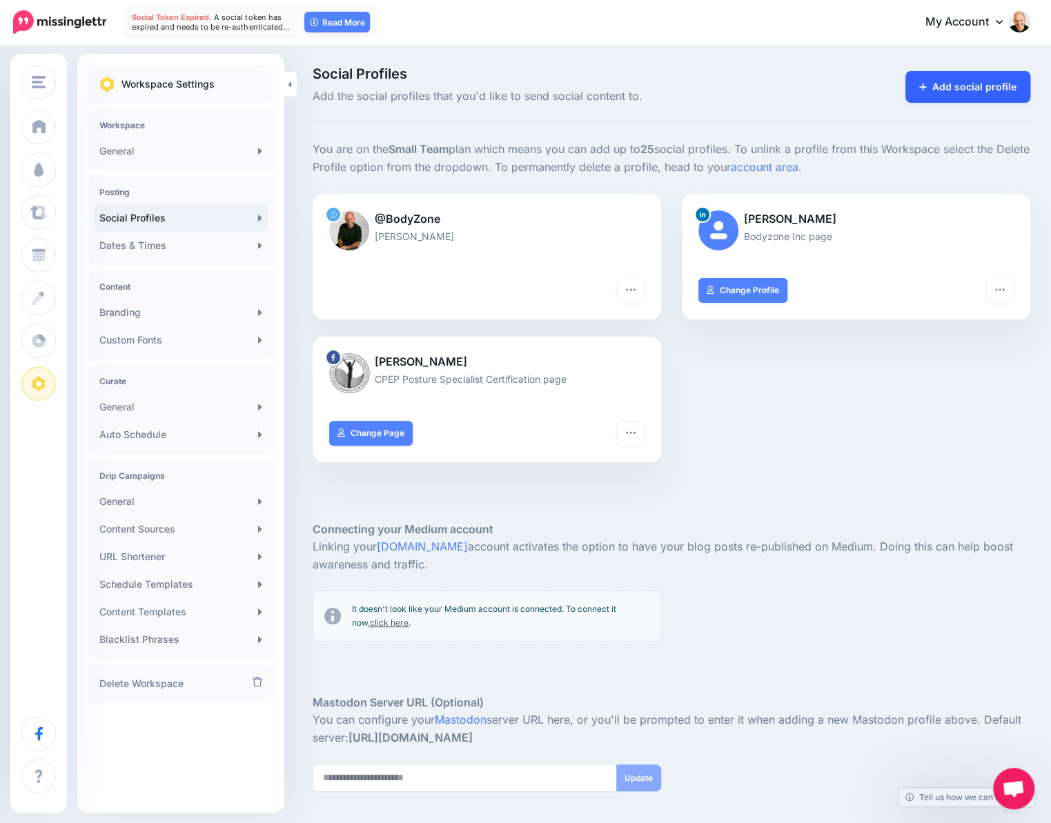
click at [966, 82] on link "Add social profile" at bounding box center [967, 87] width 125 height 32
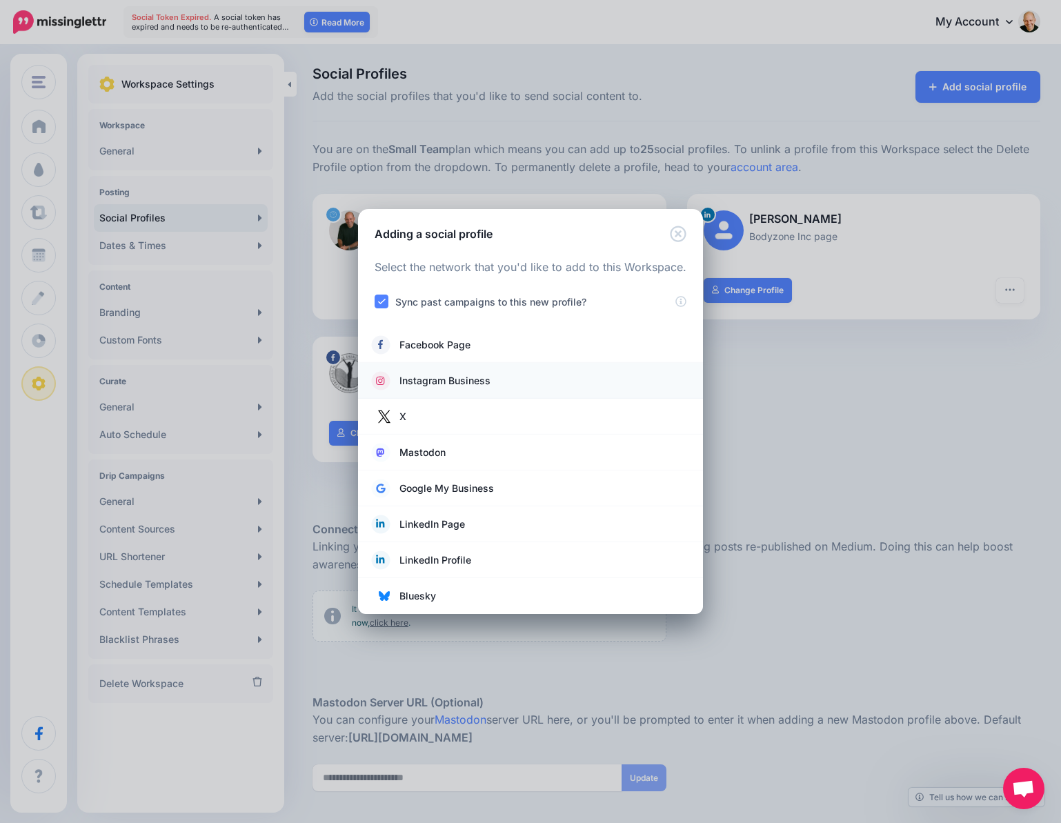
click at [451, 381] on span "Instagram Business" at bounding box center [445, 381] width 91 height 17
